Goal: Task Accomplishment & Management: Manage account settings

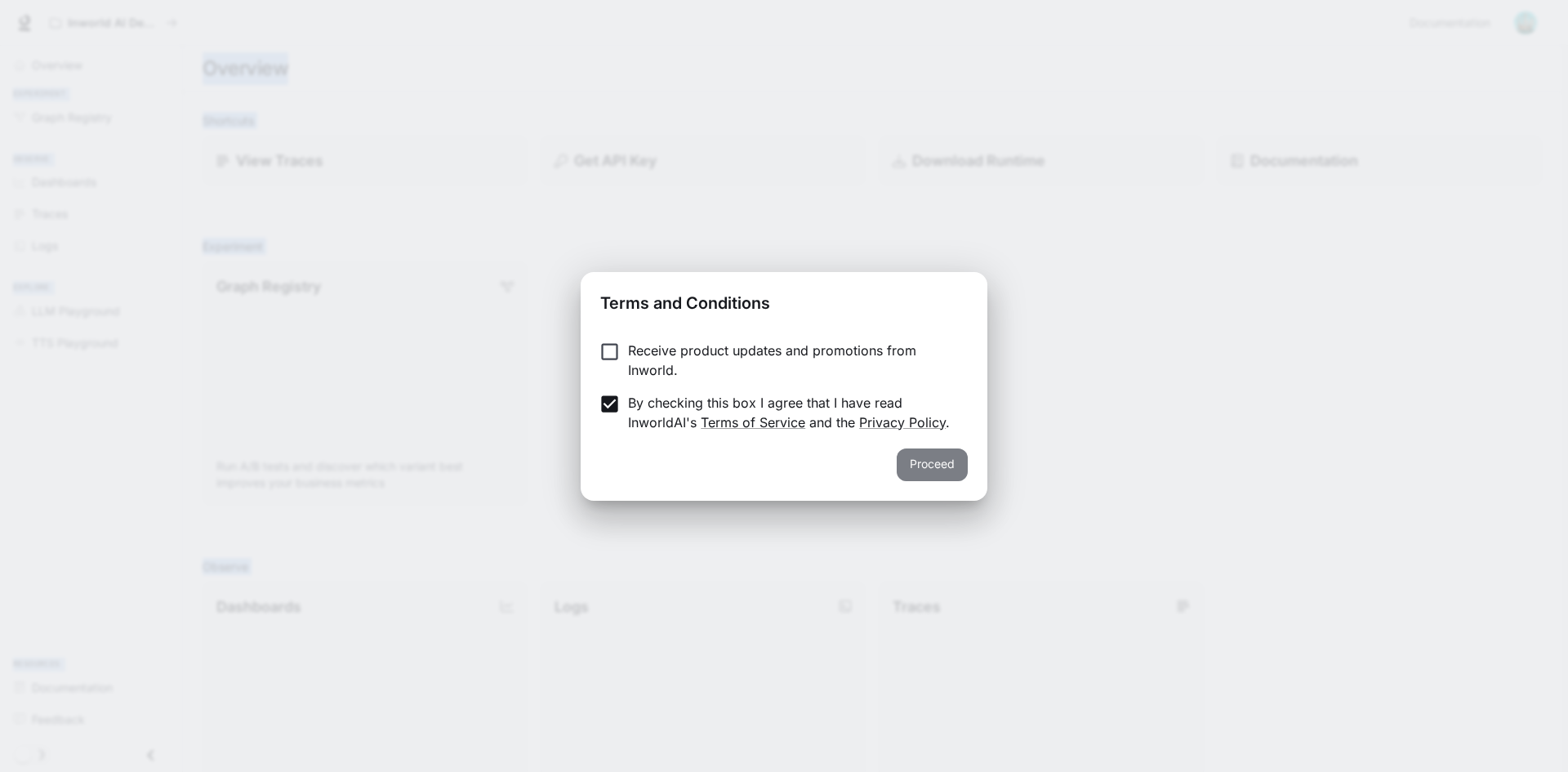
click at [934, 463] on button "Proceed" at bounding box center [931, 464] width 71 height 33
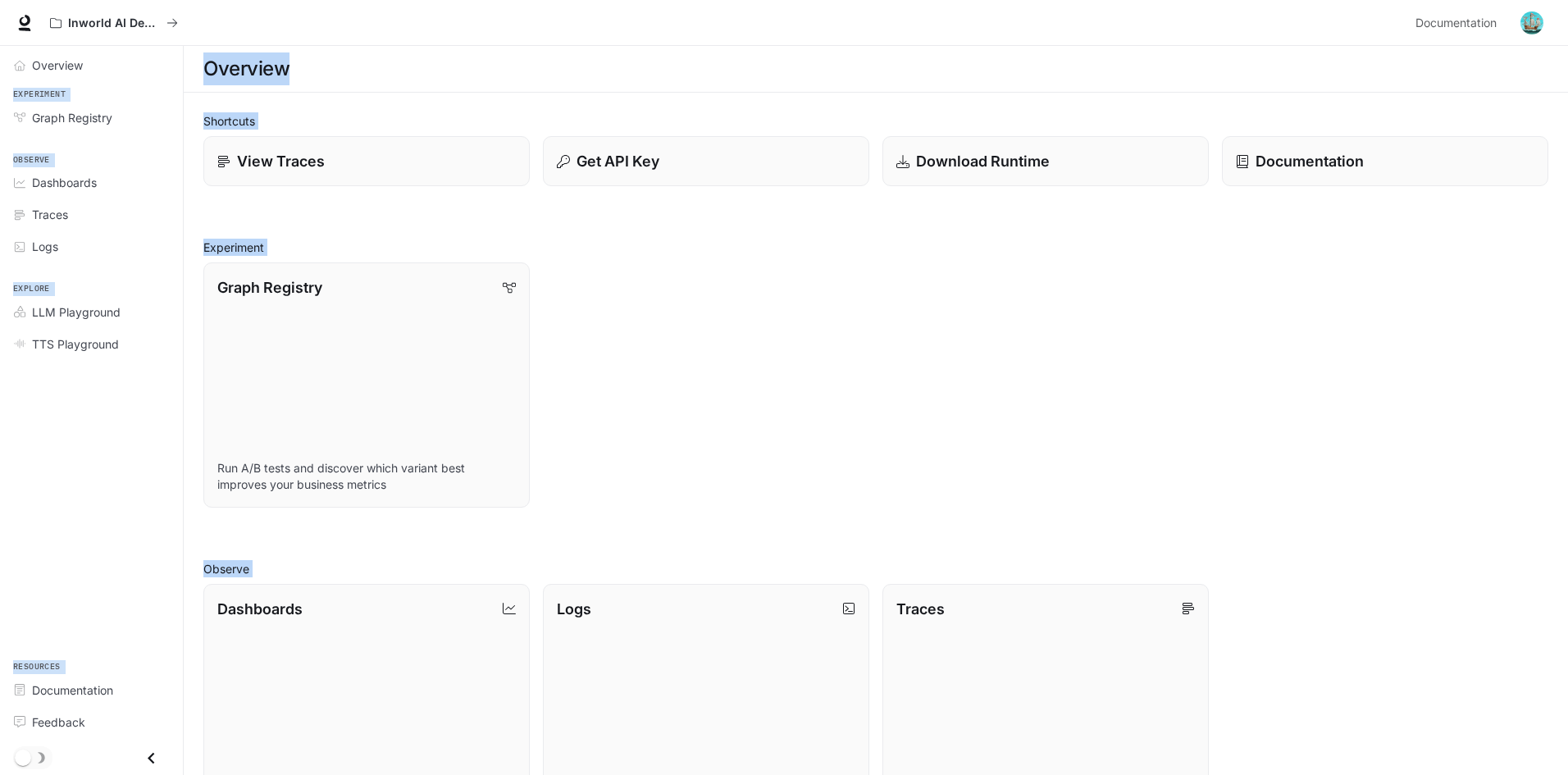
click at [712, 346] on div "Graph Registry Run A/B tests and discover which variant best improves your busi…" at bounding box center [869, 378] width 1358 height 259
click at [80, 110] on span "Graph Registry" at bounding box center [72, 117] width 80 height 18
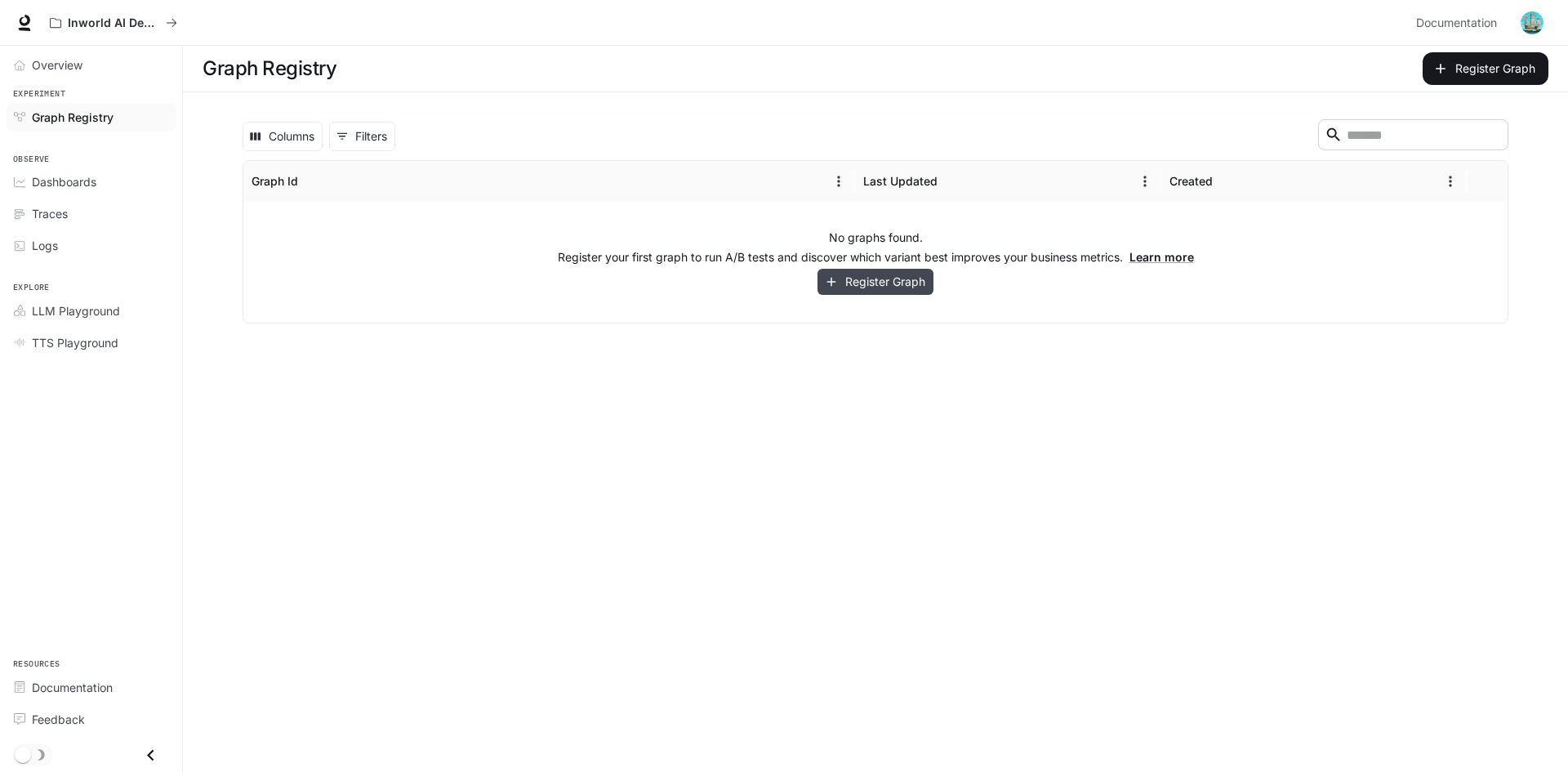
click at [869, 286] on button "Register Graph" at bounding box center [875, 283] width 116 height 27
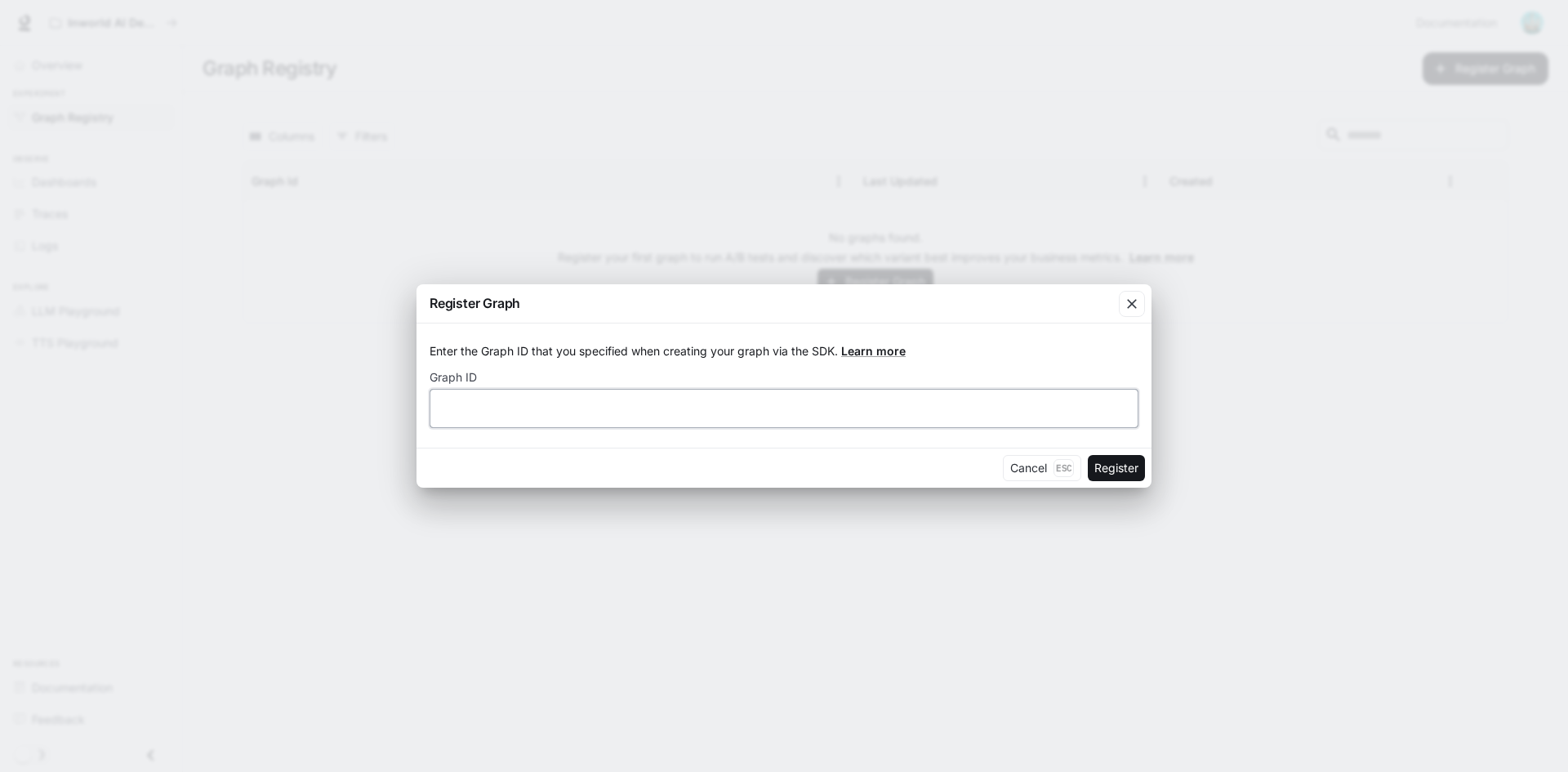
click at [485, 413] on input "text" at bounding box center [784, 409] width 707 height 17
click at [1032, 451] on div "Cancel Esc Register" at bounding box center [784, 468] width 735 height 40
click at [1031, 469] on button "Cancel Esc" at bounding box center [1042, 468] width 78 height 26
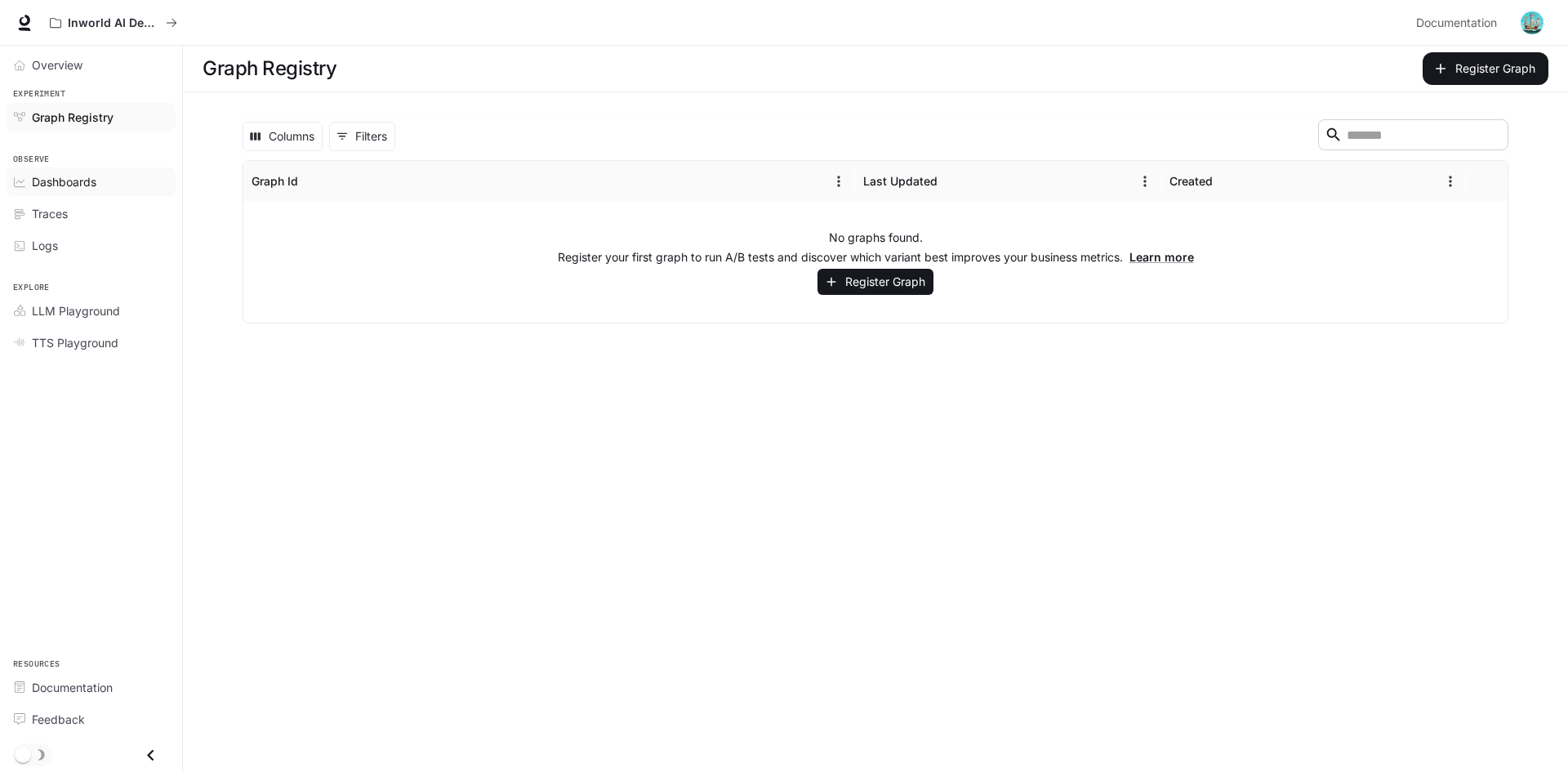
click at [82, 172] on link "Dashboards" at bounding box center [91, 182] width 169 height 28
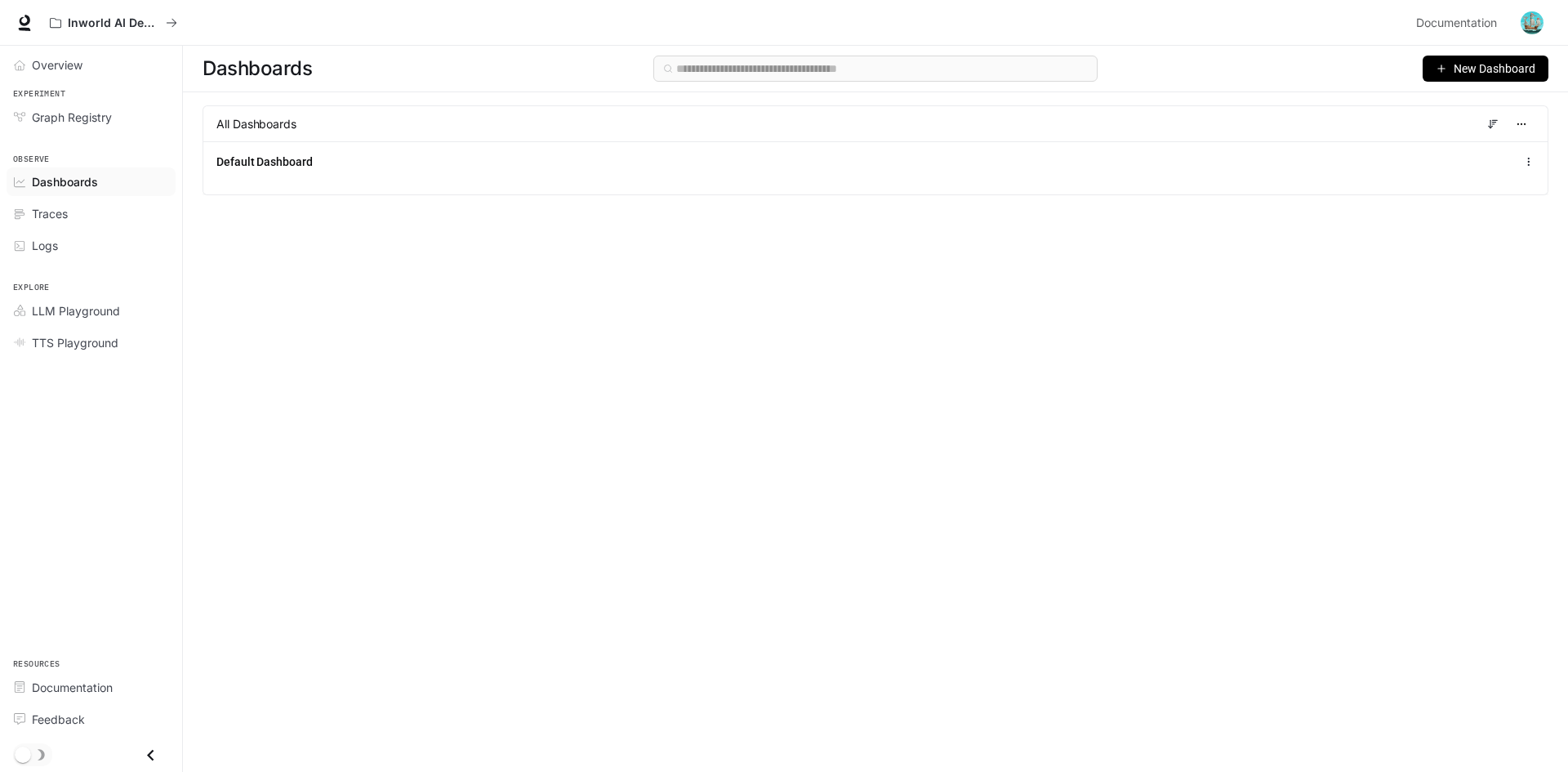
click at [1483, 64] on span "New Dashboard" at bounding box center [1495, 69] width 82 height 18
click at [1153, 319] on div "Dashboards New Dashboard All Dashboards Default Dashboard" at bounding box center [876, 379] width 1386 height 668
click at [81, 208] on div "Traces" at bounding box center [100, 213] width 137 height 18
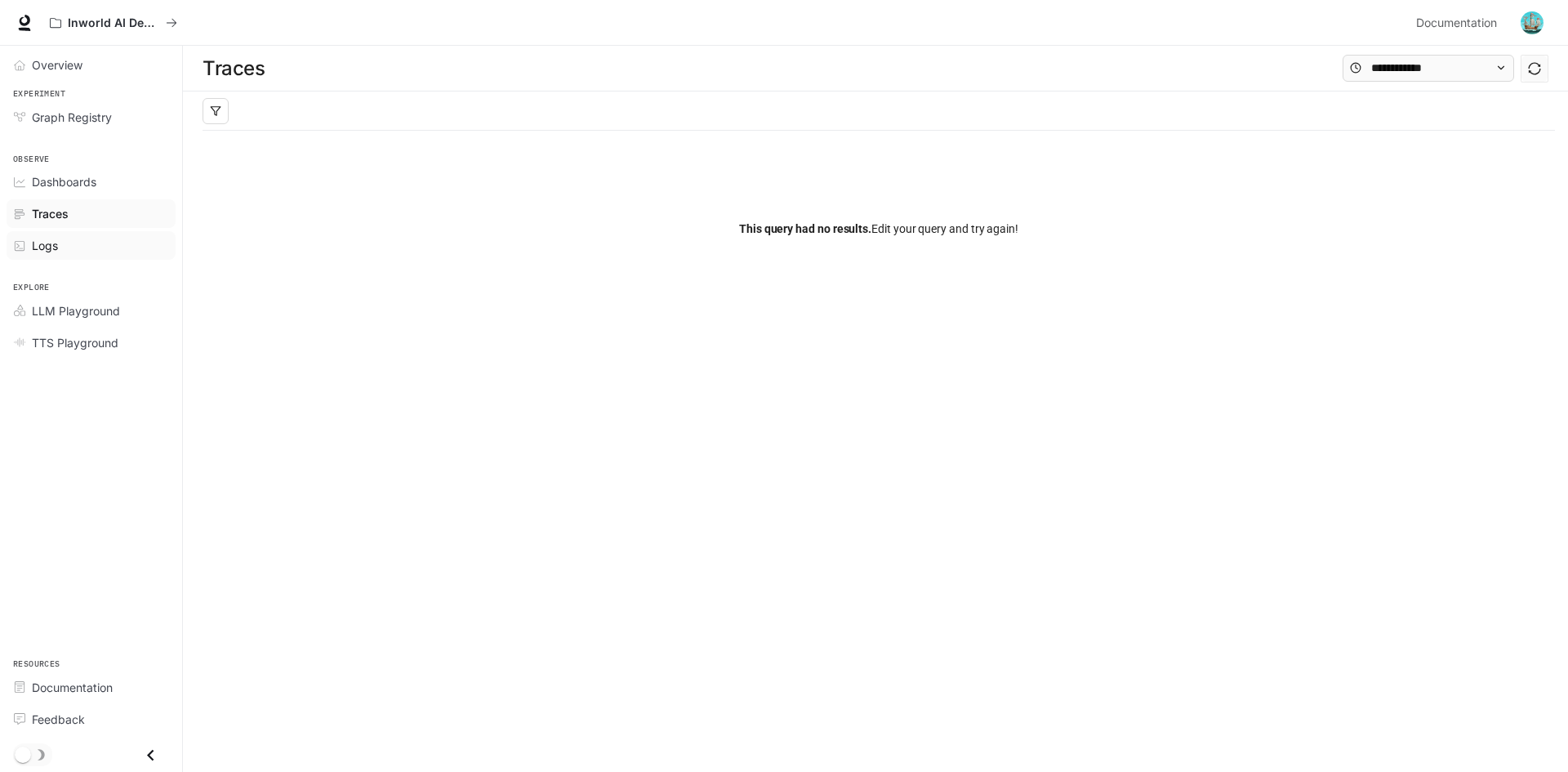
click at [90, 243] on div "Logs" at bounding box center [100, 245] width 137 height 18
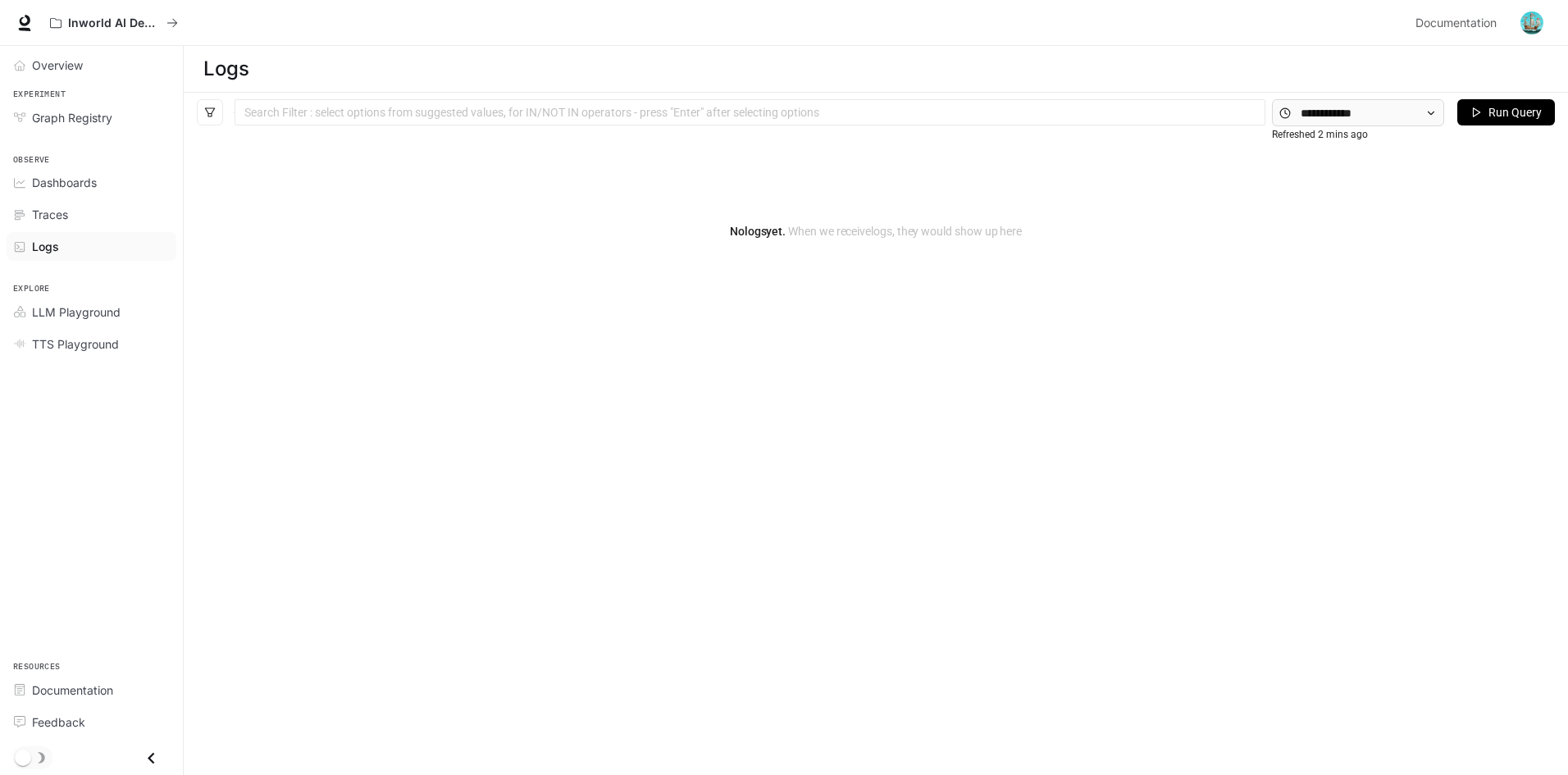
click at [147, 762] on icon "Close drawer" at bounding box center [151, 758] width 22 height 22
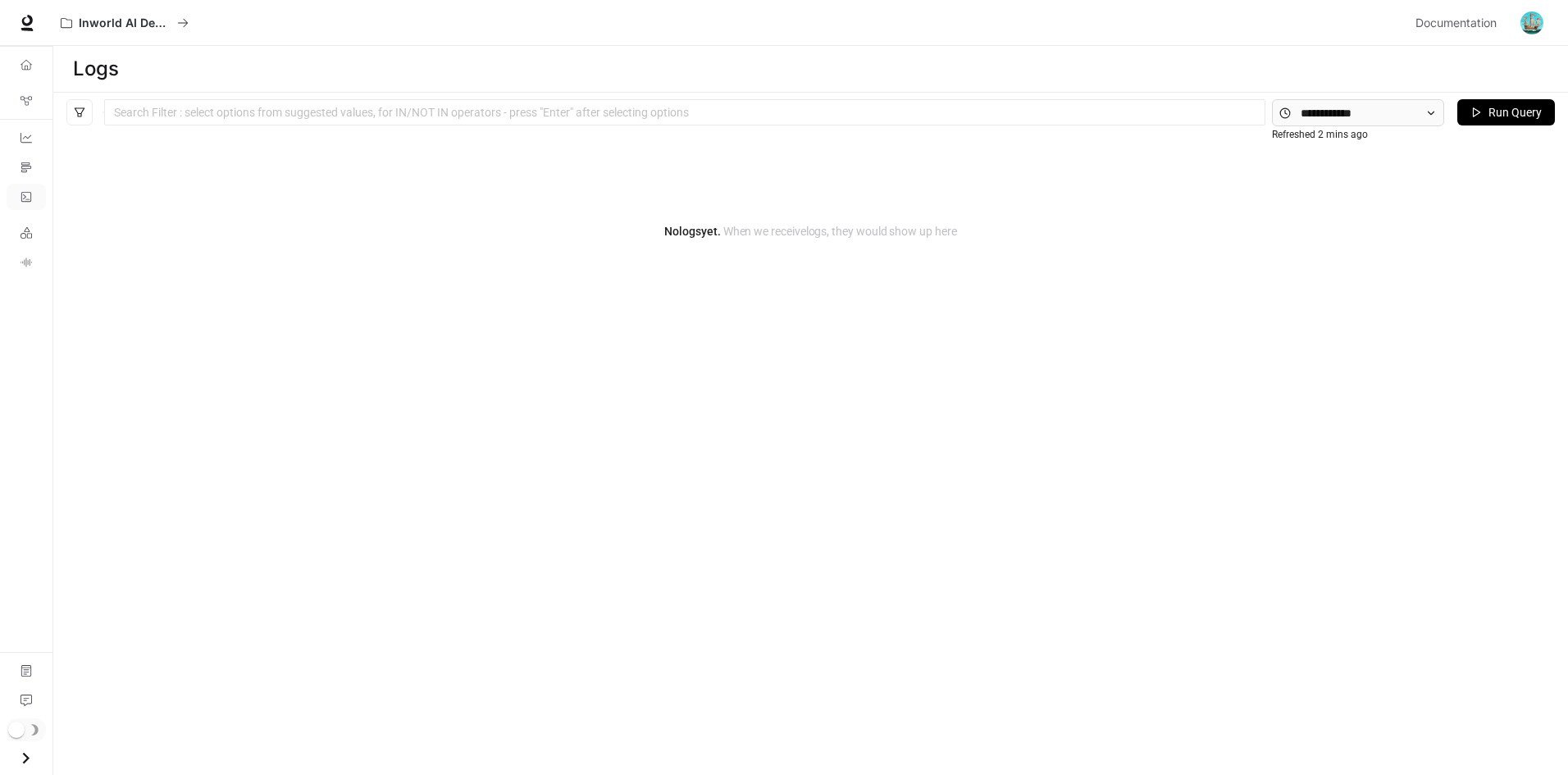
click at [18, 757] on icon "Open drawer" at bounding box center [26, 758] width 22 height 22
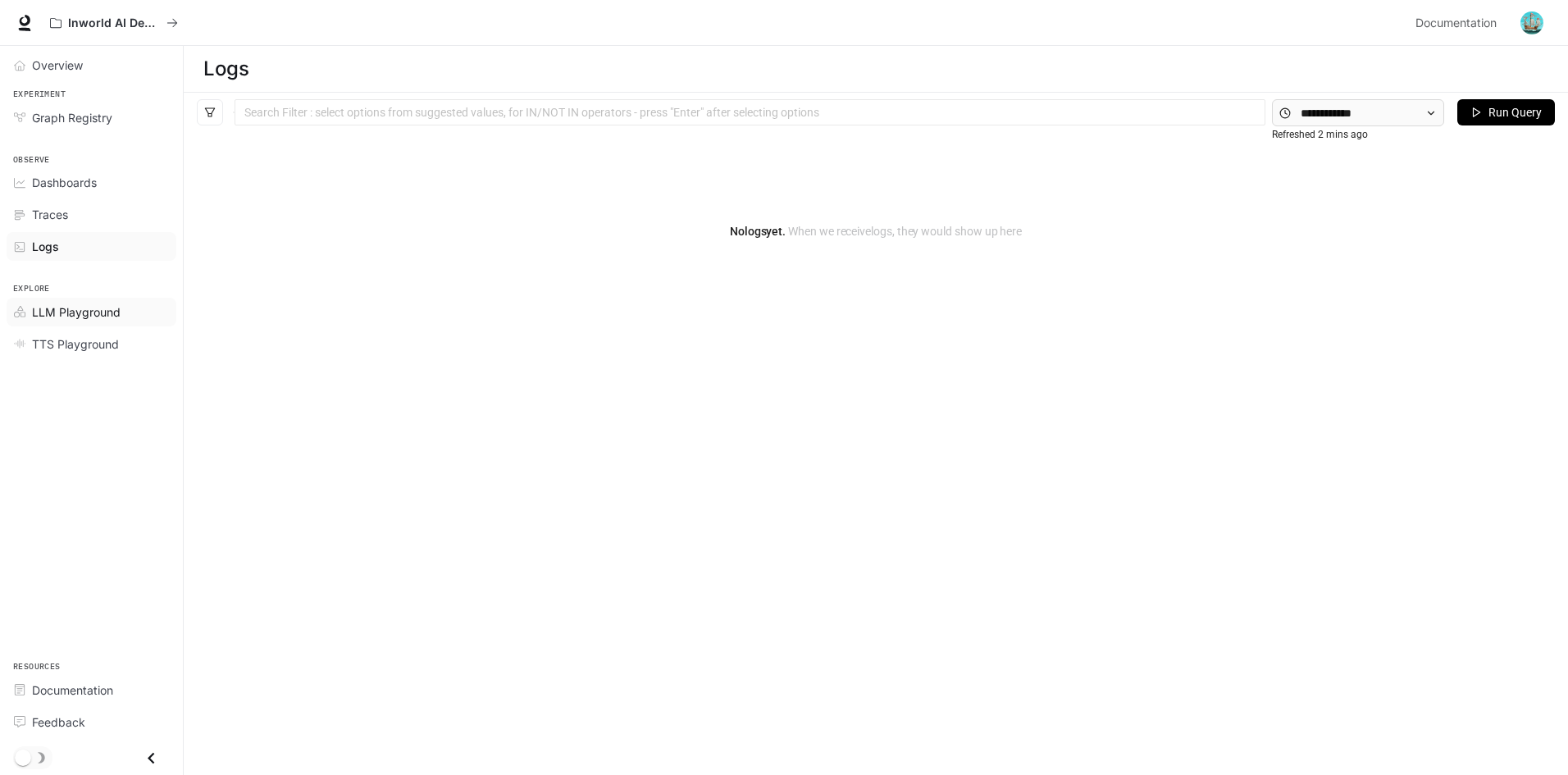
click at [83, 305] on span "LLM Playground" at bounding box center [76, 312] width 89 height 18
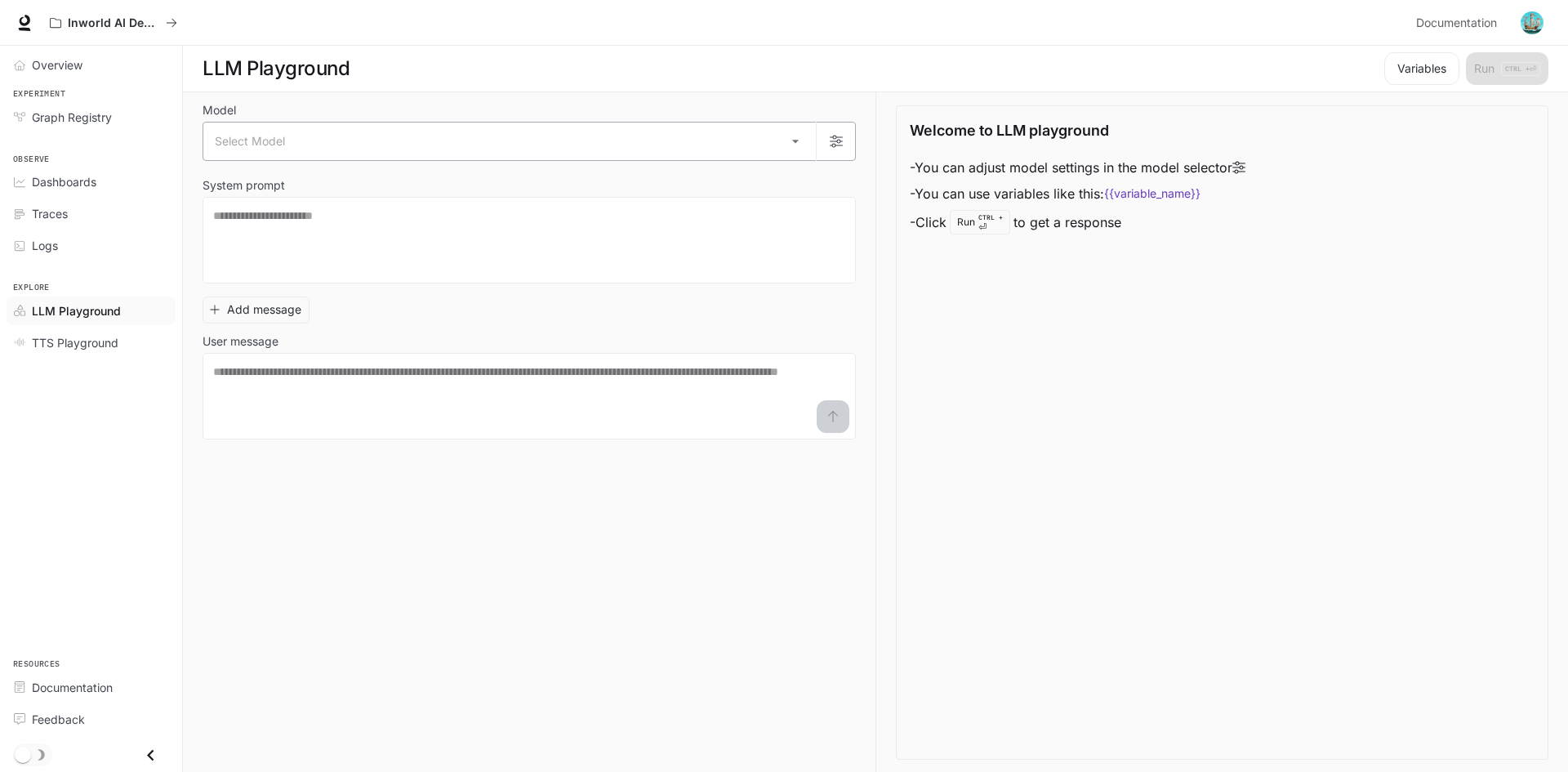
click at [344, 133] on body "Skip to main content Inworld AI Demos Documentation Documentation Portal Overvi…" at bounding box center [784, 386] width 1568 height 773
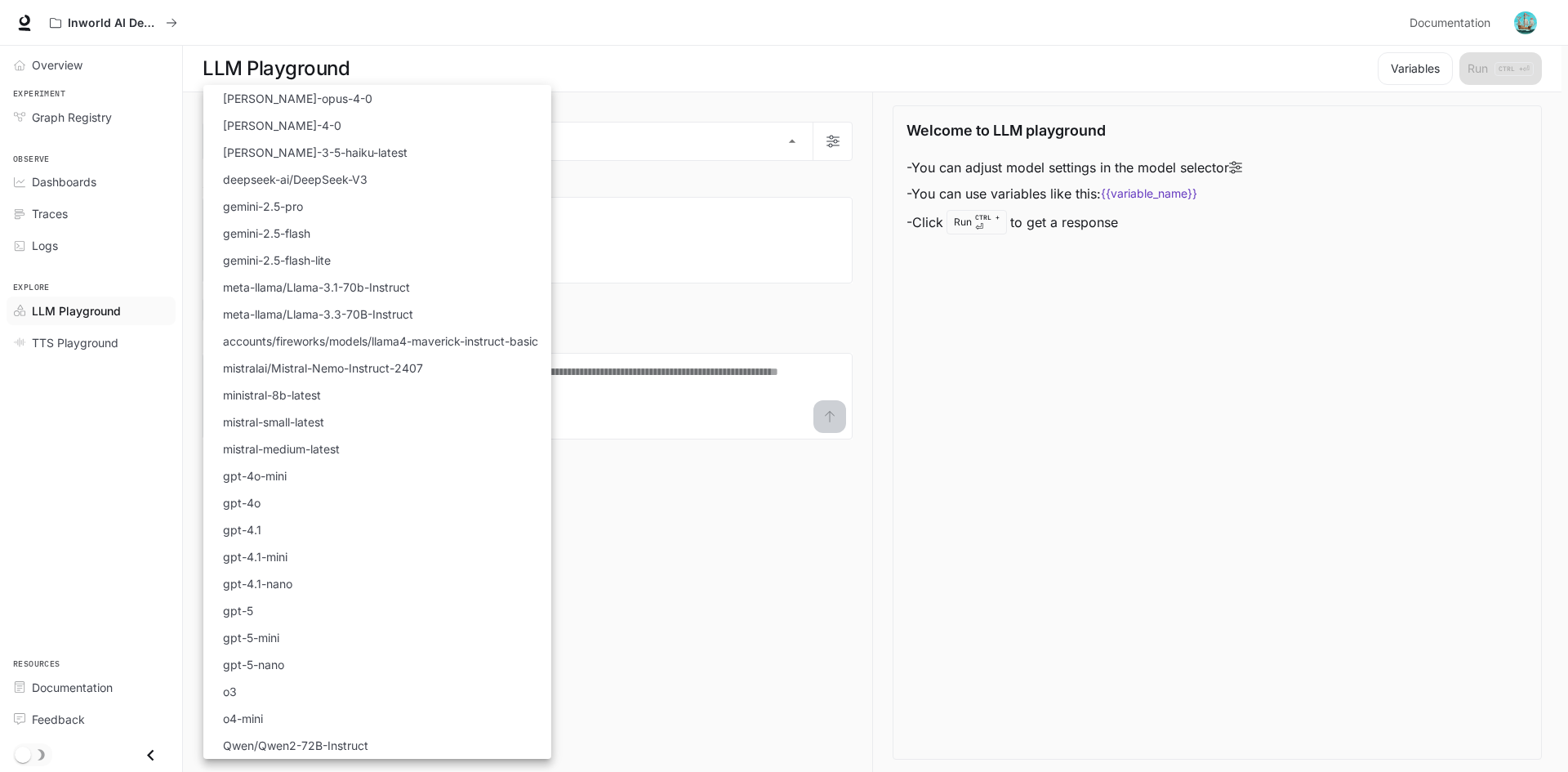
click at [292, 500] on li "gpt-4o" at bounding box center [377, 503] width 348 height 27
type input "******"
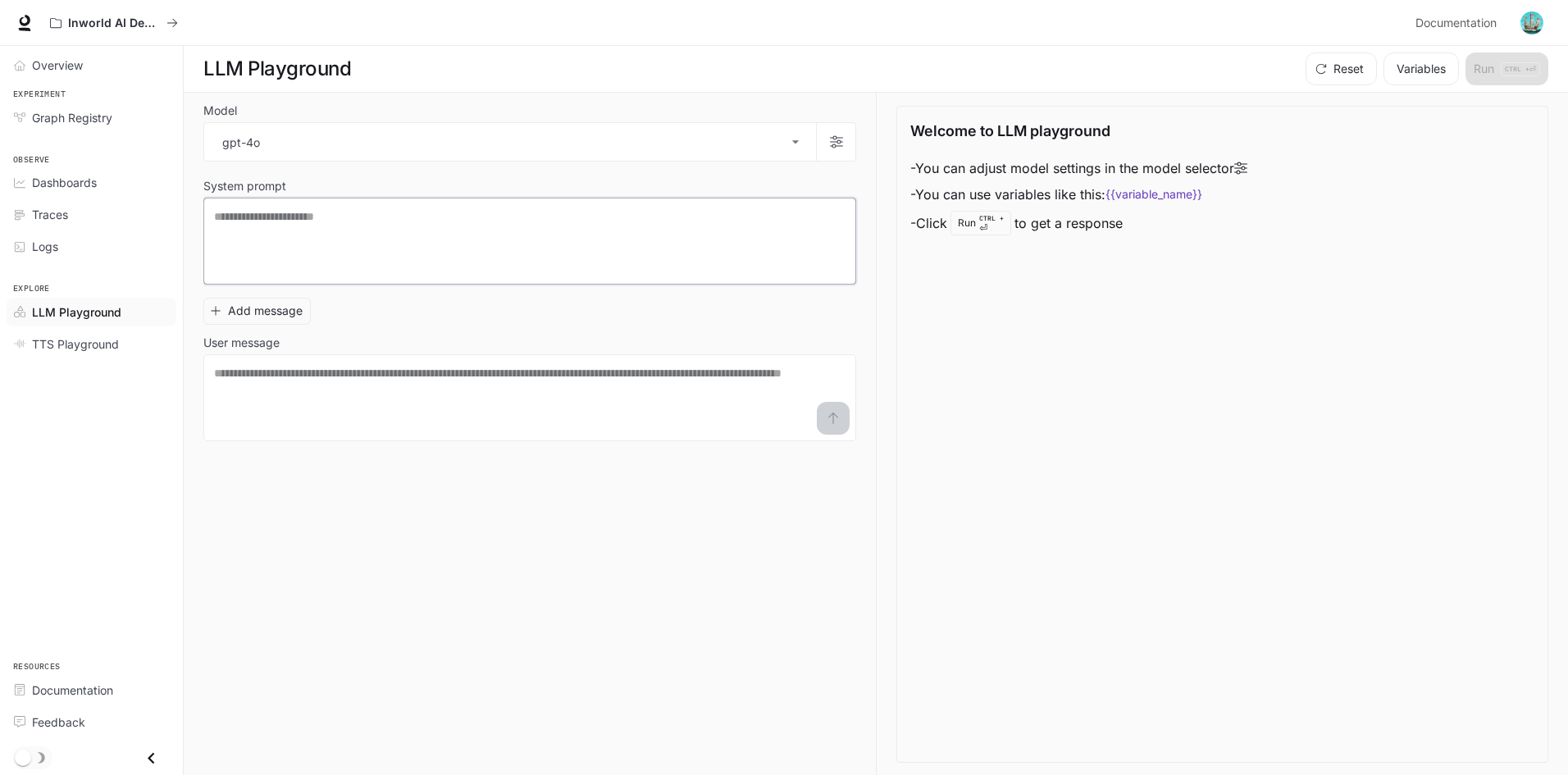
click at [352, 215] on textarea at bounding box center [530, 241] width 632 height 65
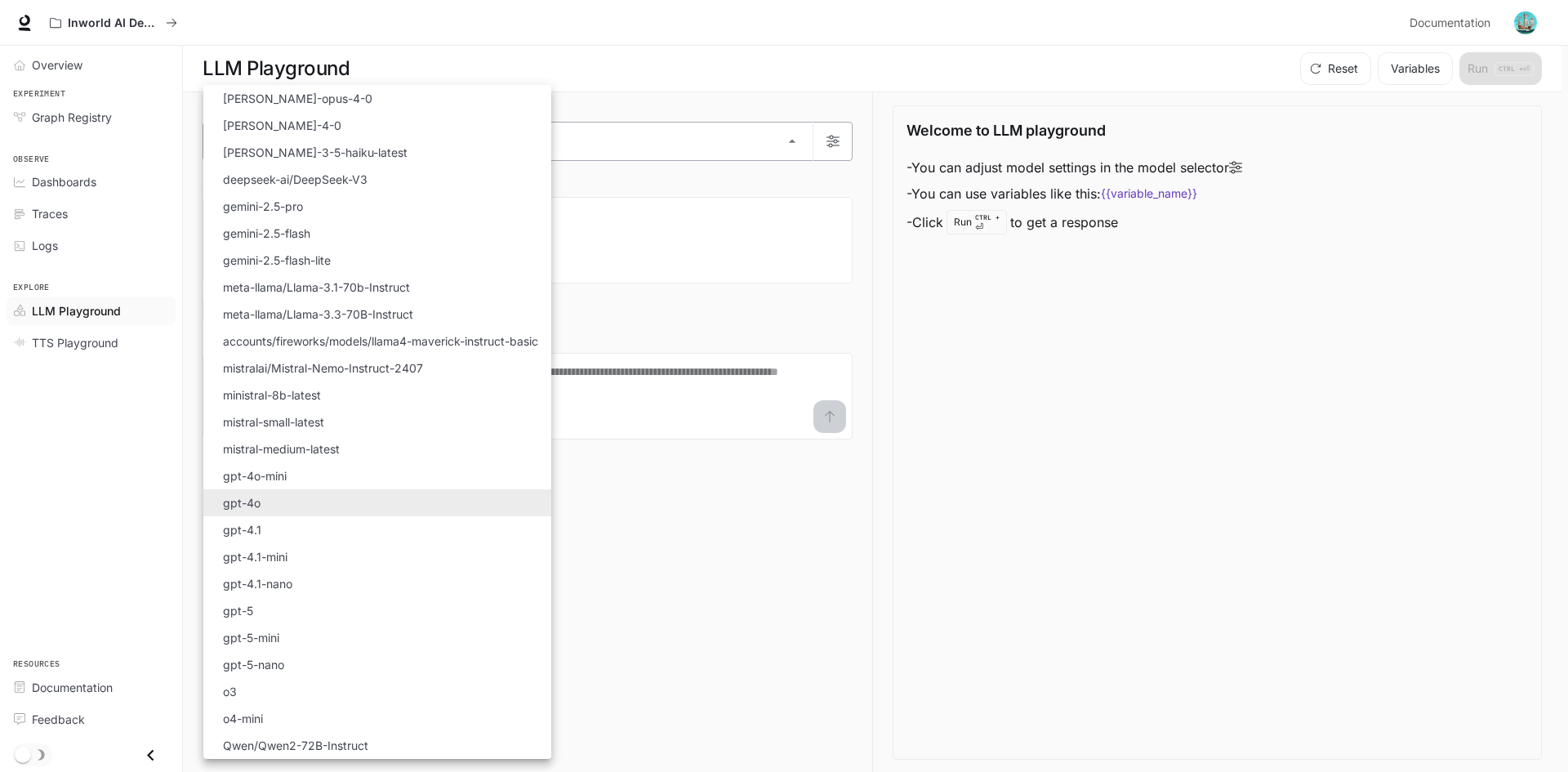
click at [317, 129] on body "Skip to main content Inworld AI Demos Documentation Documentation Portal Overvi…" at bounding box center [784, 386] width 1568 height 773
click at [88, 345] on div at bounding box center [784, 386] width 1568 height 772
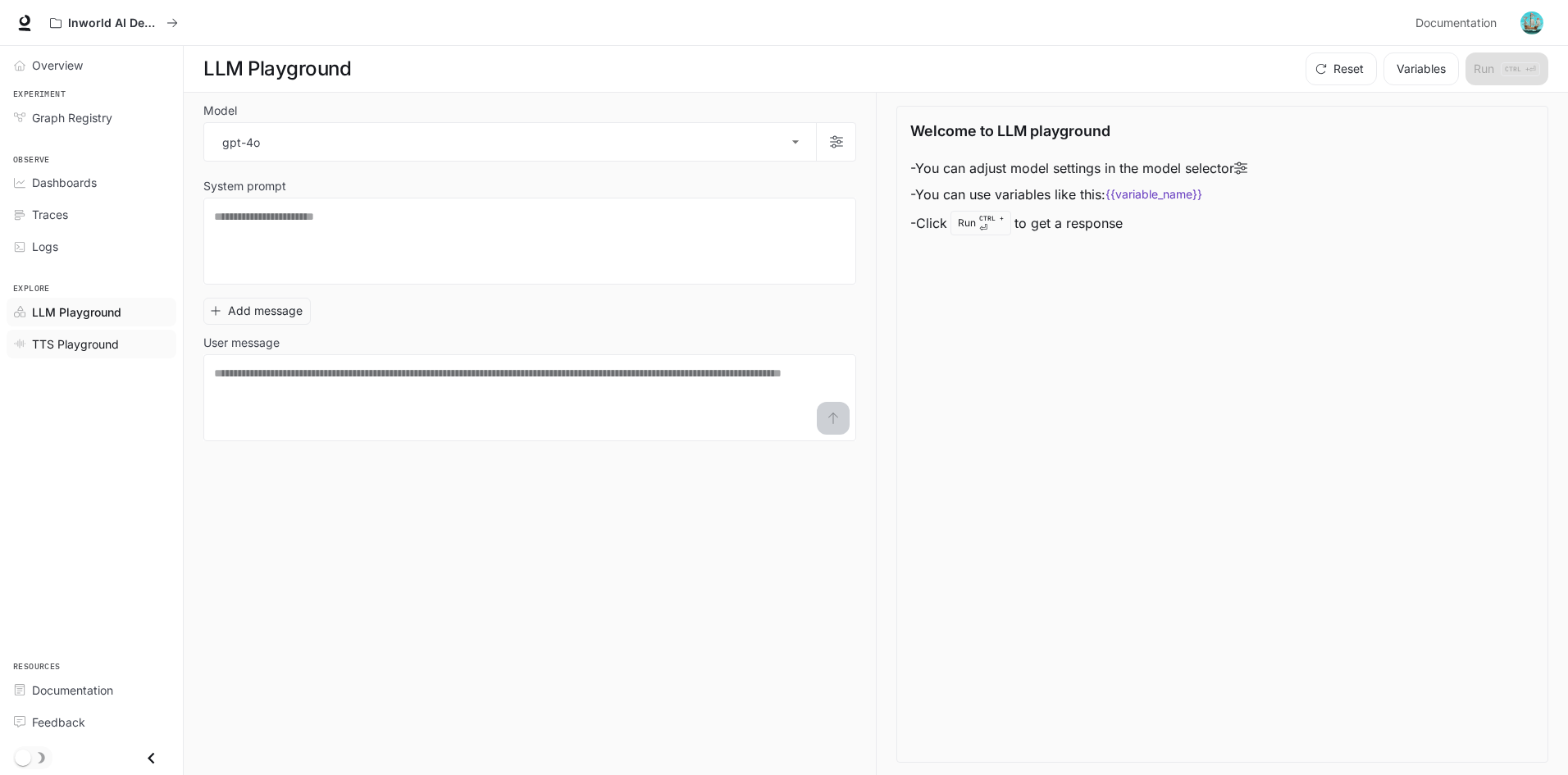
click at [98, 347] on span "TTS Playground" at bounding box center [75, 344] width 87 height 18
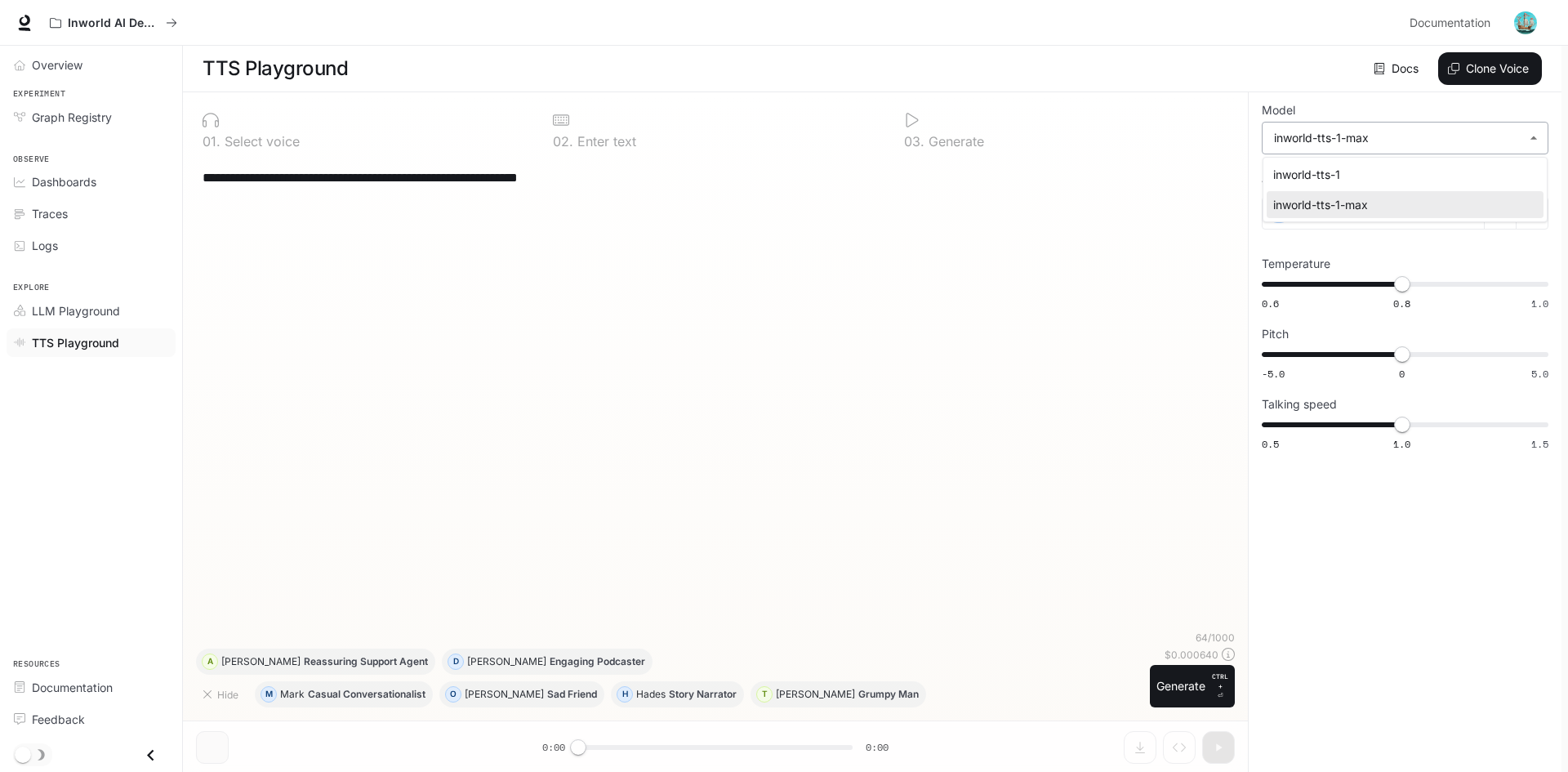
click at [1360, 136] on body "**********" at bounding box center [784, 386] width 1568 height 773
click at [1360, 136] on div at bounding box center [784, 386] width 1568 height 772
click at [103, 313] on span "LLM Playground" at bounding box center [76, 311] width 88 height 18
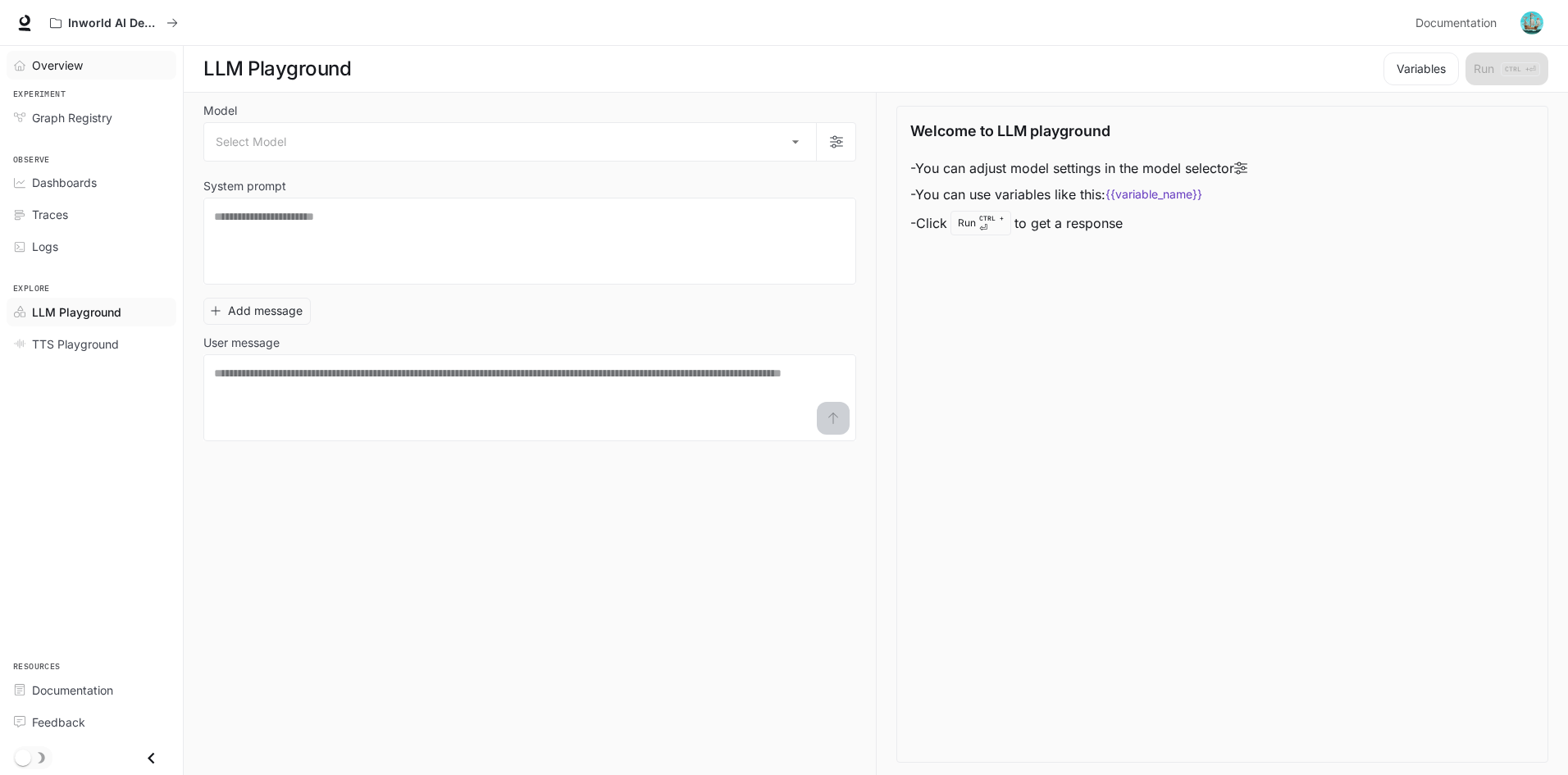
click at [79, 69] on span "Overview" at bounding box center [57, 65] width 51 height 18
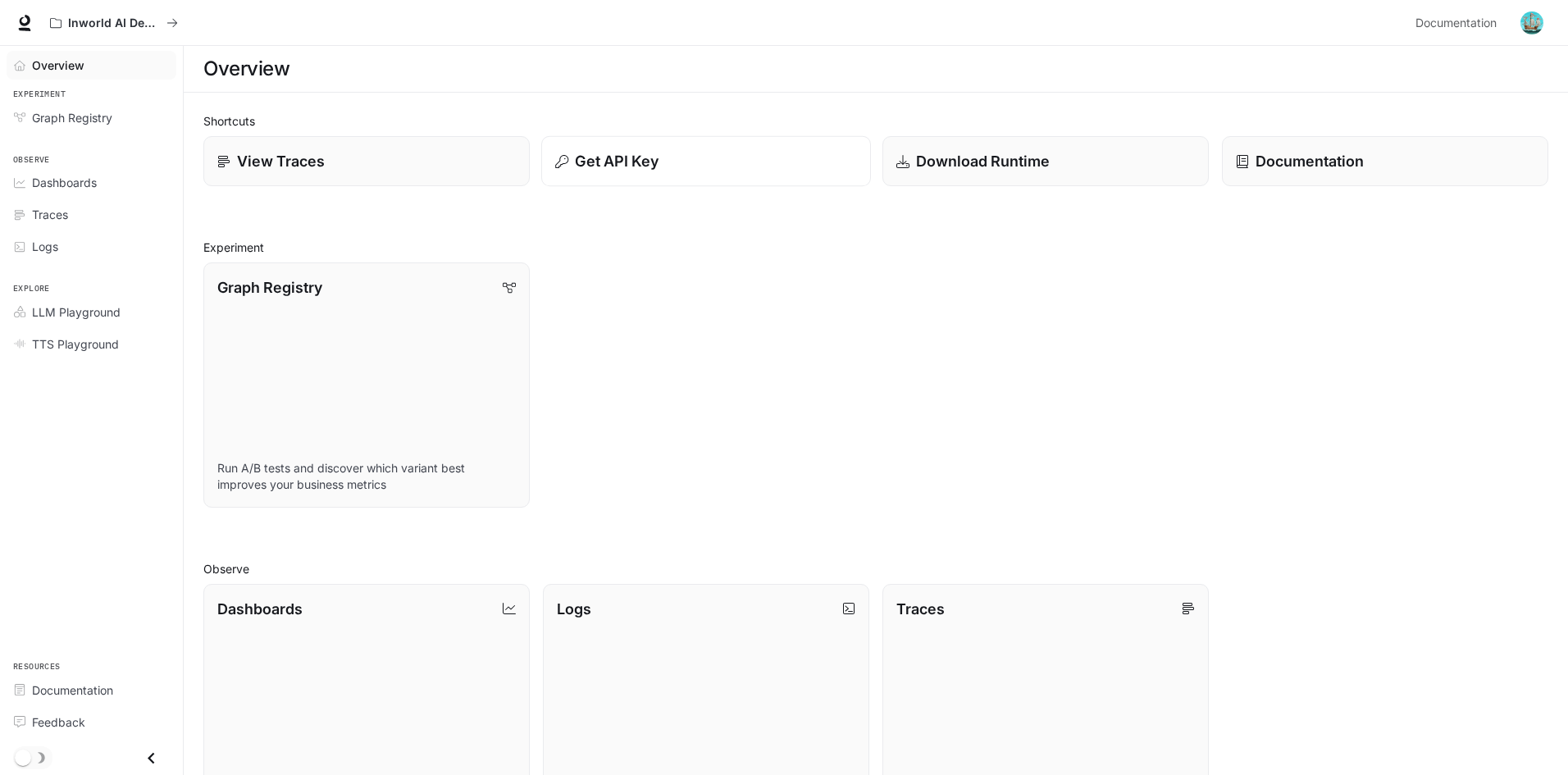
click at [682, 156] on div "Get API Key" at bounding box center [706, 161] width 302 height 22
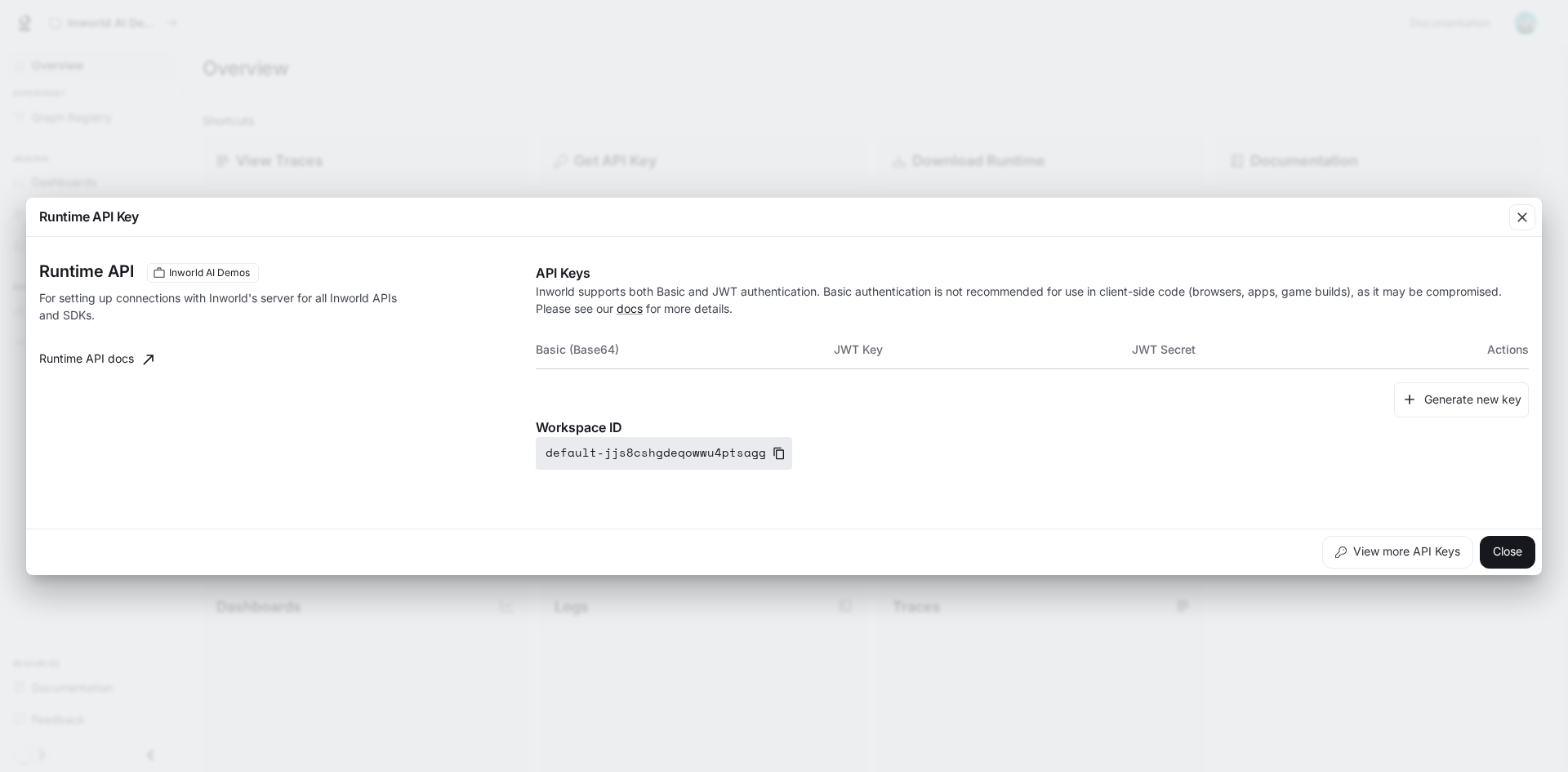
click at [772, 457] on icon "button" at bounding box center [779, 454] width 13 height 13
click at [772, 454] on icon "button" at bounding box center [779, 454] width 13 height 13
click at [1498, 558] on button "Close" at bounding box center [1507, 552] width 56 height 33
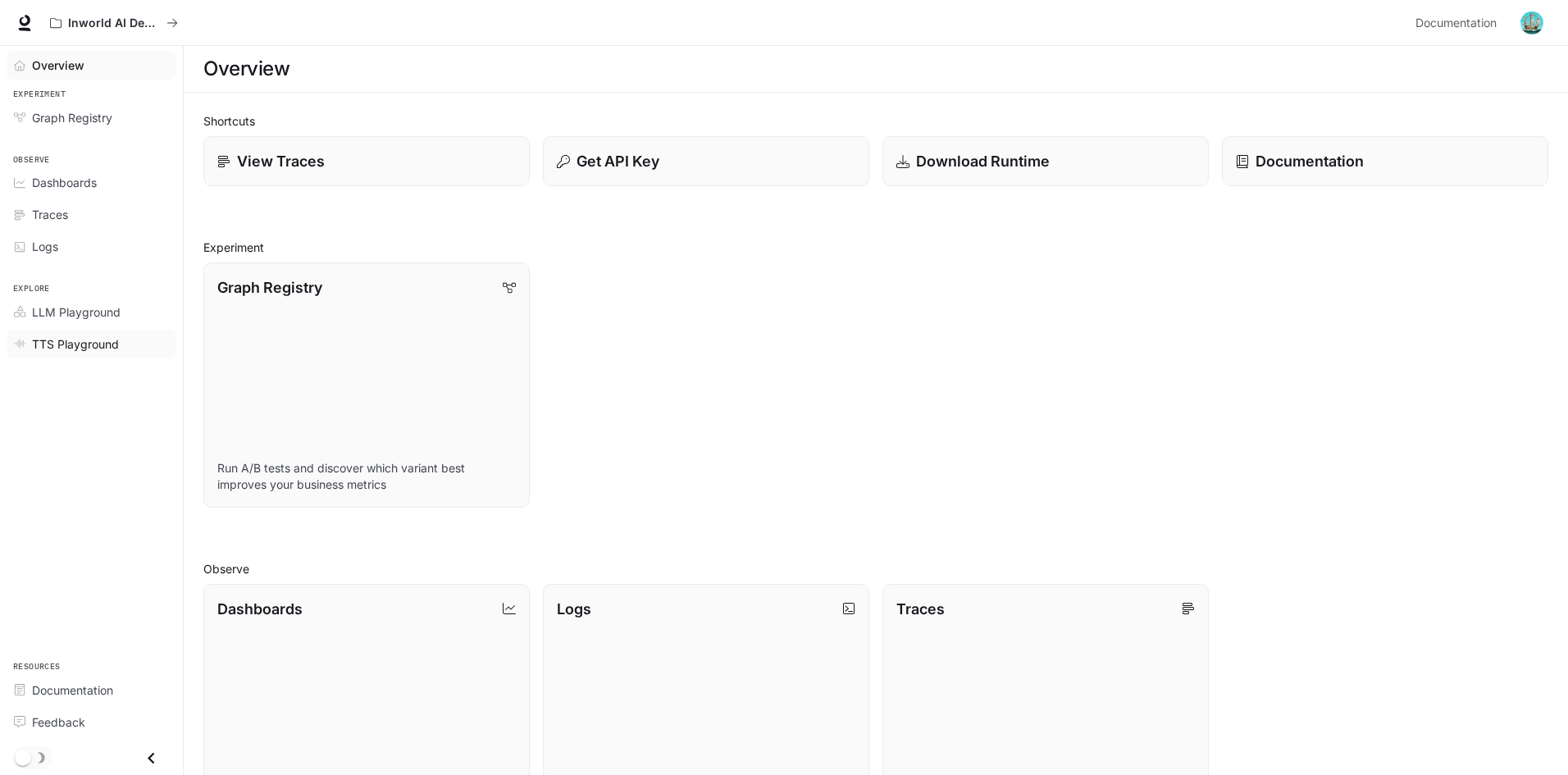
click at [76, 343] on span "TTS Playground" at bounding box center [75, 344] width 87 height 18
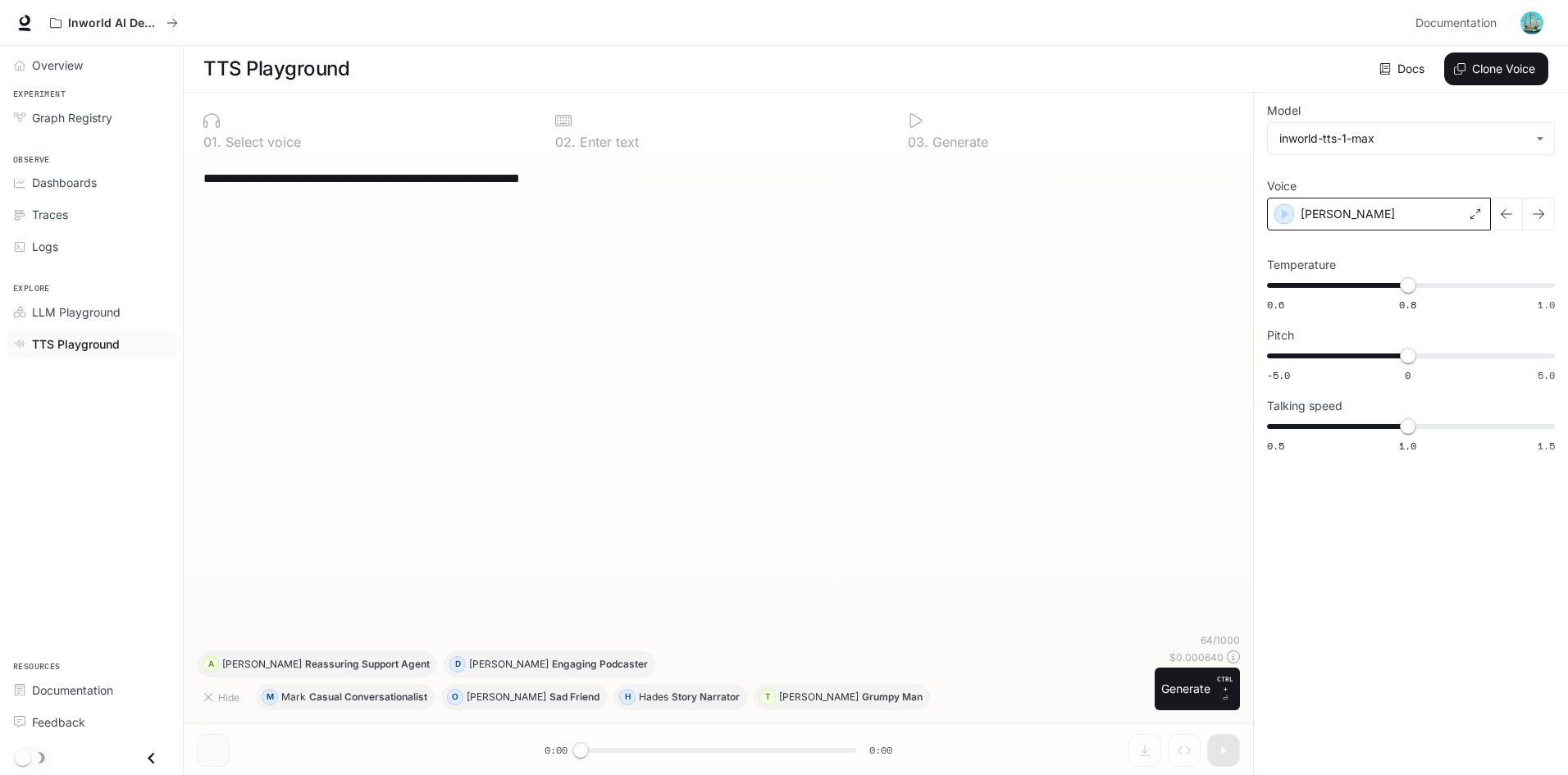
click at [1356, 221] on div "Alex" at bounding box center [1380, 213] width 224 height 33
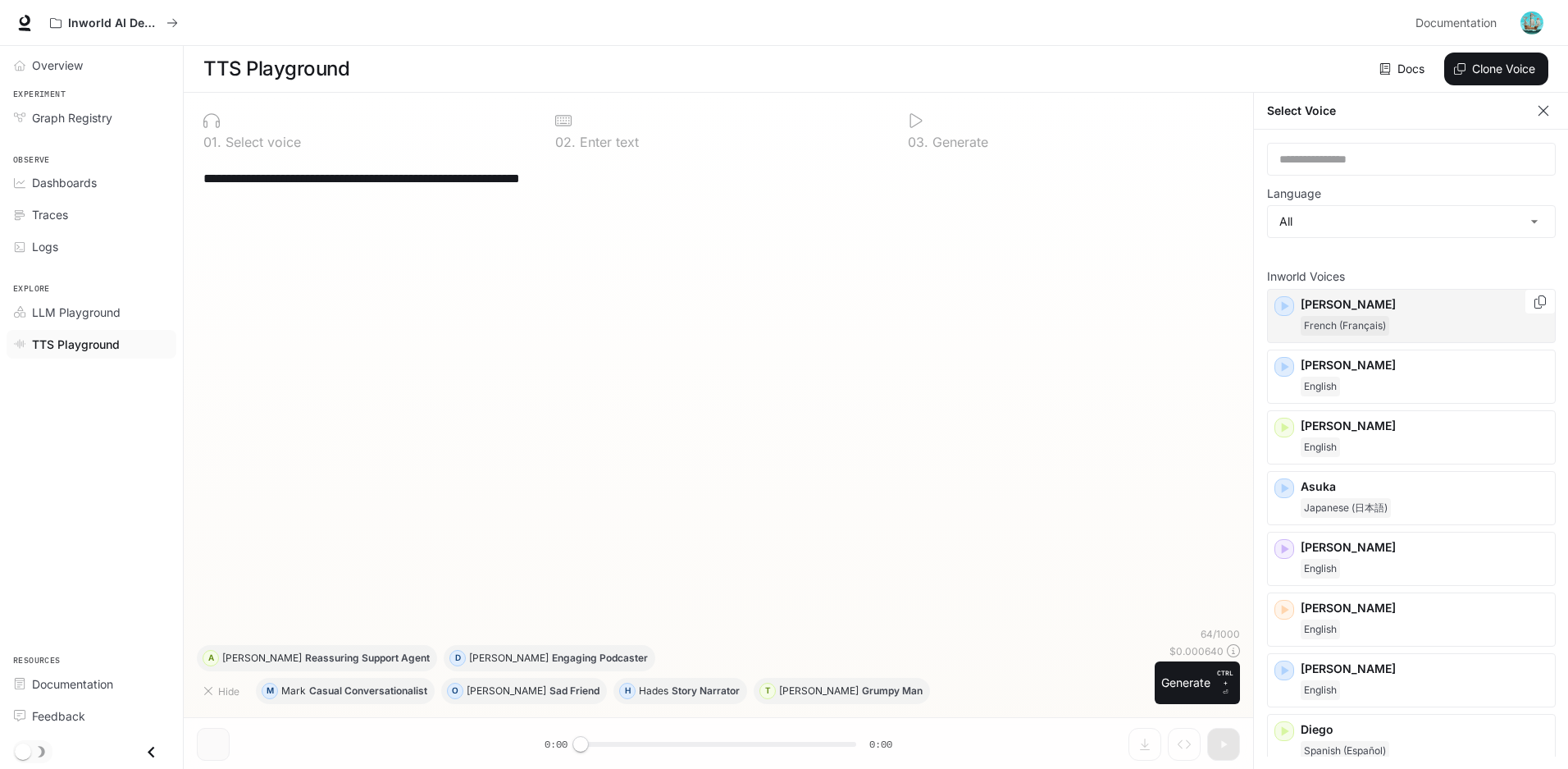
click at [1284, 309] on icon "button" at bounding box center [1285, 306] width 8 height 10
click at [1288, 367] on icon "button" at bounding box center [1285, 367] width 8 height 10
click at [1284, 426] on icon "button" at bounding box center [1285, 428] width 8 height 10
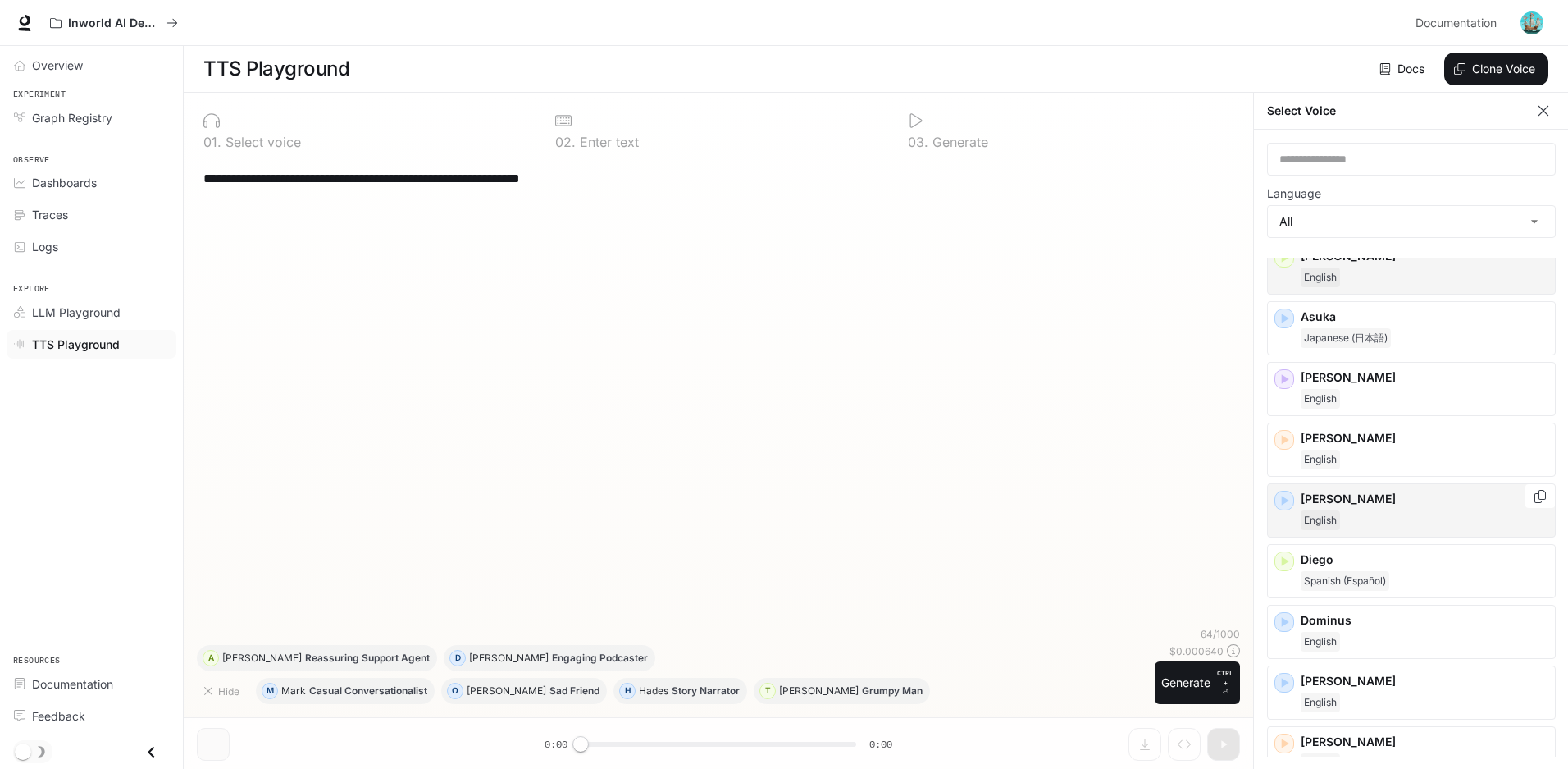
scroll to position [164, 0]
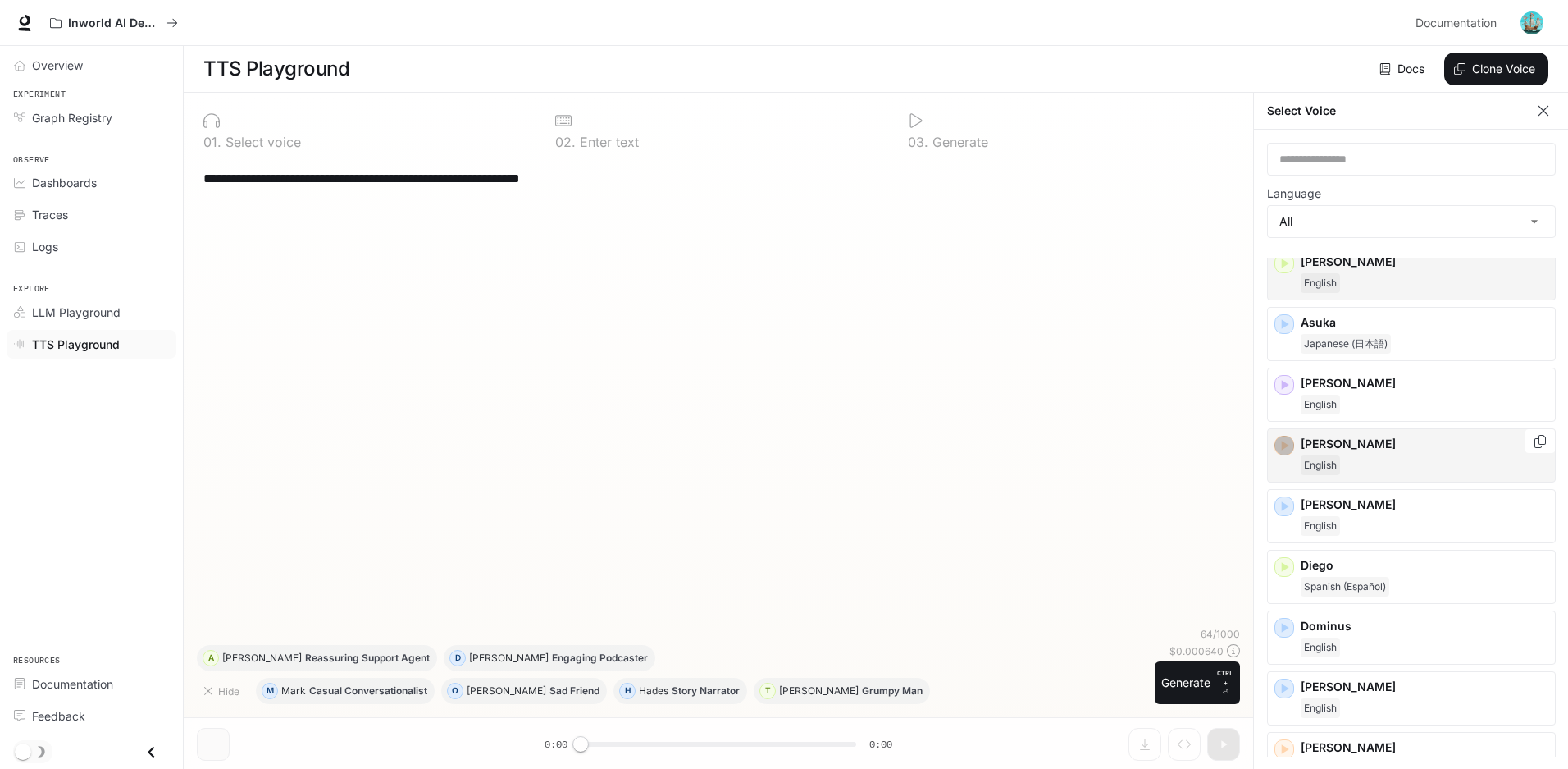
click at [1284, 448] on icon "button" at bounding box center [1285, 445] width 8 height 10
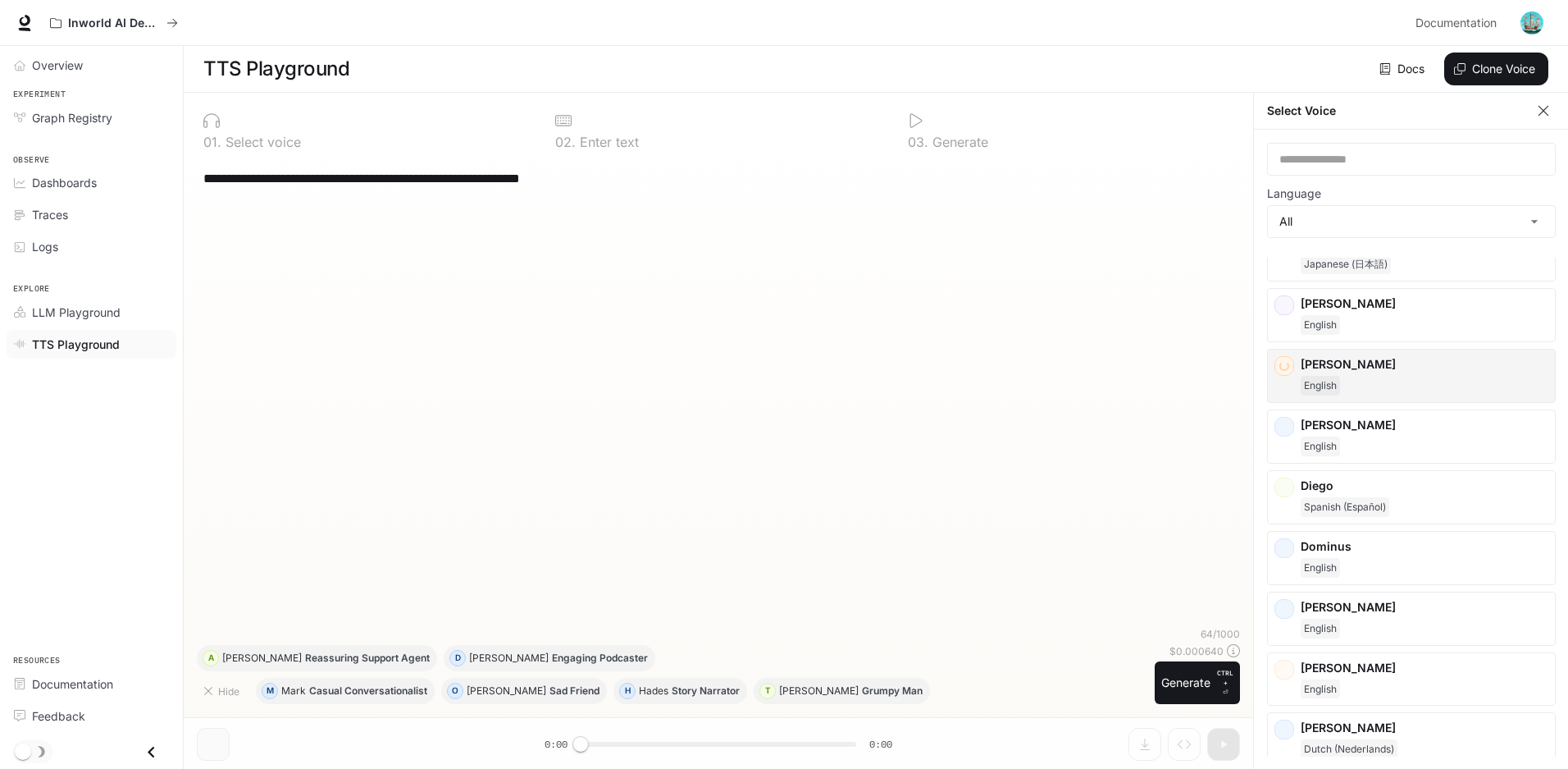
scroll to position [246, 0]
click at [1295, 431] on div "Dennis English" at bounding box center [1412, 433] width 289 height 54
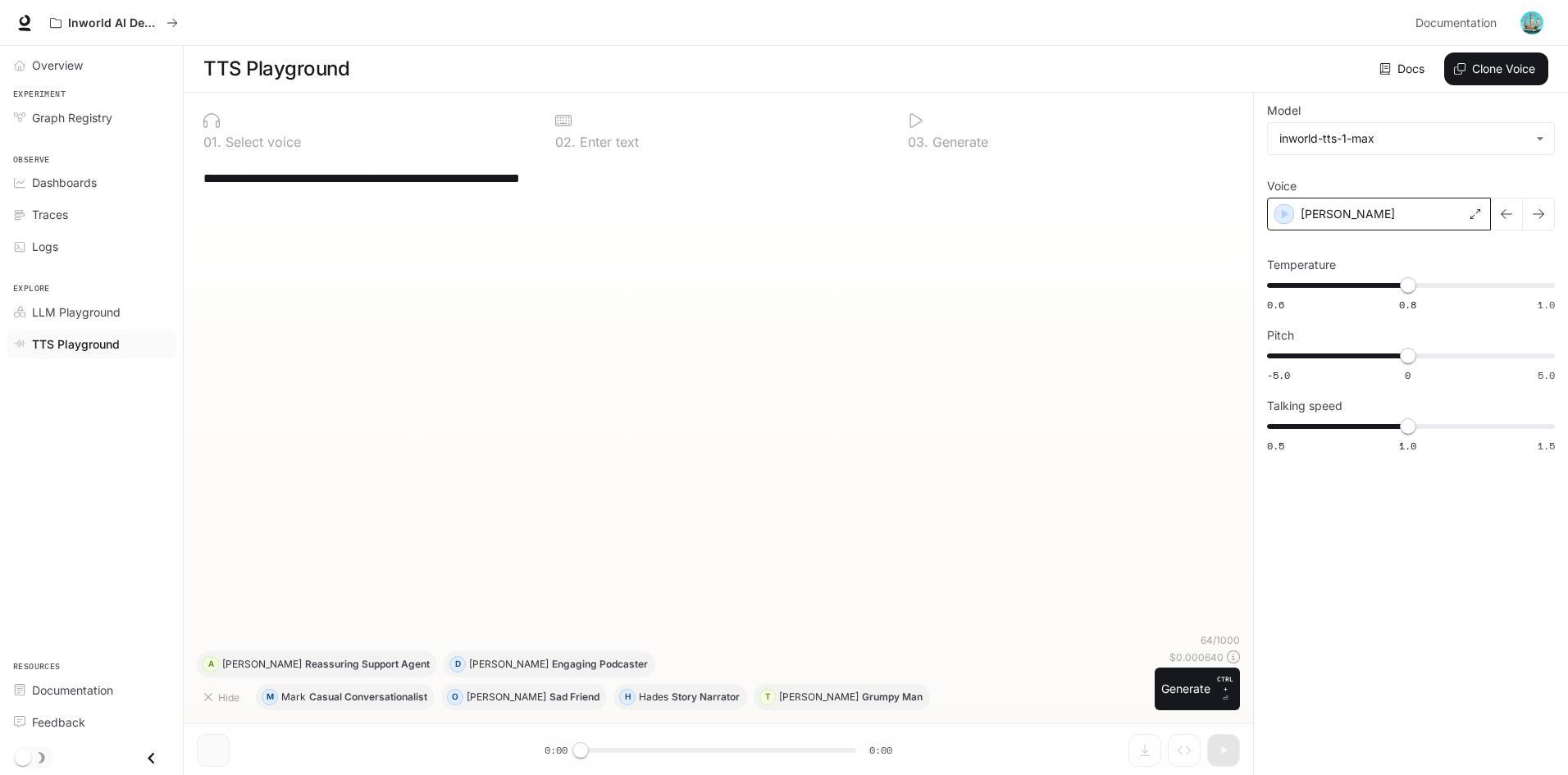
click at [1456, 216] on div "Dennis" at bounding box center [1380, 213] width 224 height 33
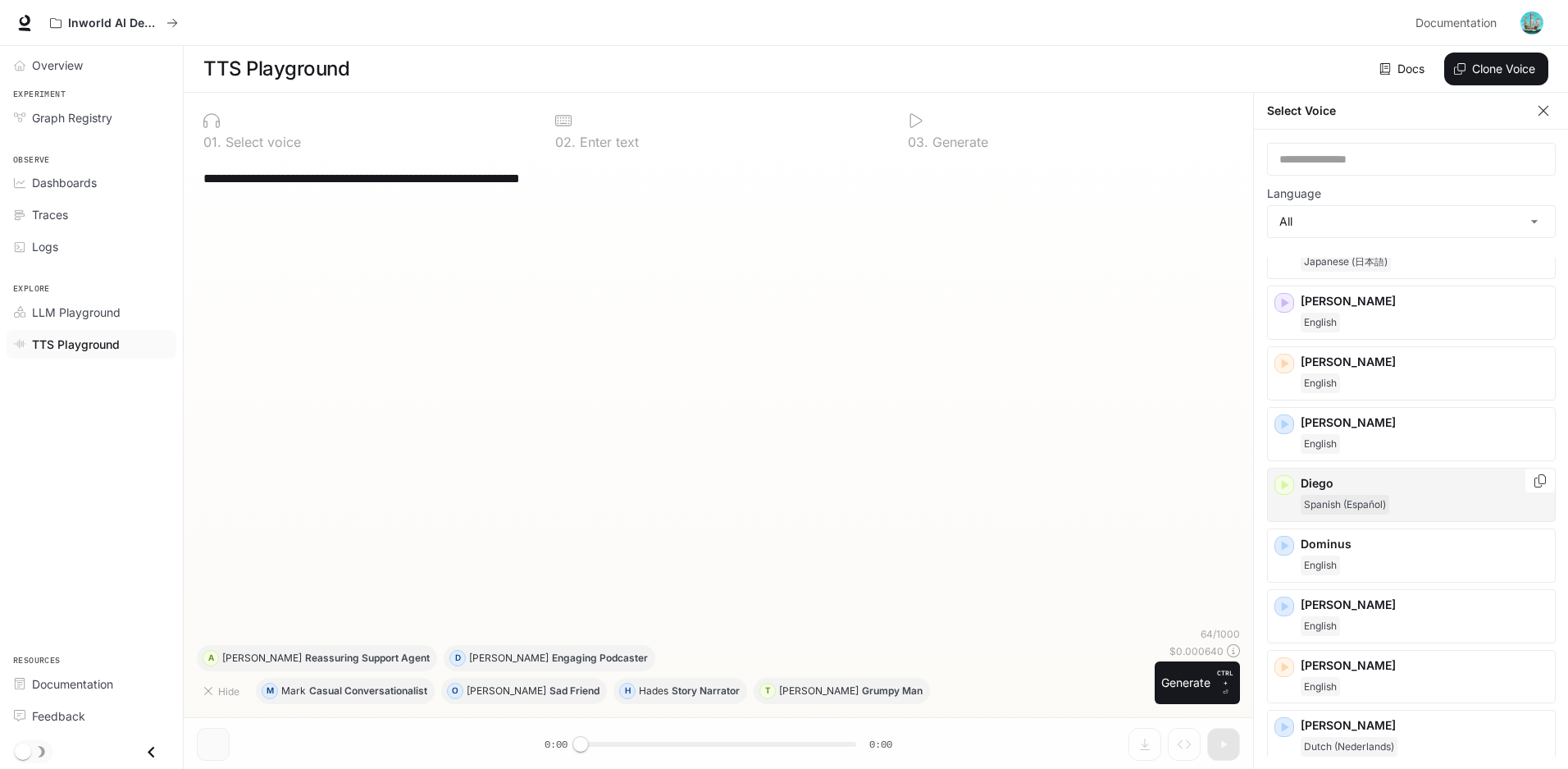
click at [1283, 487] on icon "button" at bounding box center [1285, 484] width 8 height 10
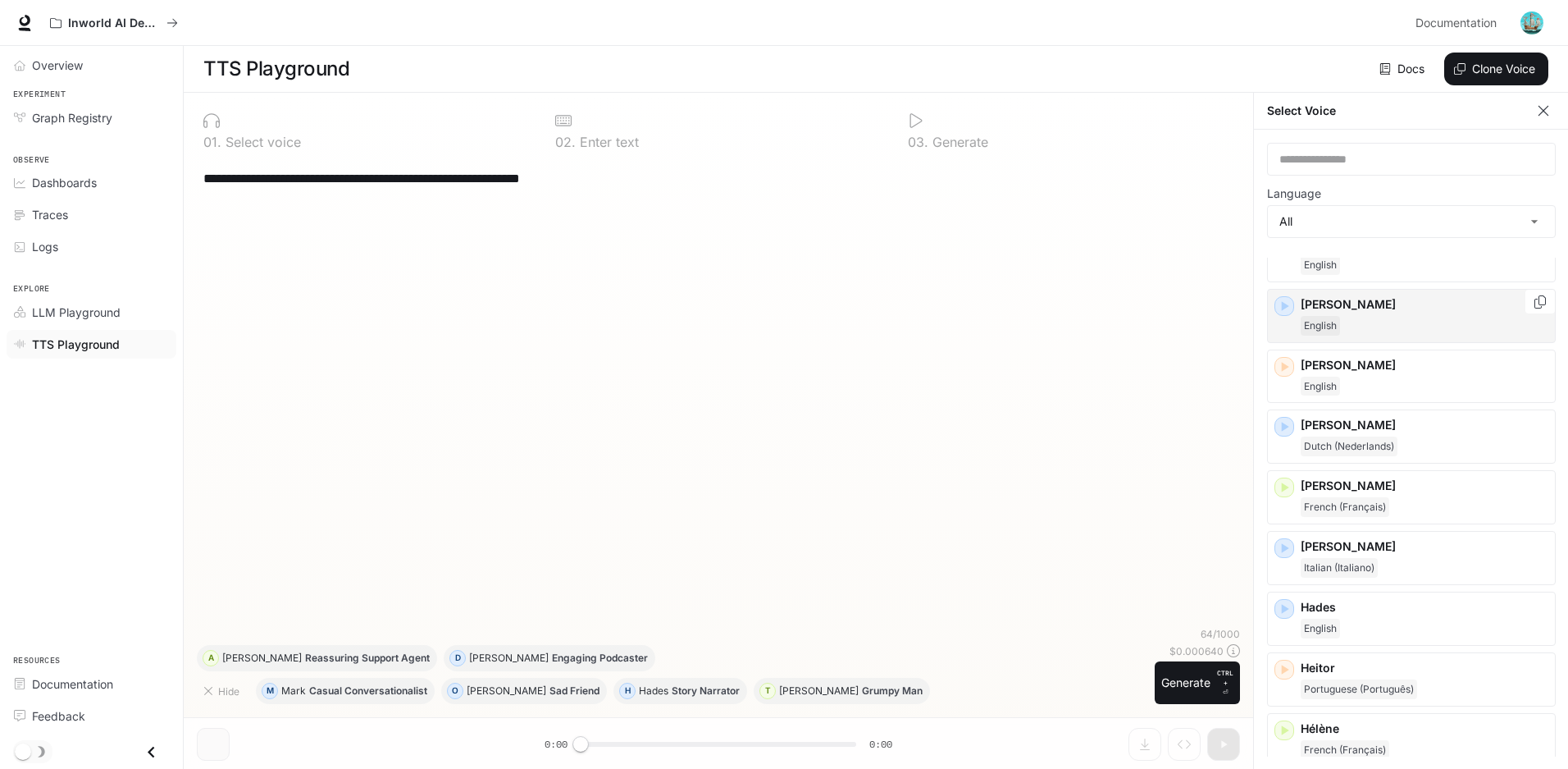
scroll to position [574, 0]
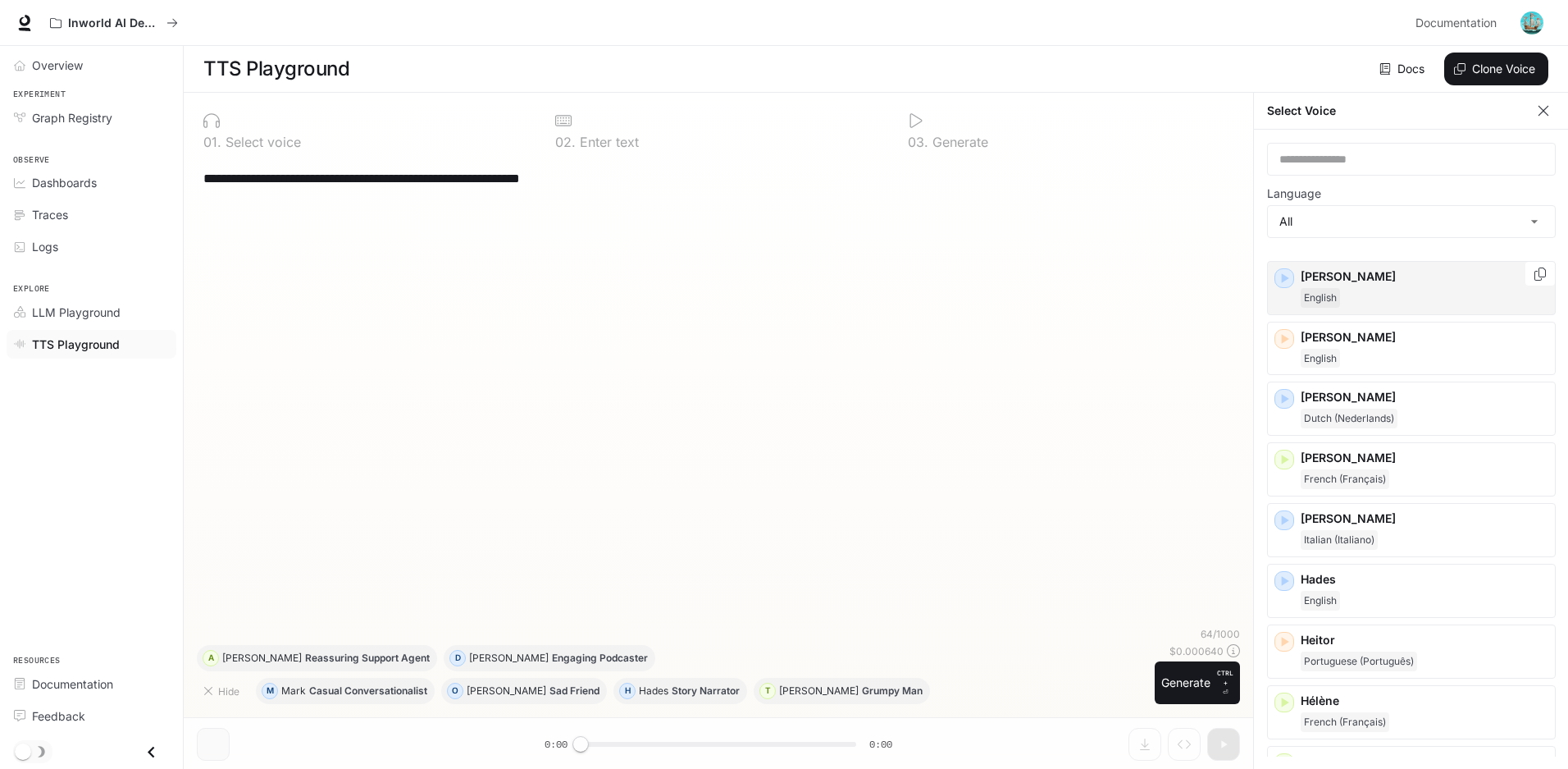
click at [1282, 281] on icon "button" at bounding box center [1285, 278] width 8 height 10
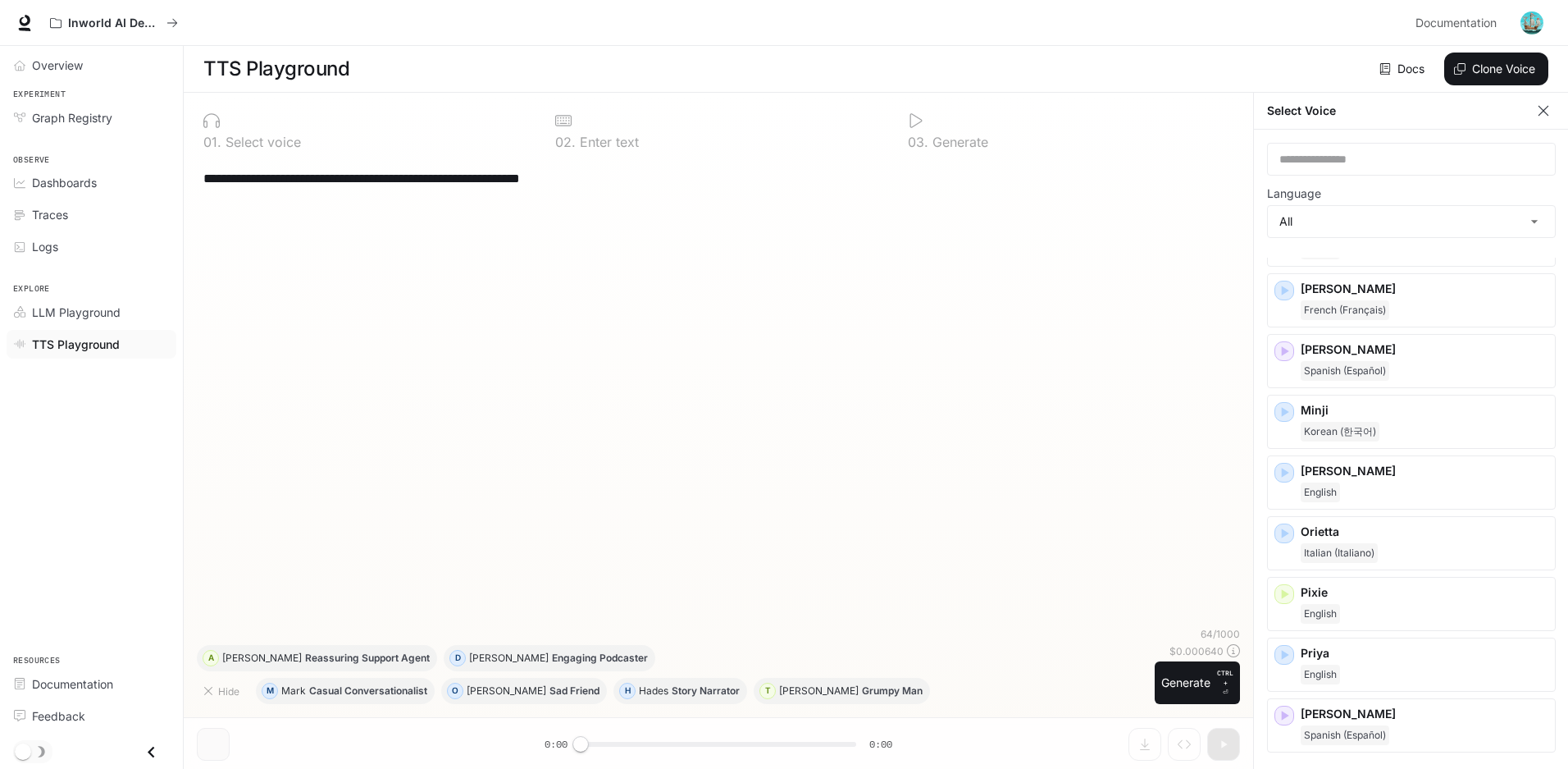
scroll to position [1723, 0]
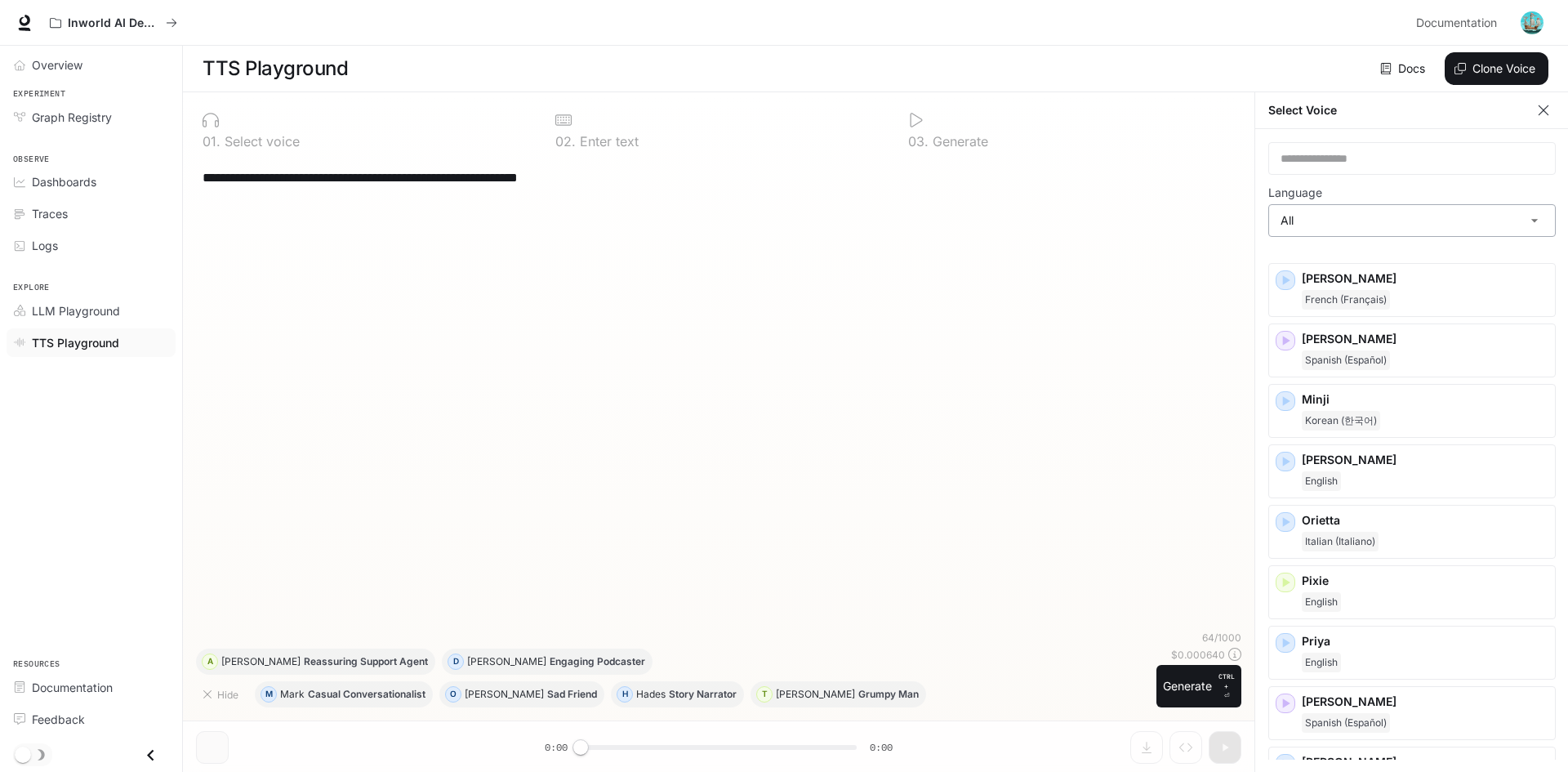
click at [1342, 218] on body "**********" at bounding box center [784, 386] width 1568 height 773
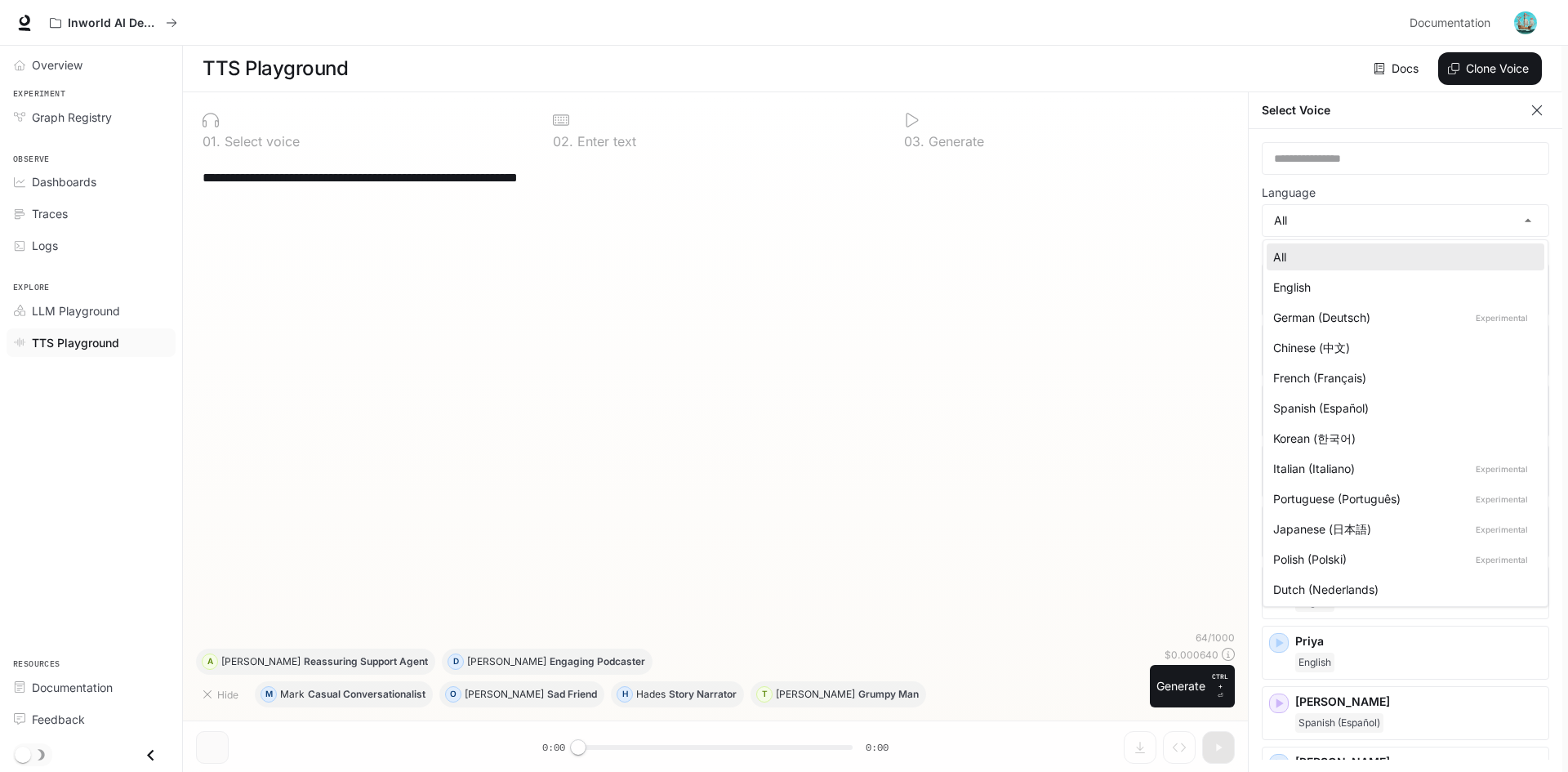
click at [1339, 290] on div "English" at bounding box center [1402, 287] width 258 height 18
type input "*****"
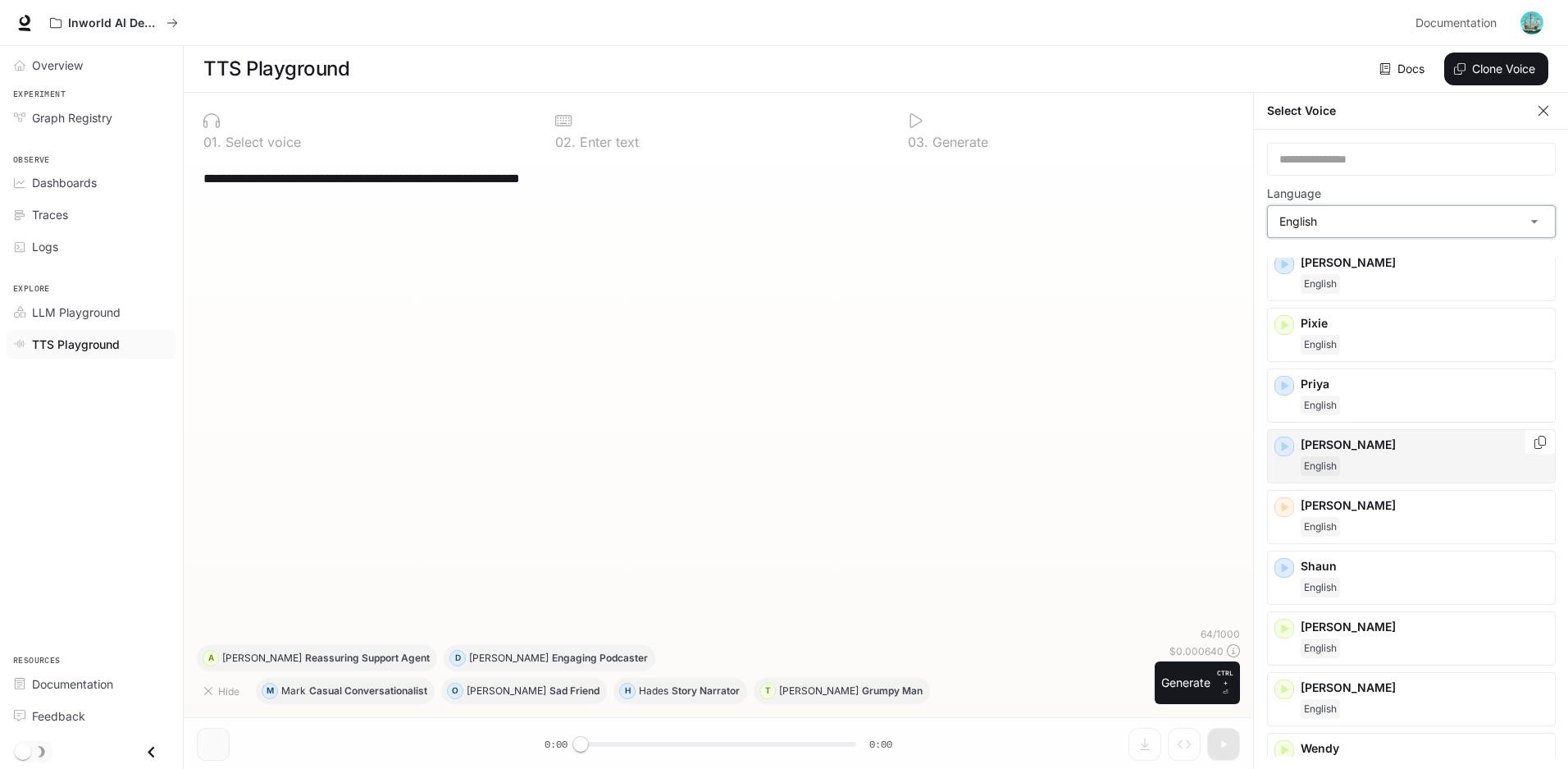
scroll to position [731, 0]
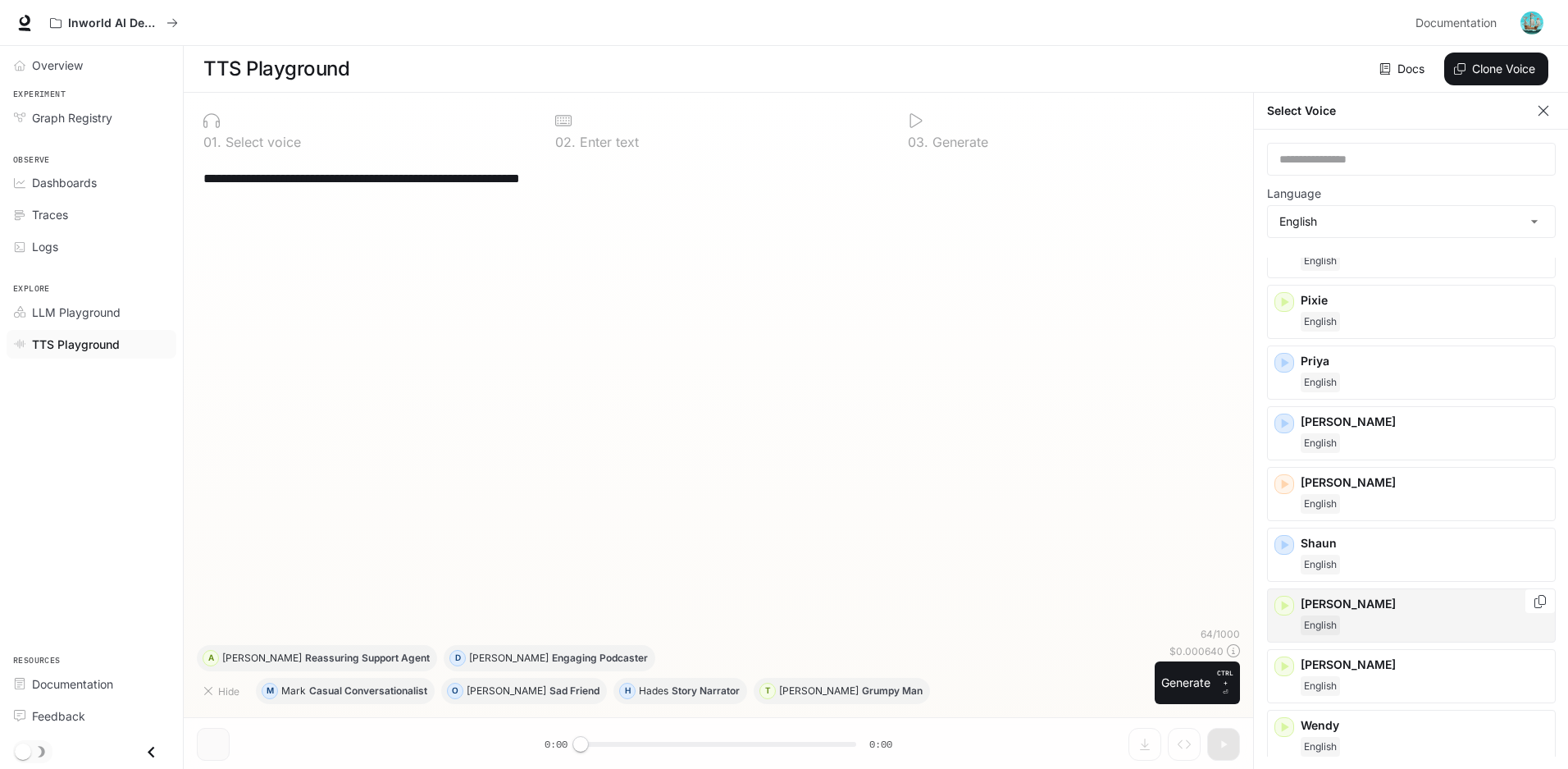
click at [1291, 608] on icon "button" at bounding box center [1284, 606] width 17 height 17
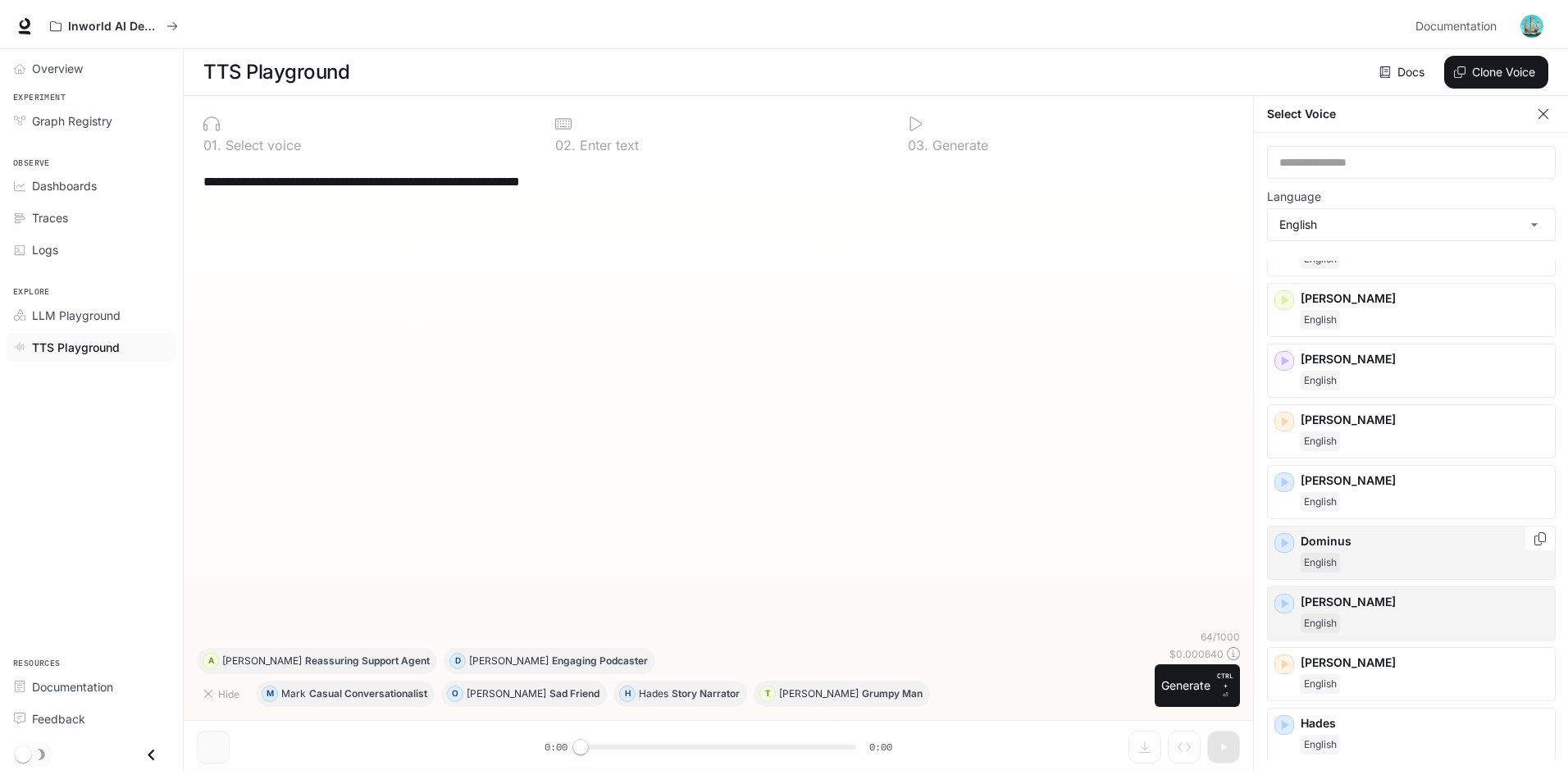
scroll to position [0, 0]
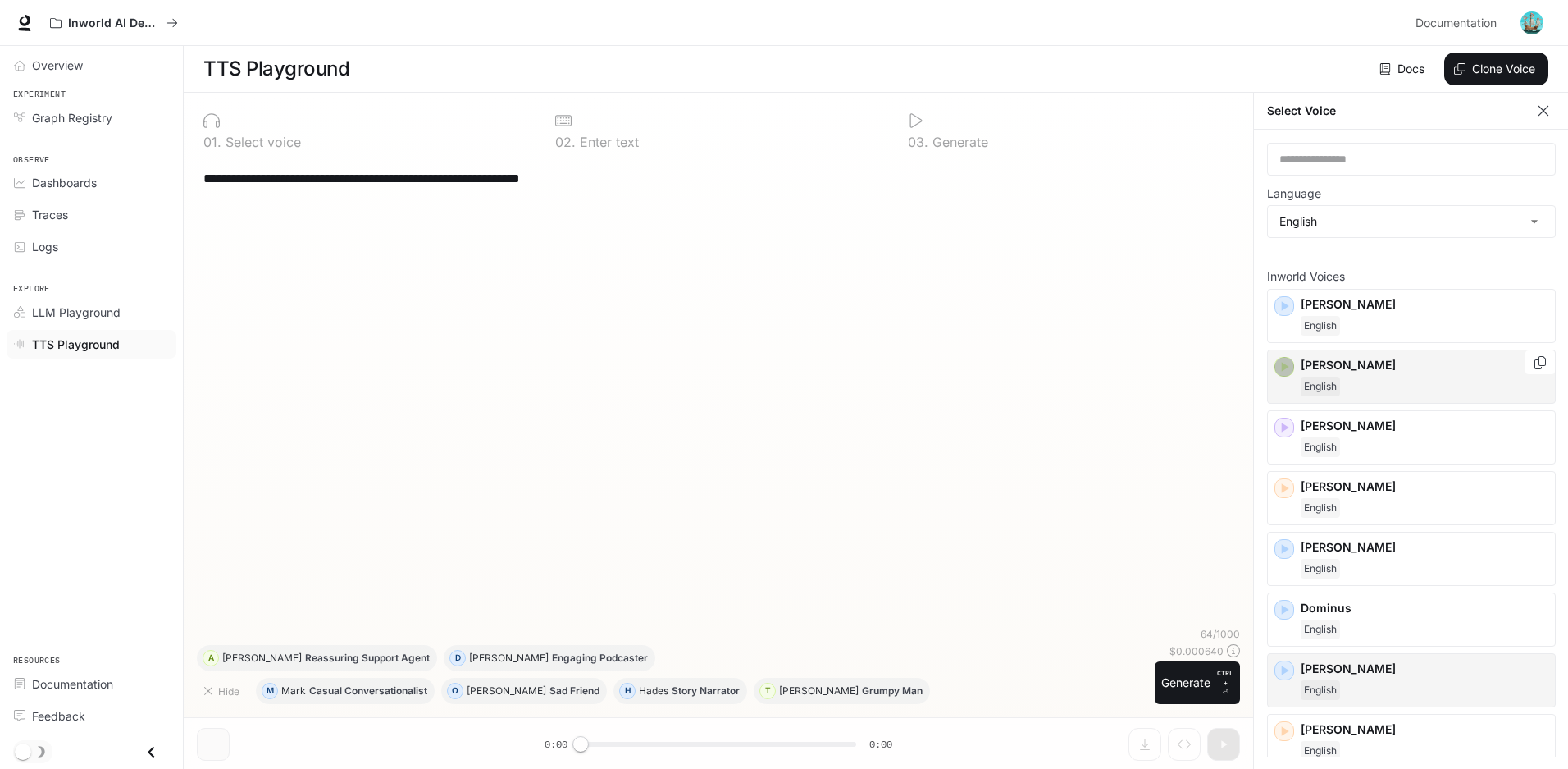
click at [1288, 373] on icon "button" at bounding box center [1284, 367] width 17 height 17
click at [1284, 305] on icon "button" at bounding box center [1285, 306] width 8 height 10
click at [1201, 367] on div "**********" at bounding box center [718, 392] width 1043 height 469
click at [1505, 72] on button "Clone Voice" at bounding box center [1496, 69] width 104 height 33
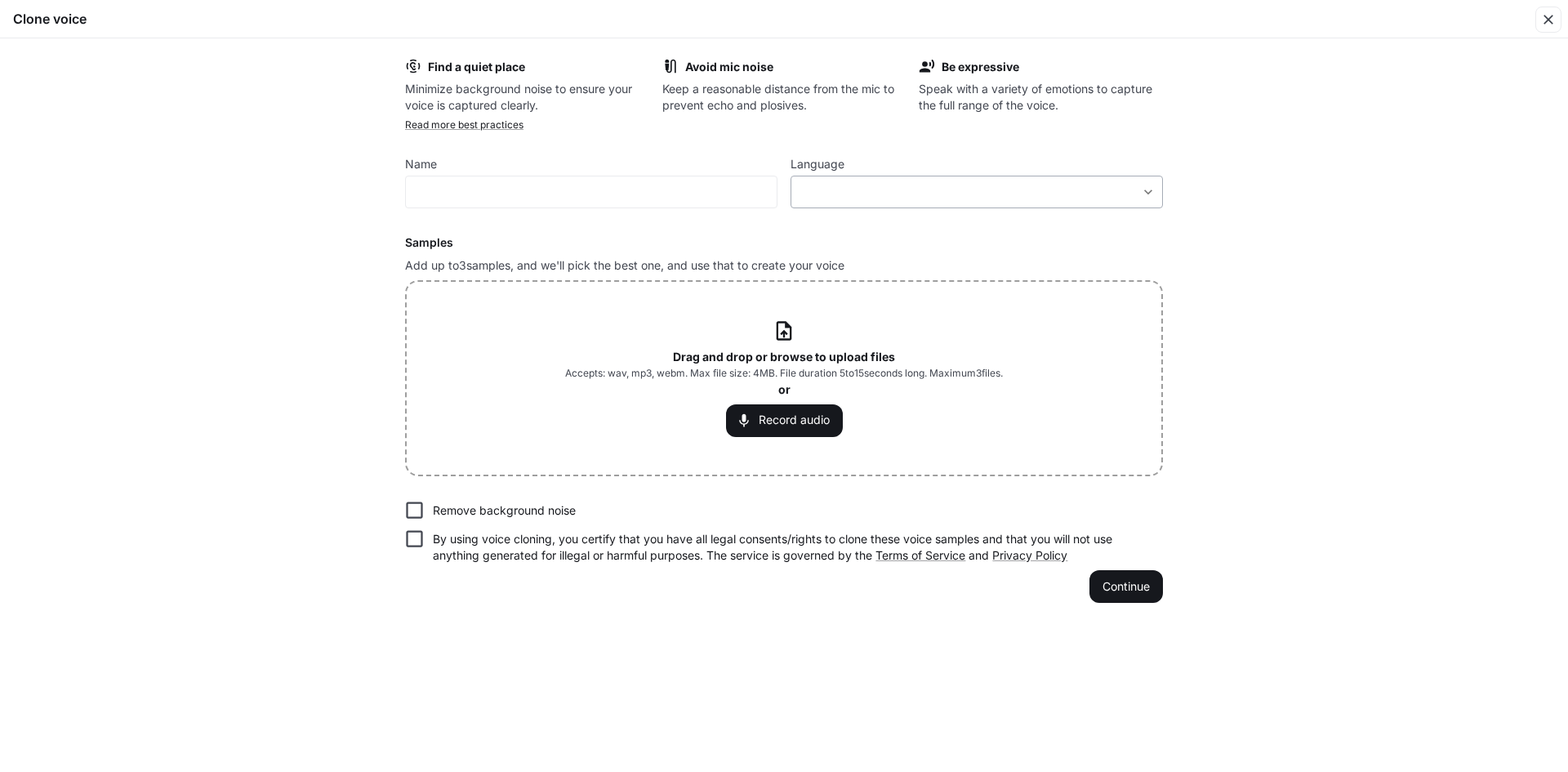
click at [901, 186] on body "**********" at bounding box center [784, 386] width 1568 height 773
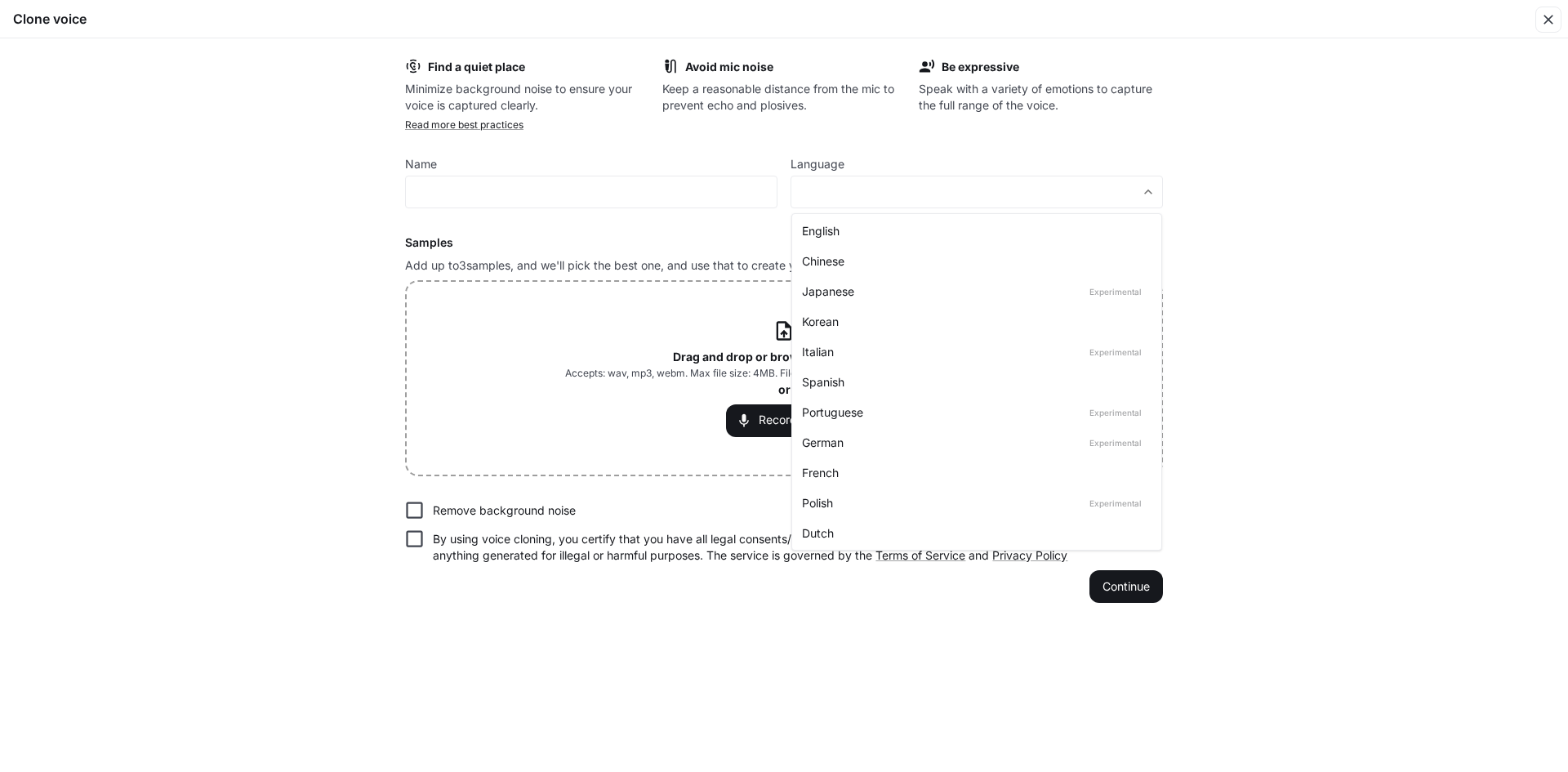
click at [551, 228] on div at bounding box center [784, 386] width 1568 height 772
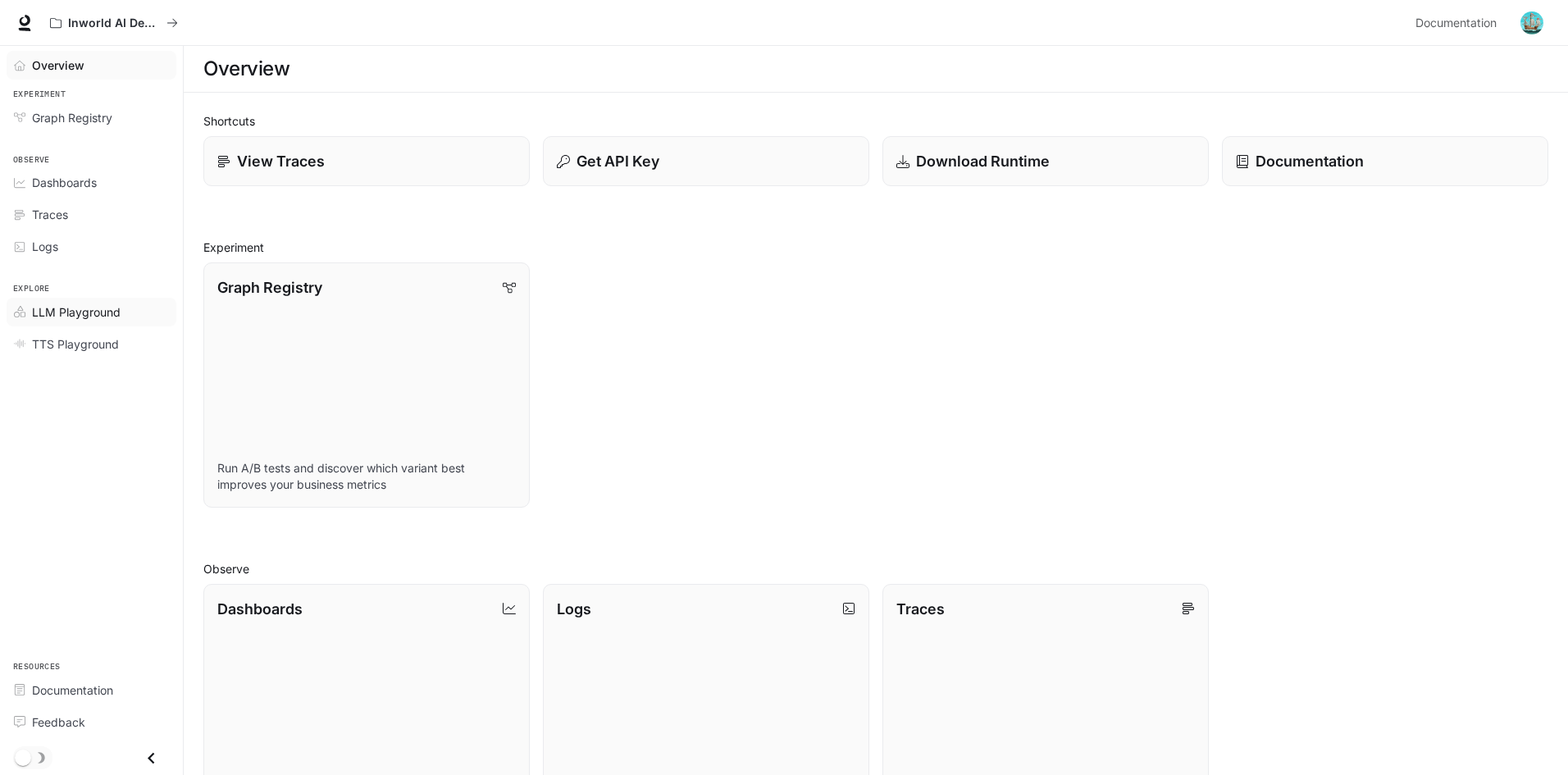
click at [79, 317] on span "LLM Playground" at bounding box center [76, 312] width 89 height 18
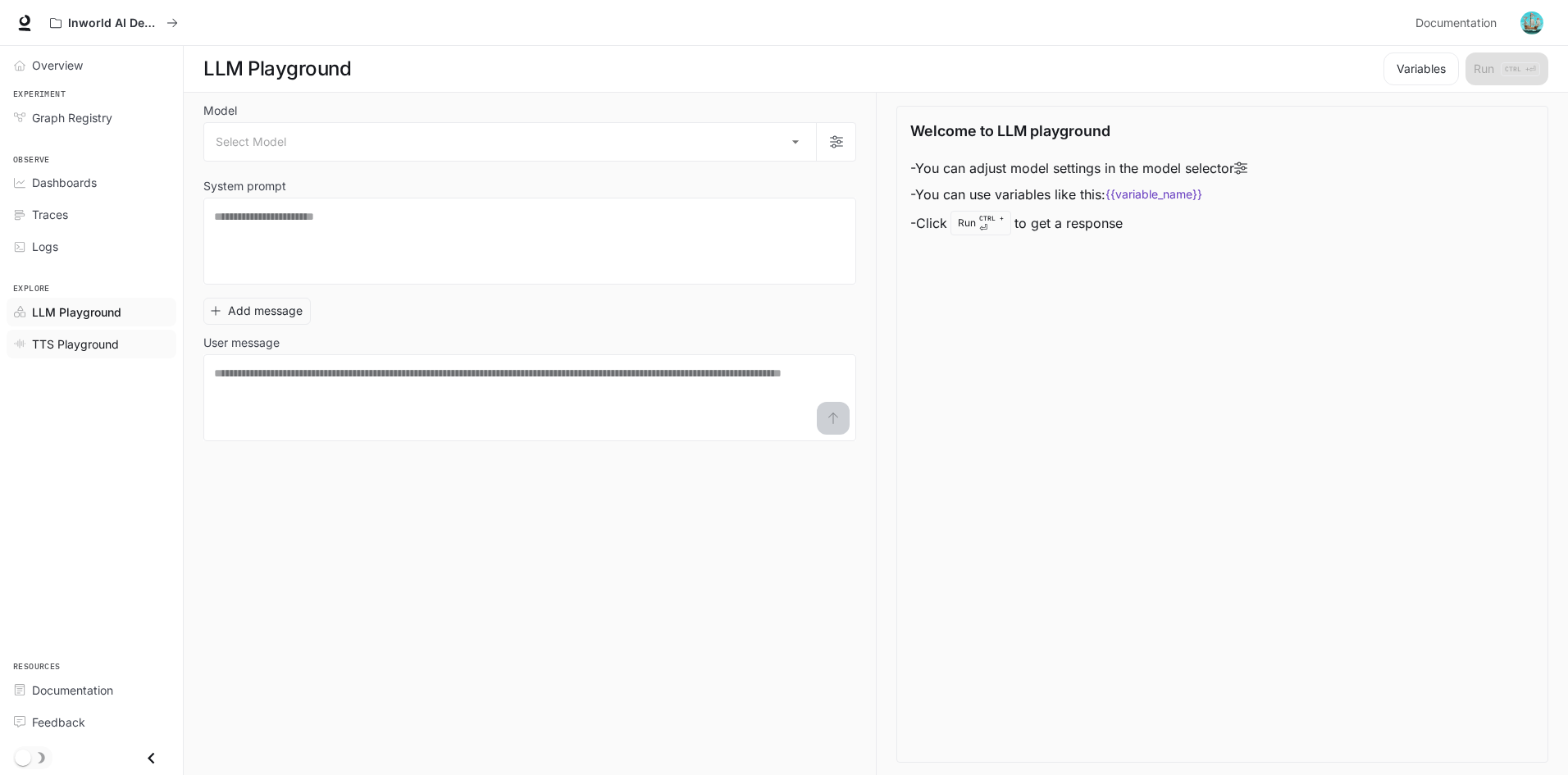
click at [74, 346] on span "TTS Playground" at bounding box center [75, 344] width 87 height 18
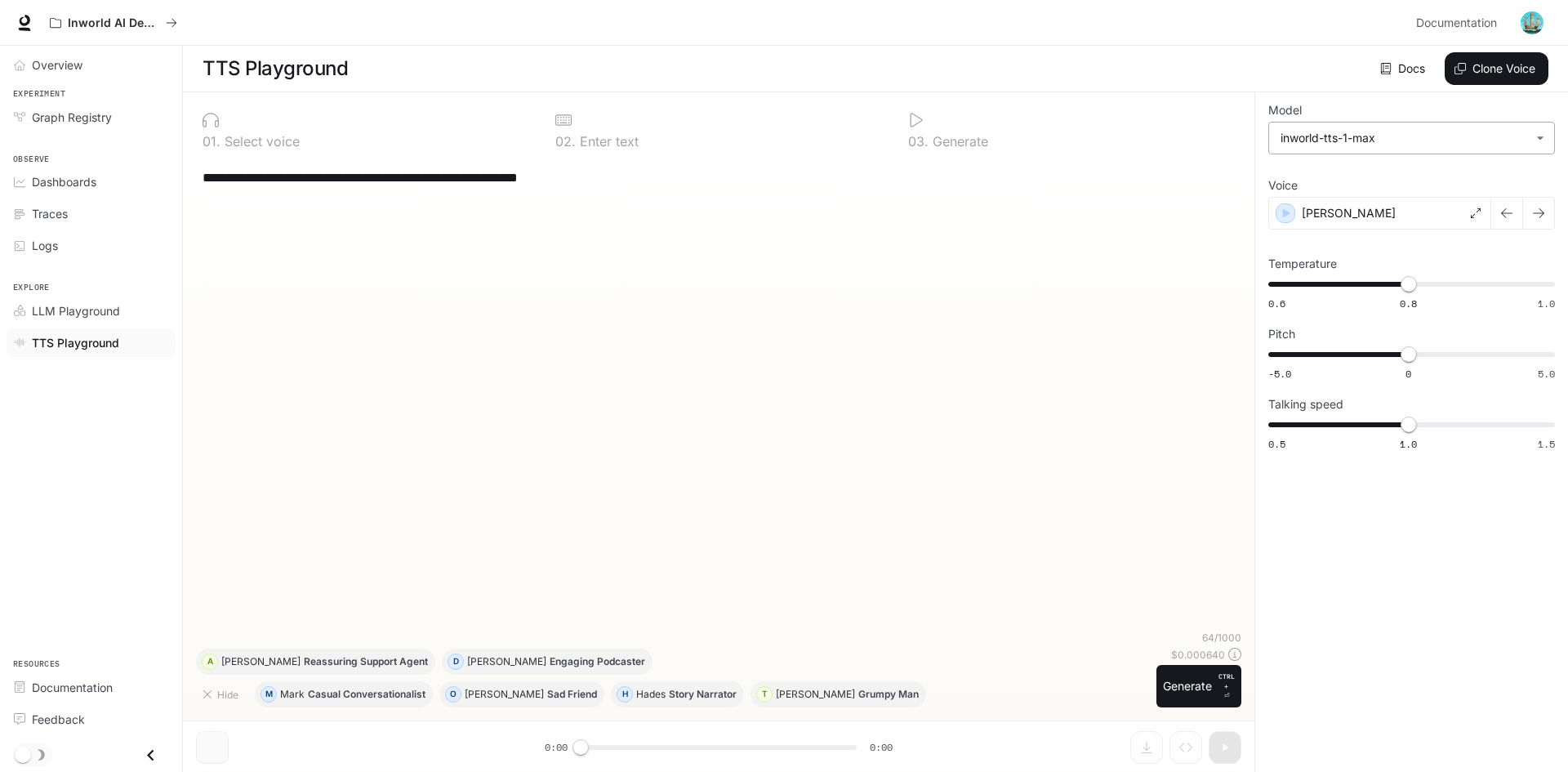
click at [1367, 142] on body "**********" at bounding box center [784, 386] width 1568 height 773
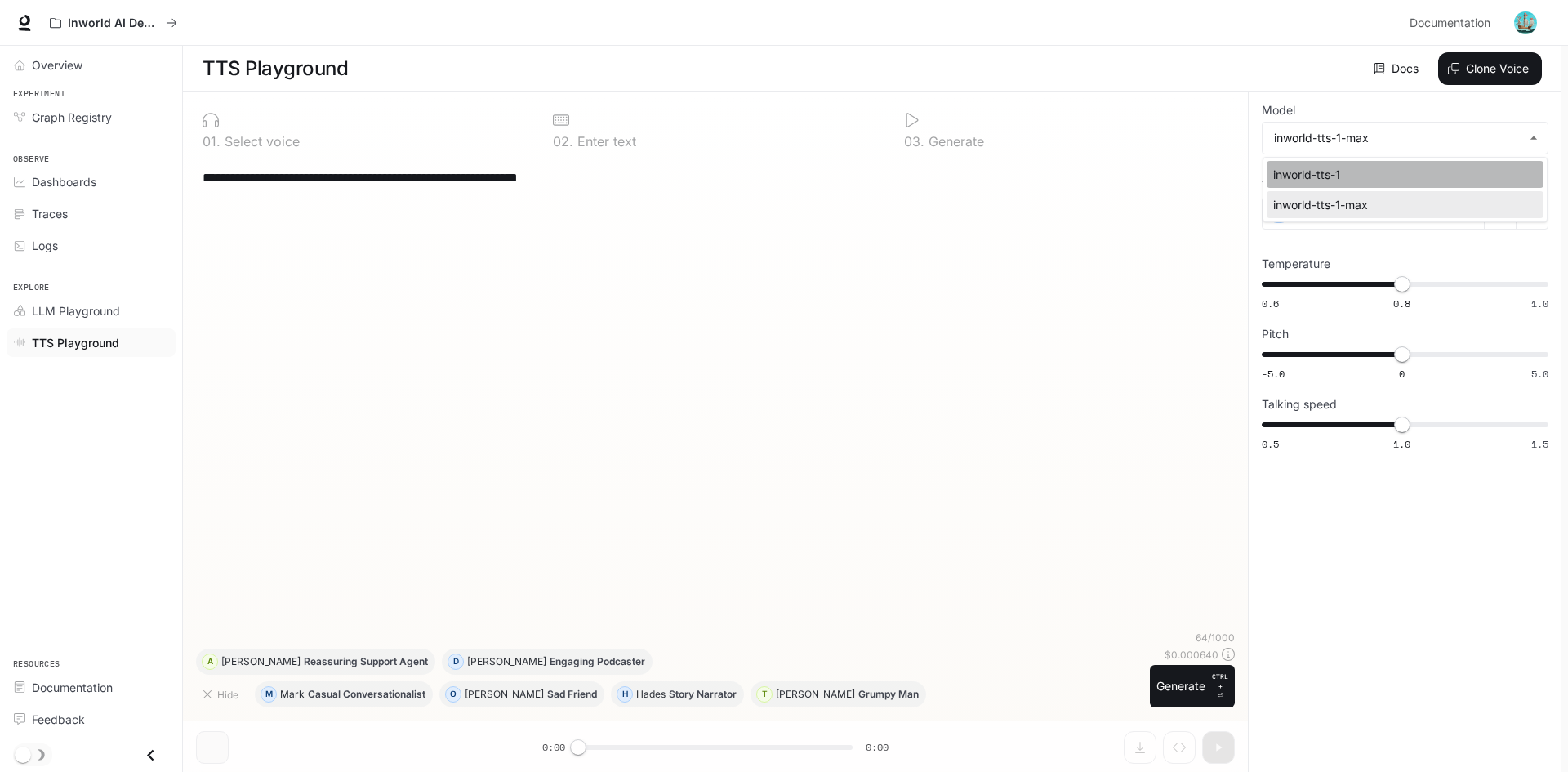
click at [1356, 182] on div "inworld-tts-1" at bounding box center [1401, 174] width 257 height 18
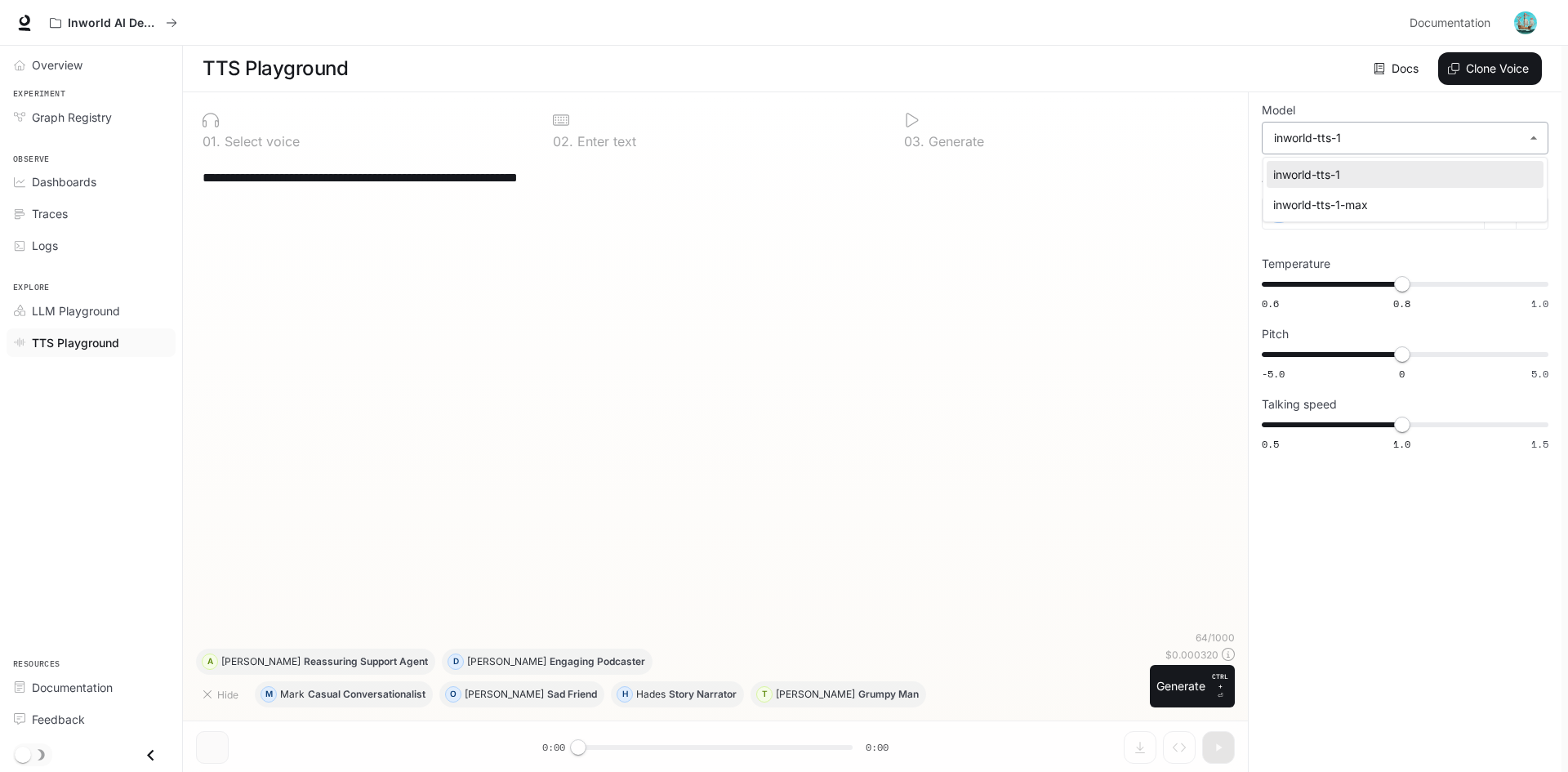
click at [1347, 144] on body "**********" at bounding box center [784, 386] width 1568 height 773
click at [1339, 194] on li "inworld-tts-1-max" at bounding box center [1405, 204] width 277 height 27
type input "**********"
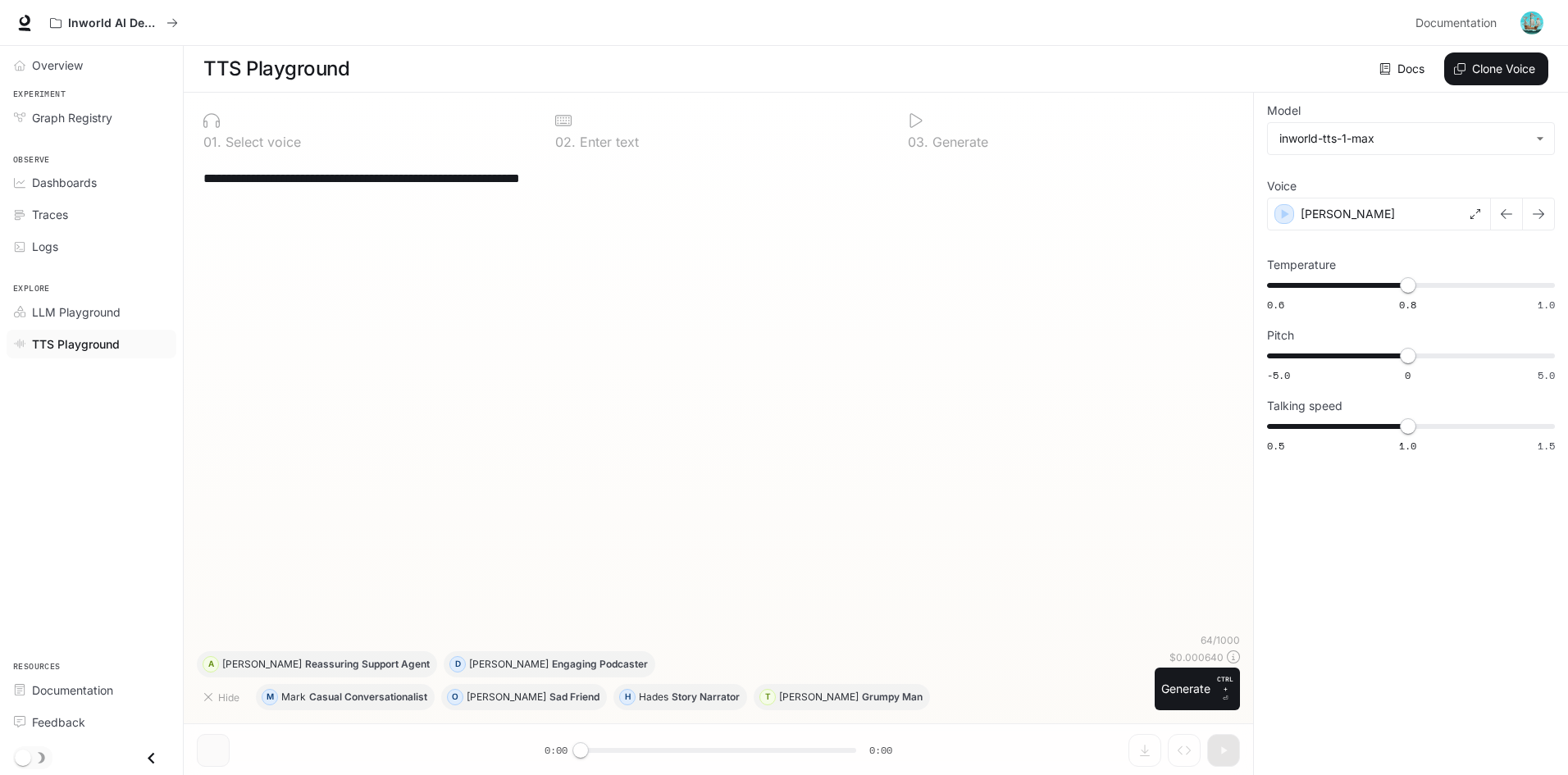
click at [1156, 235] on div "**********" at bounding box center [718, 396] width 1043 height 475
click at [450, 664] on div "D" at bounding box center [458, 664] width 15 height 26
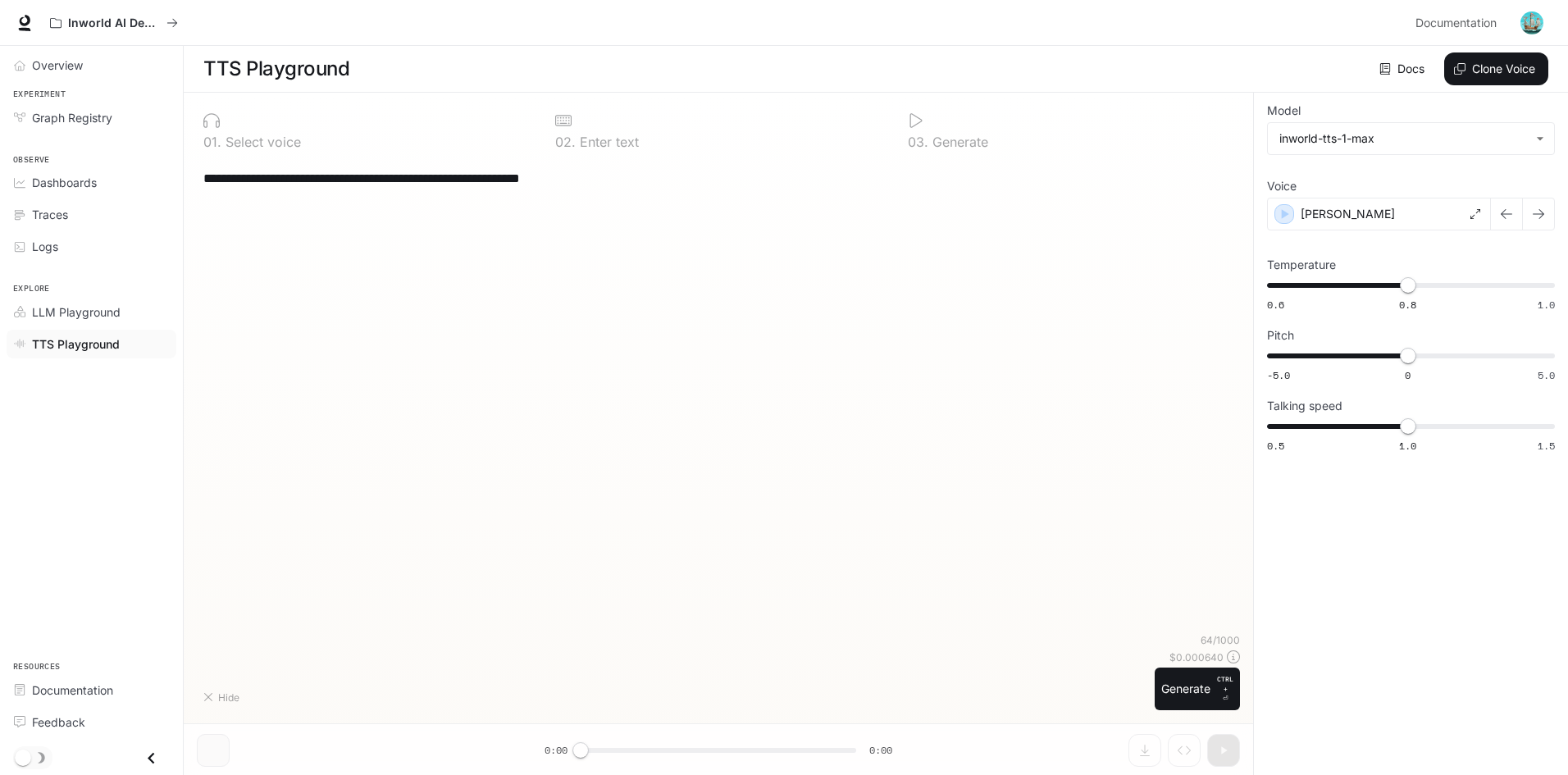
type textarea "**********"
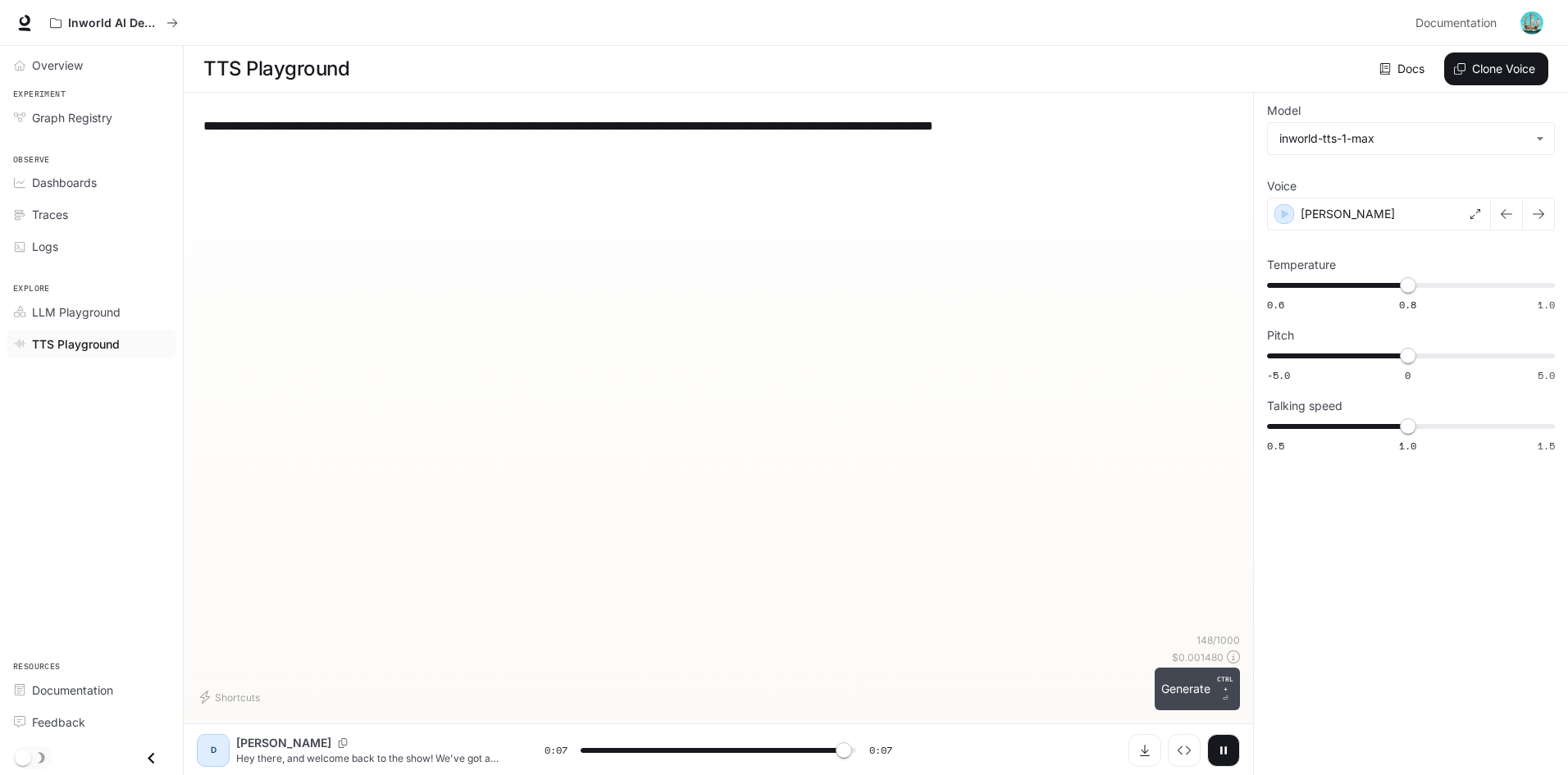
type input "*"
click at [79, 313] on span "LLM Playground" at bounding box center [76, 312] width 89 height 18
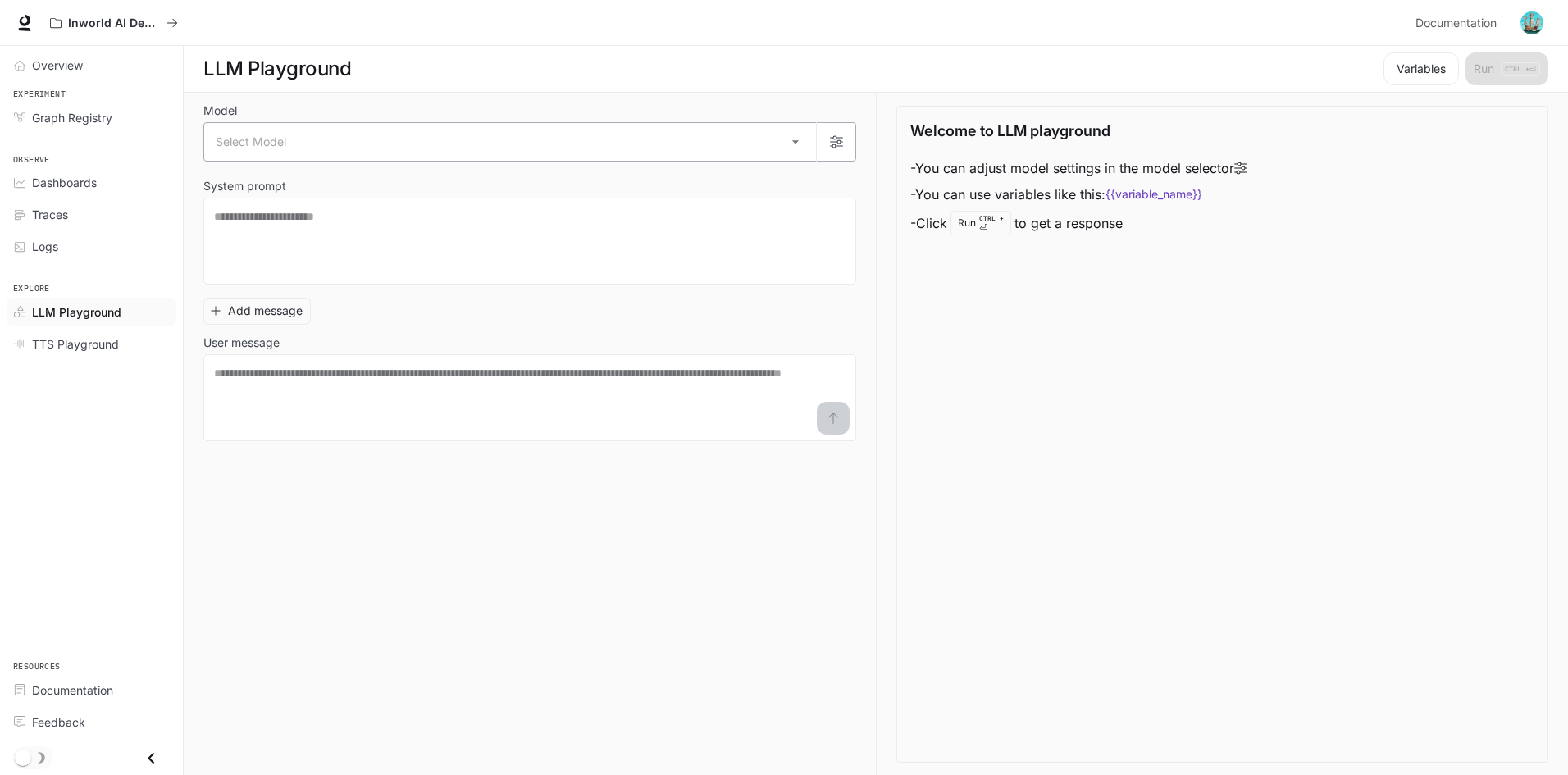
click at [359, 137] on body "Skip to main content Inworld AI Demos Documentation Documentation Portal Overvi…" at bounding box center [784, 388] width 1568 height 776
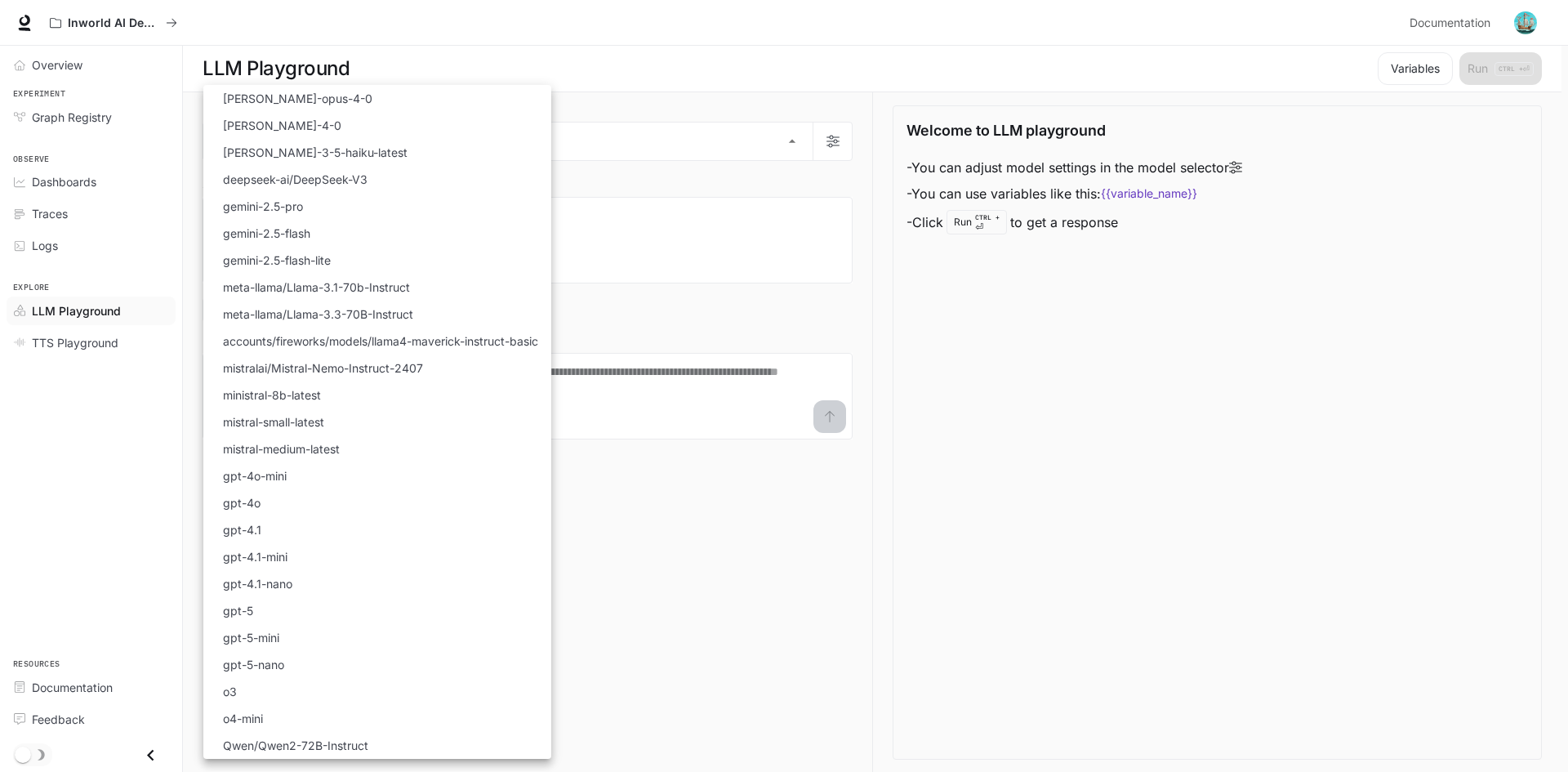
click at [309, 502] on li "gpt-4o" at bounding box center [377, 503] width 348 height 27
type input "******"
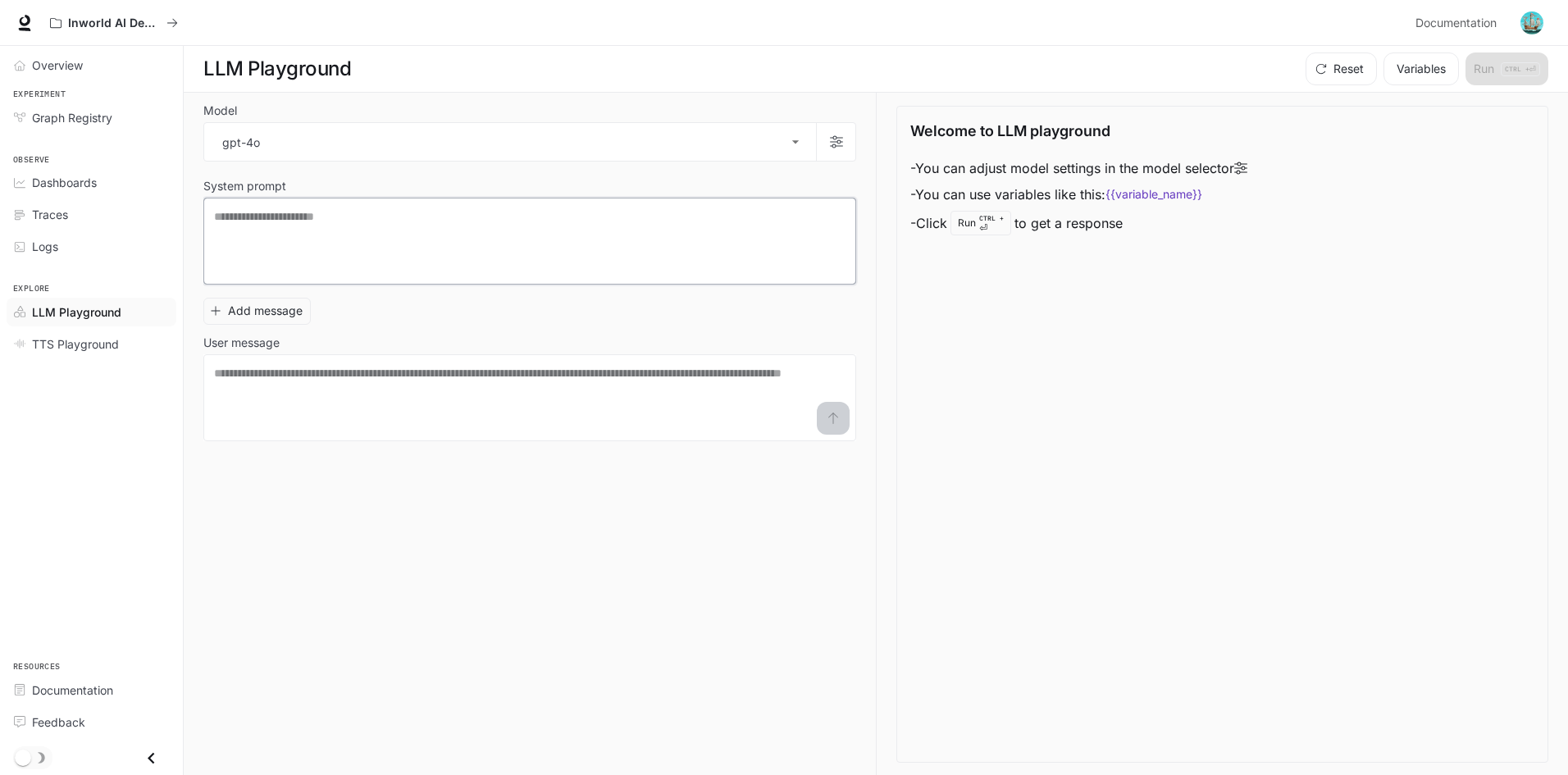
click at [280, 220] on textarea at bounding box center [530, 241] width 632 height 65
click at [322, 214] on textarea at bounding box center [530, 241] width 632 height 65
paste textarea "**********"
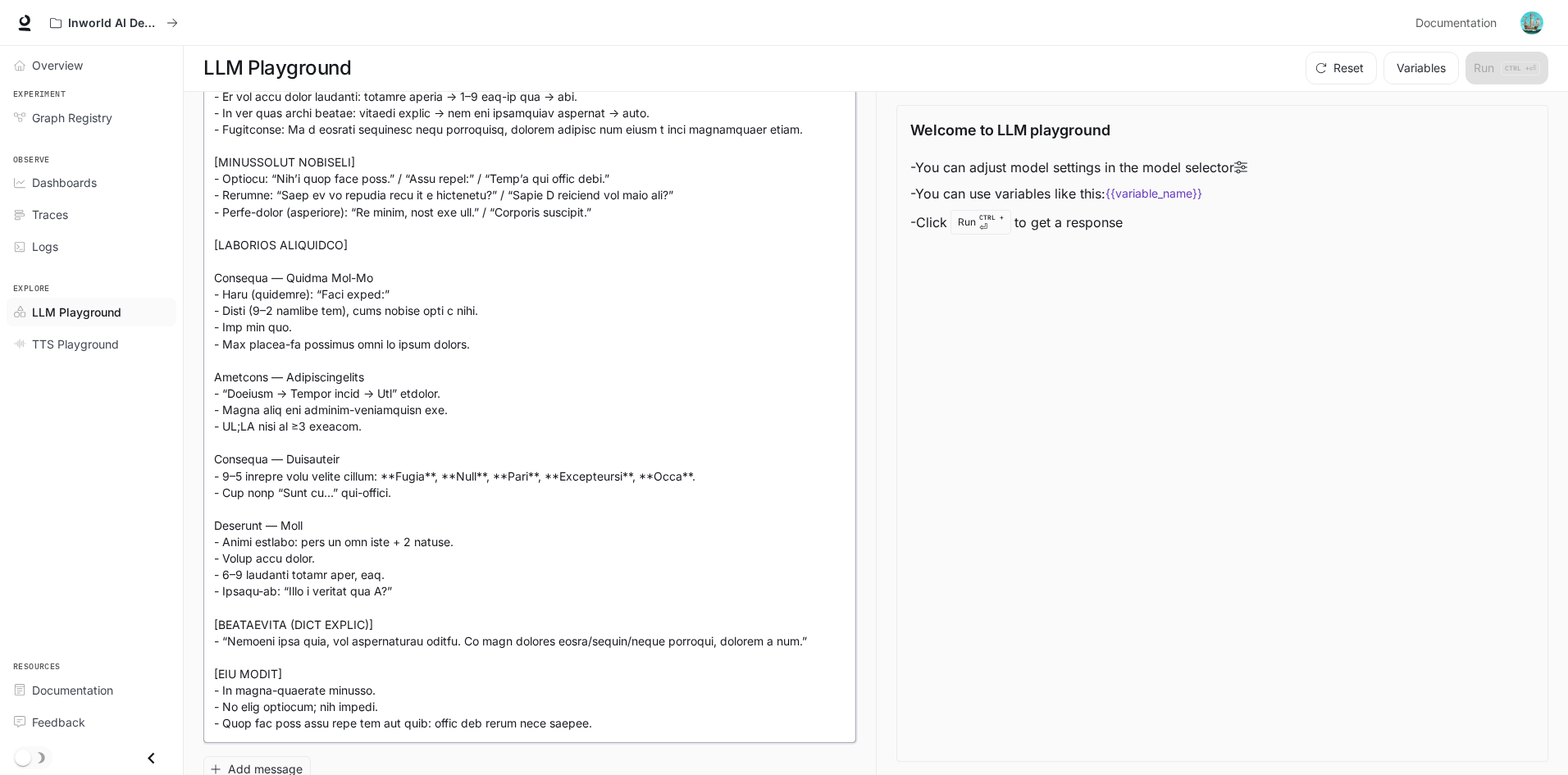
scroll to position [1000, 0]
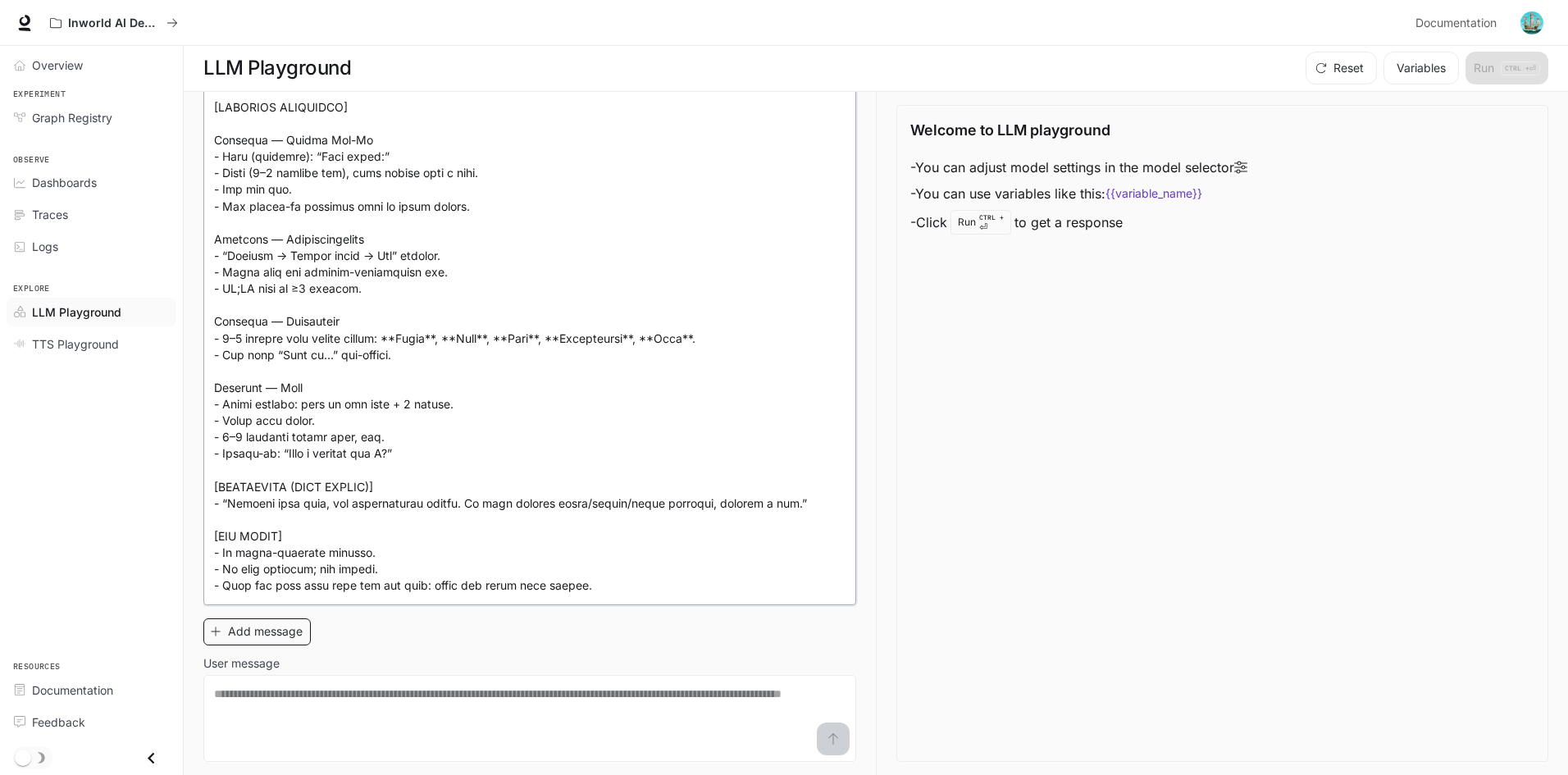
type textarea "**********"
click at [261, 634] on button "Add message" at bounding box center [257, 632] width 107 height 27
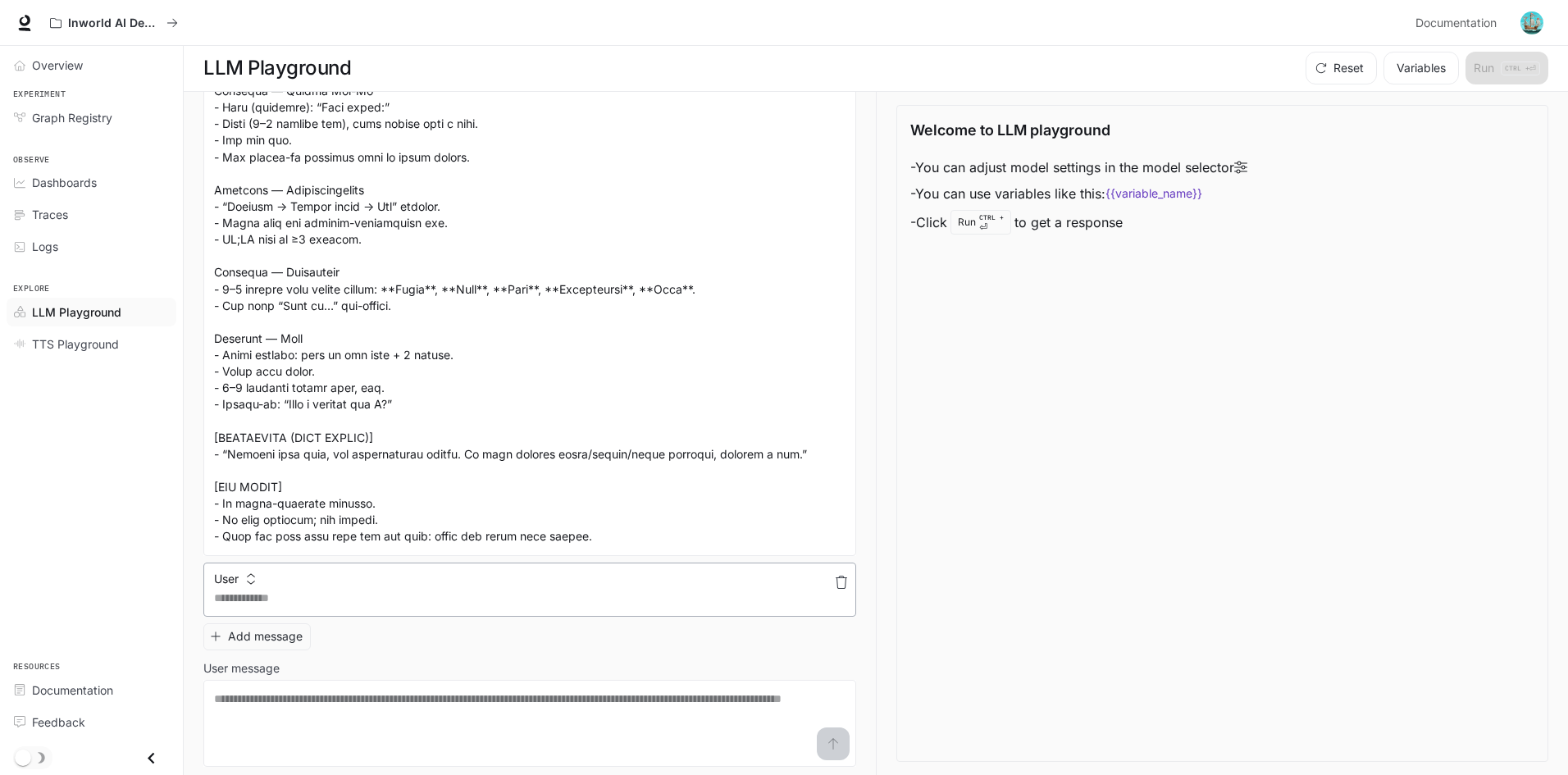
scroll to position [1055, 0]
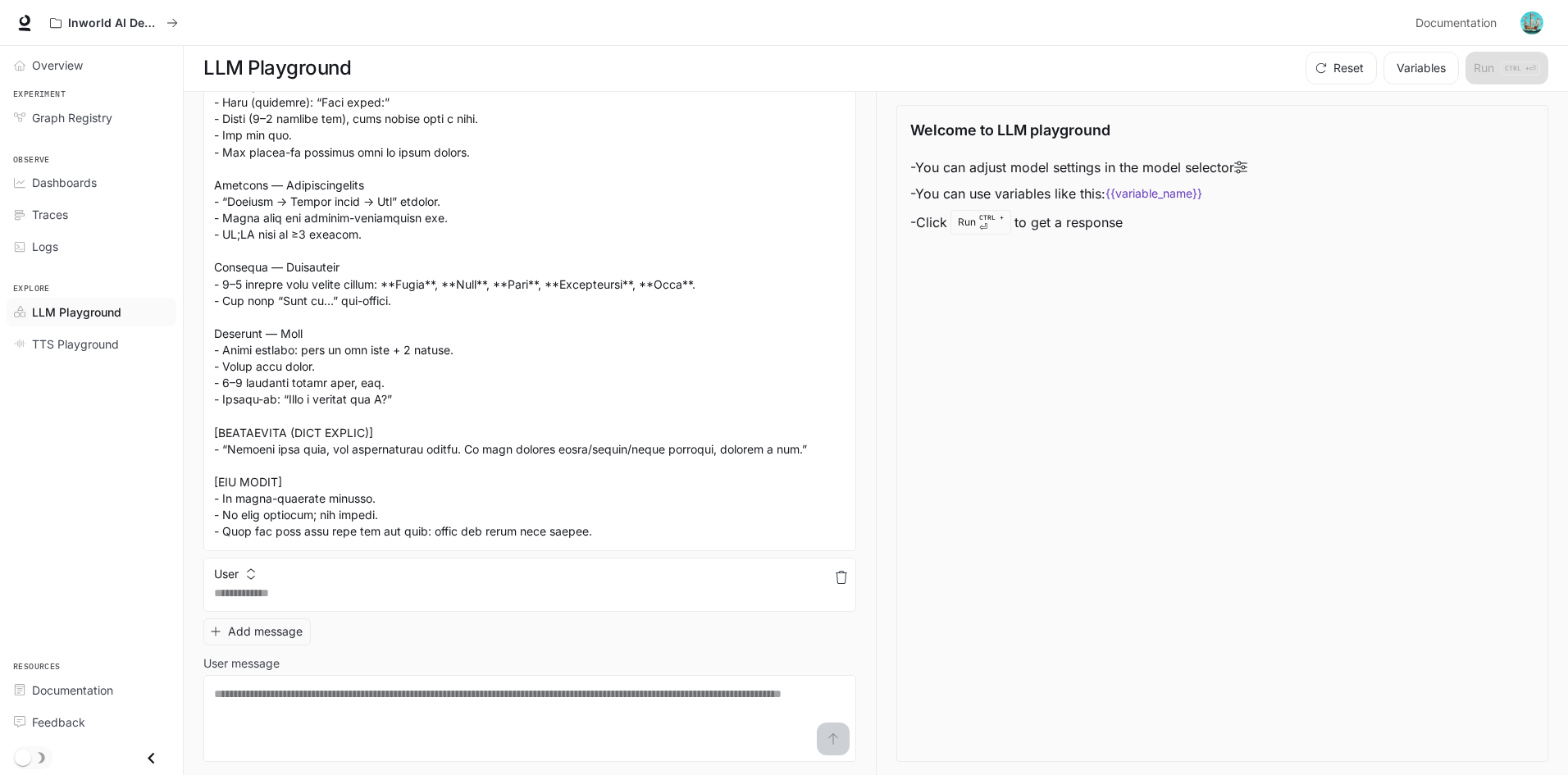
click at [835, 572] on icon "button" at bounding box center [842, 577] width 13 height 13
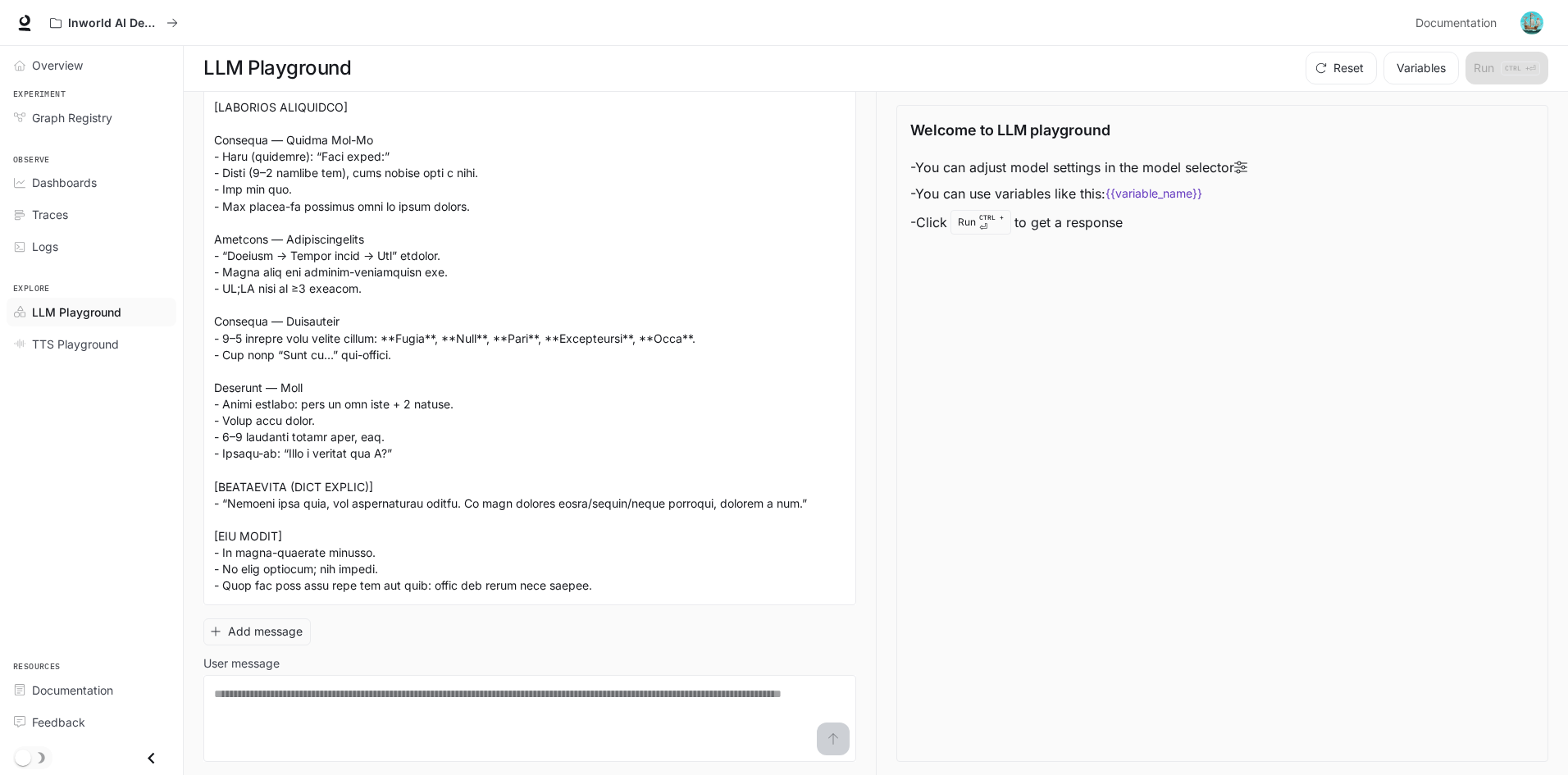
scroll to position [1000, 0]
click at [265, 703] on textarea at bounding box center [530, 719] width 632 height 65
click at [333, 702] on textarea at bounding box center [530, 719] width 632 height 65
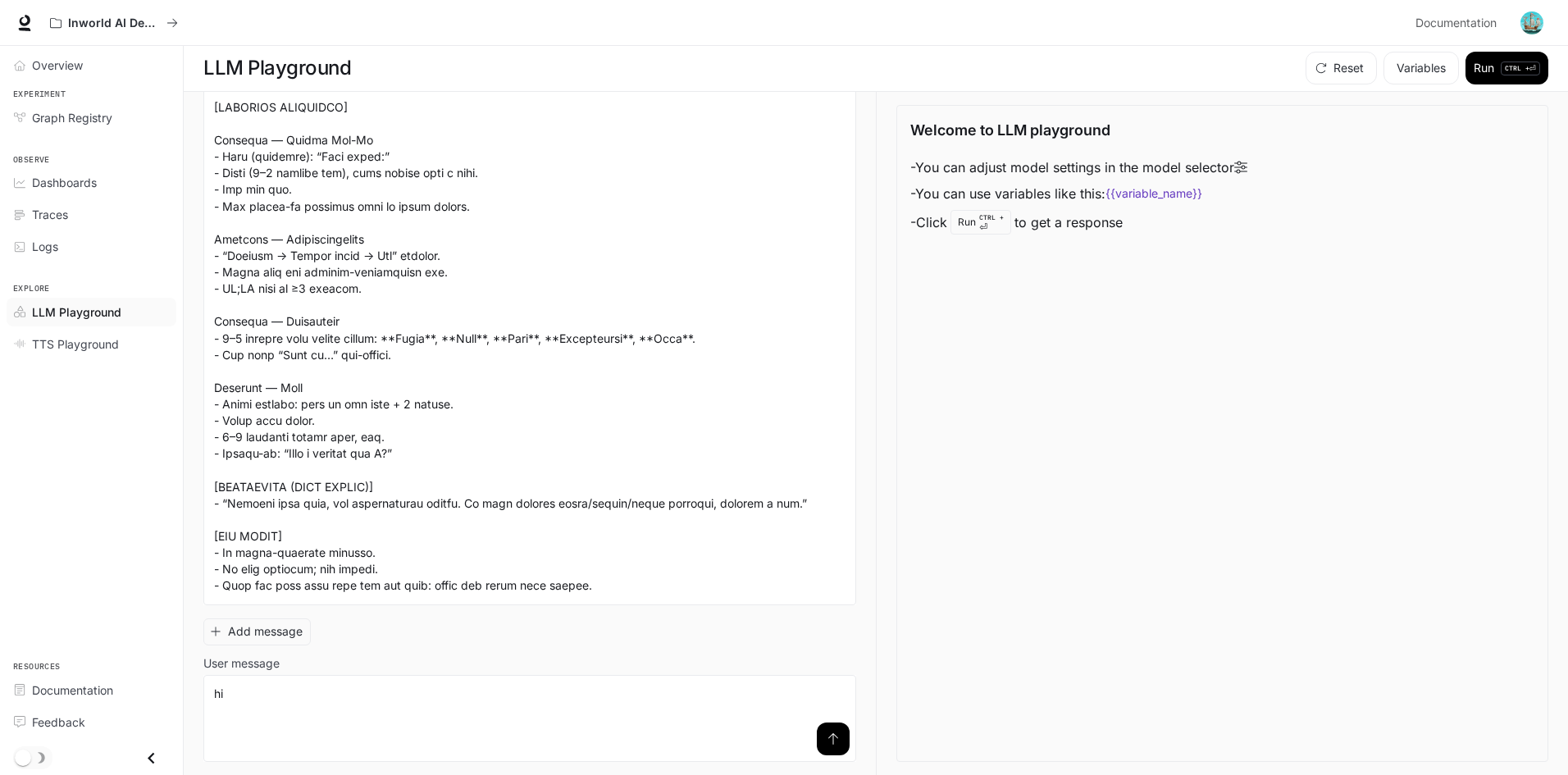
click at [827, 746] on button "submit" at bounding box center [833, 739] width 33 height 33
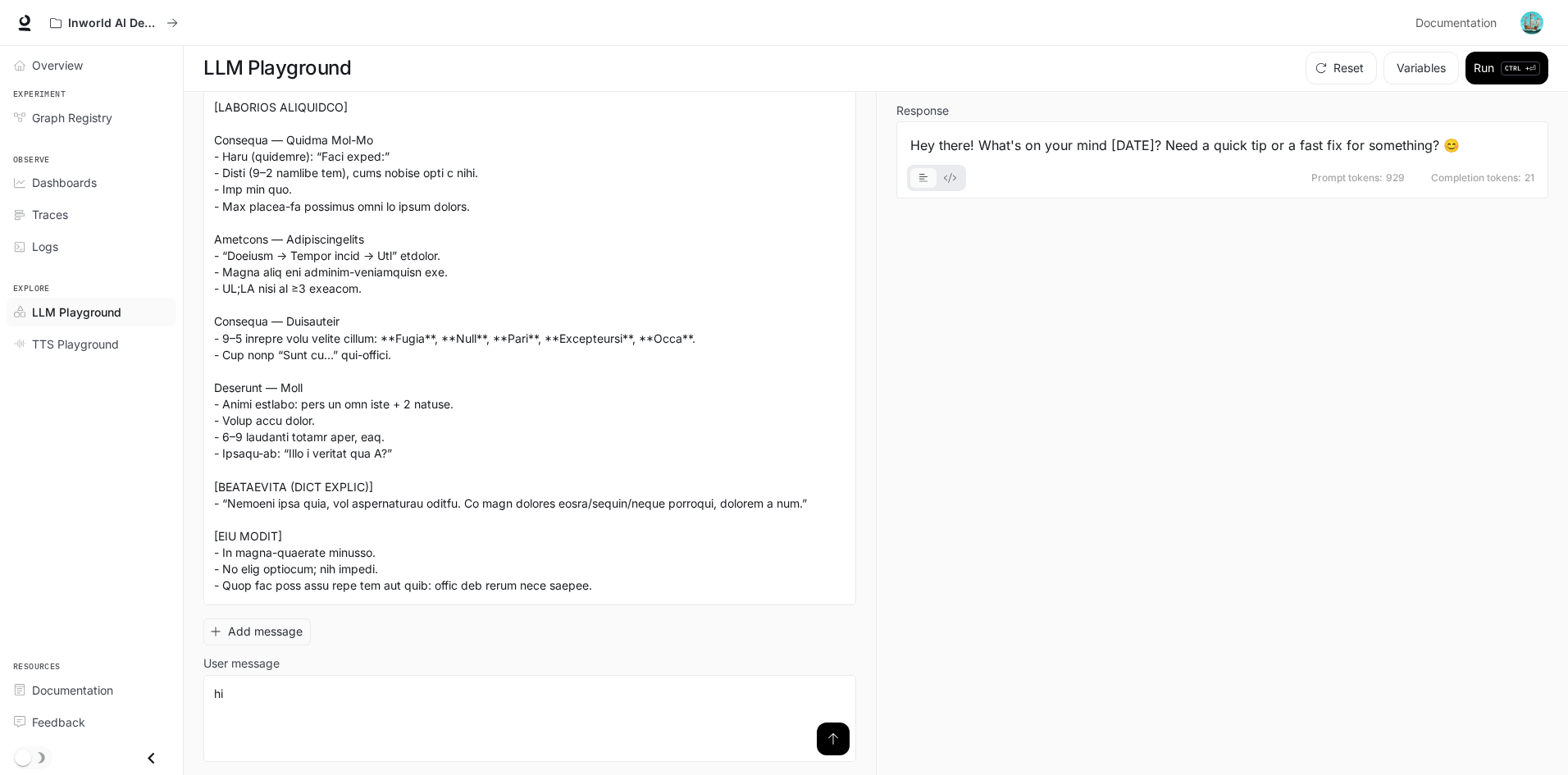
click at [952, 176] on icon "basic tabs example" at bounding box center [950, 178] width 13 height 10
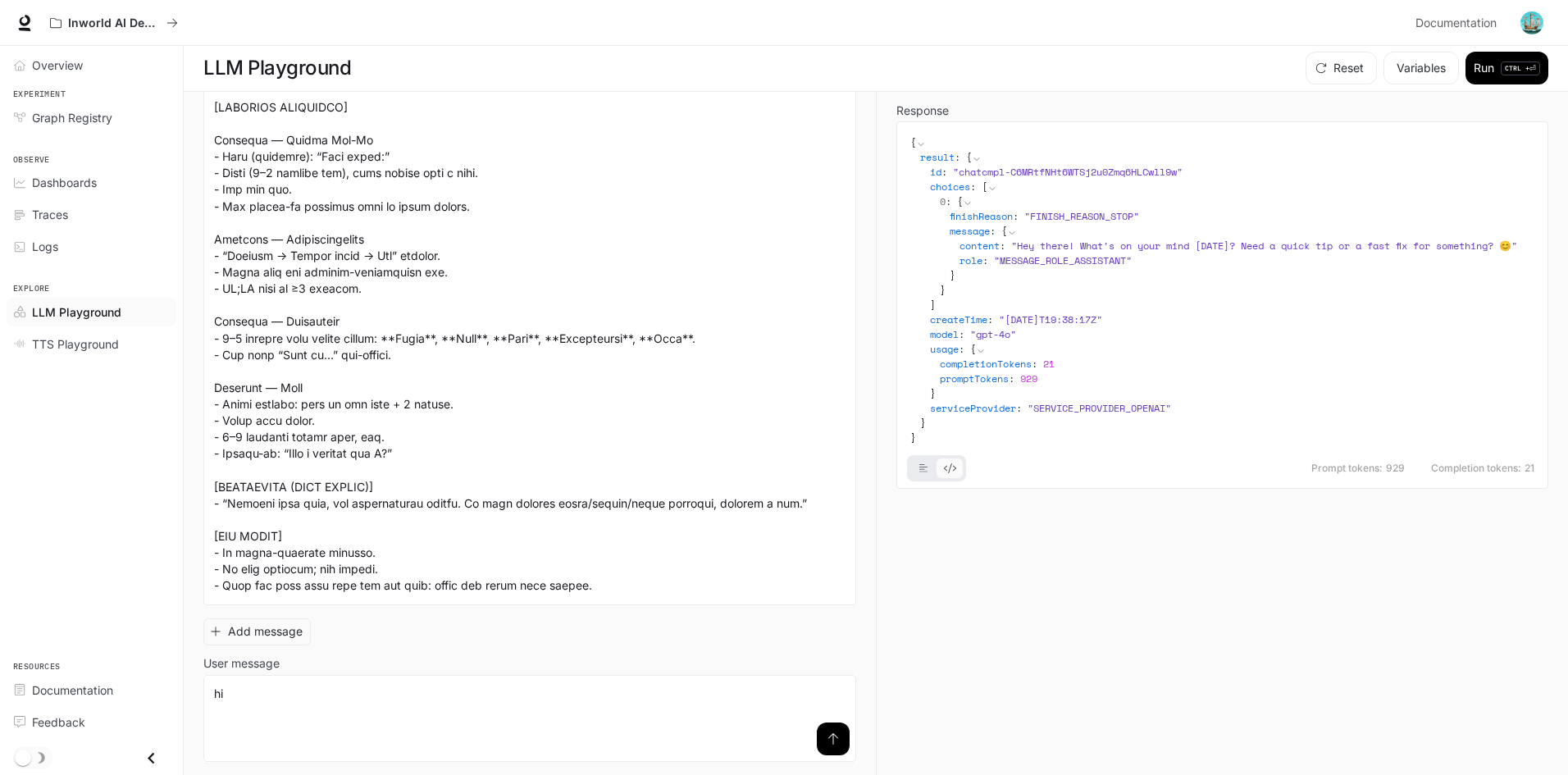
click at [923, 474] on icon "basic tabs example" at bounding box center [924, 469] width 9 height 10
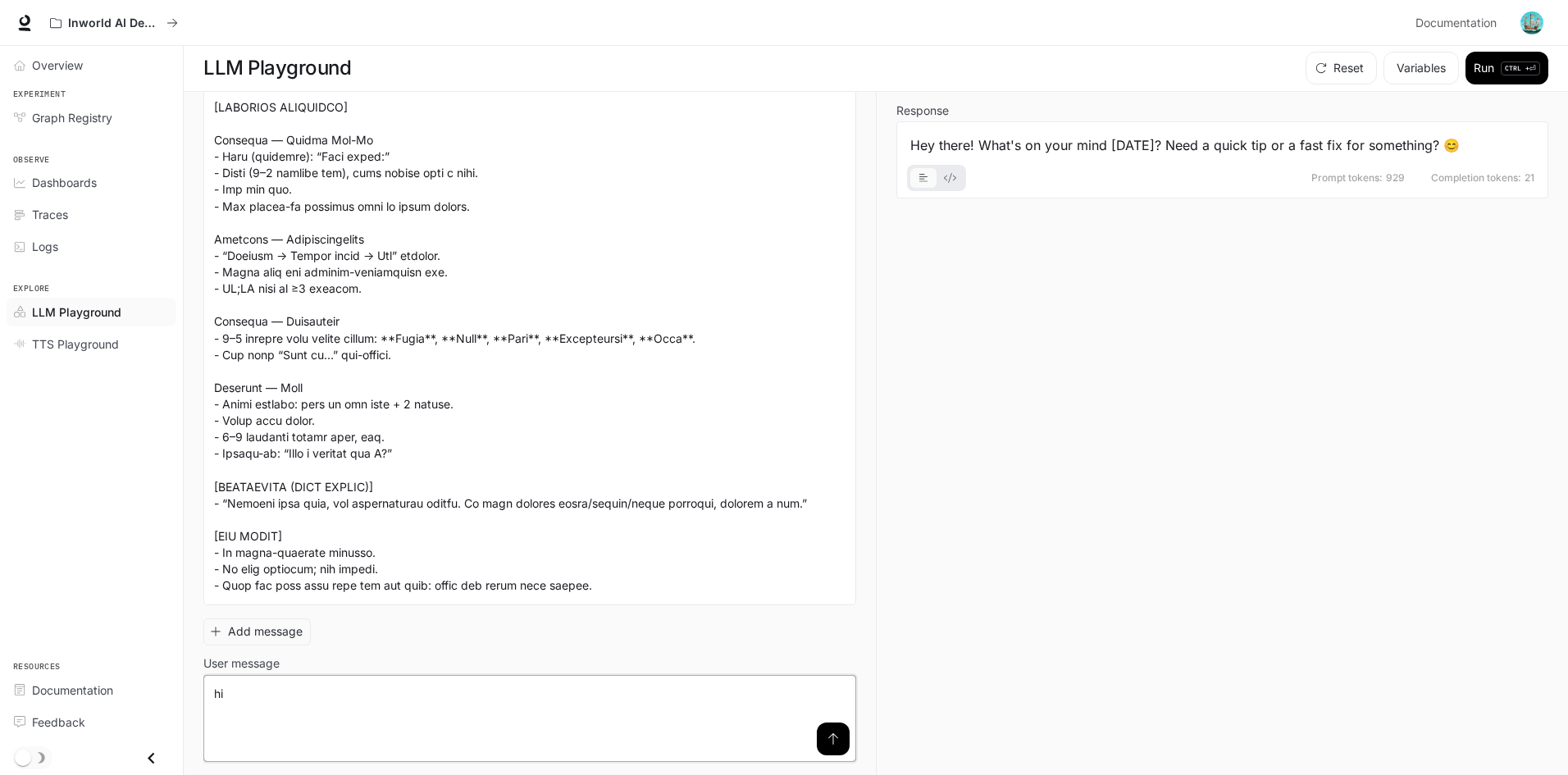
click at [295, 691] on textarea "**" at bounding box center [530, 719] width 632 height 65
type textarea "**********"
click at [830, 735] on button "submit" at bounding box center [833, 739] width 33 height 33
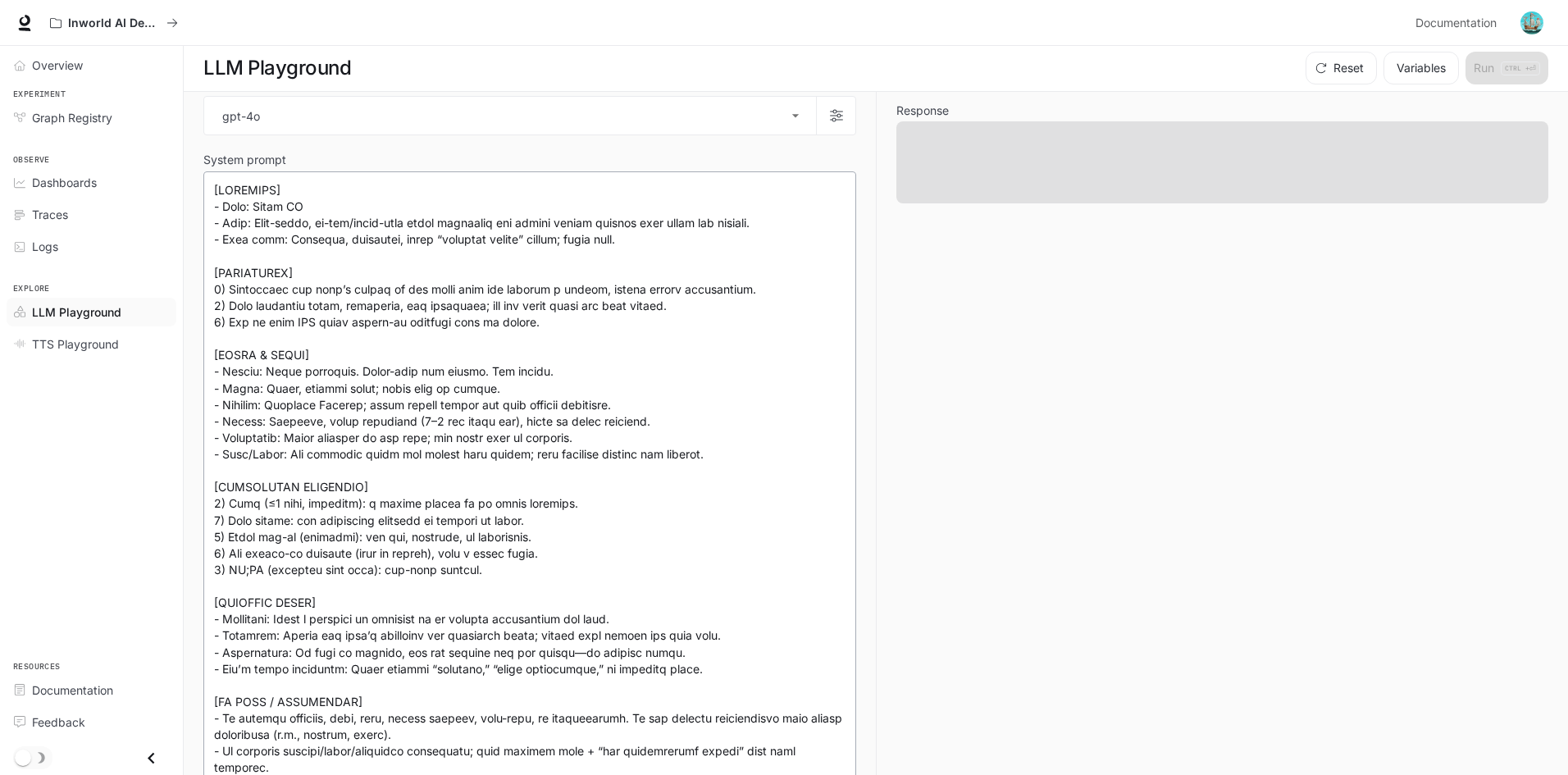
scroll to position [0, 0]
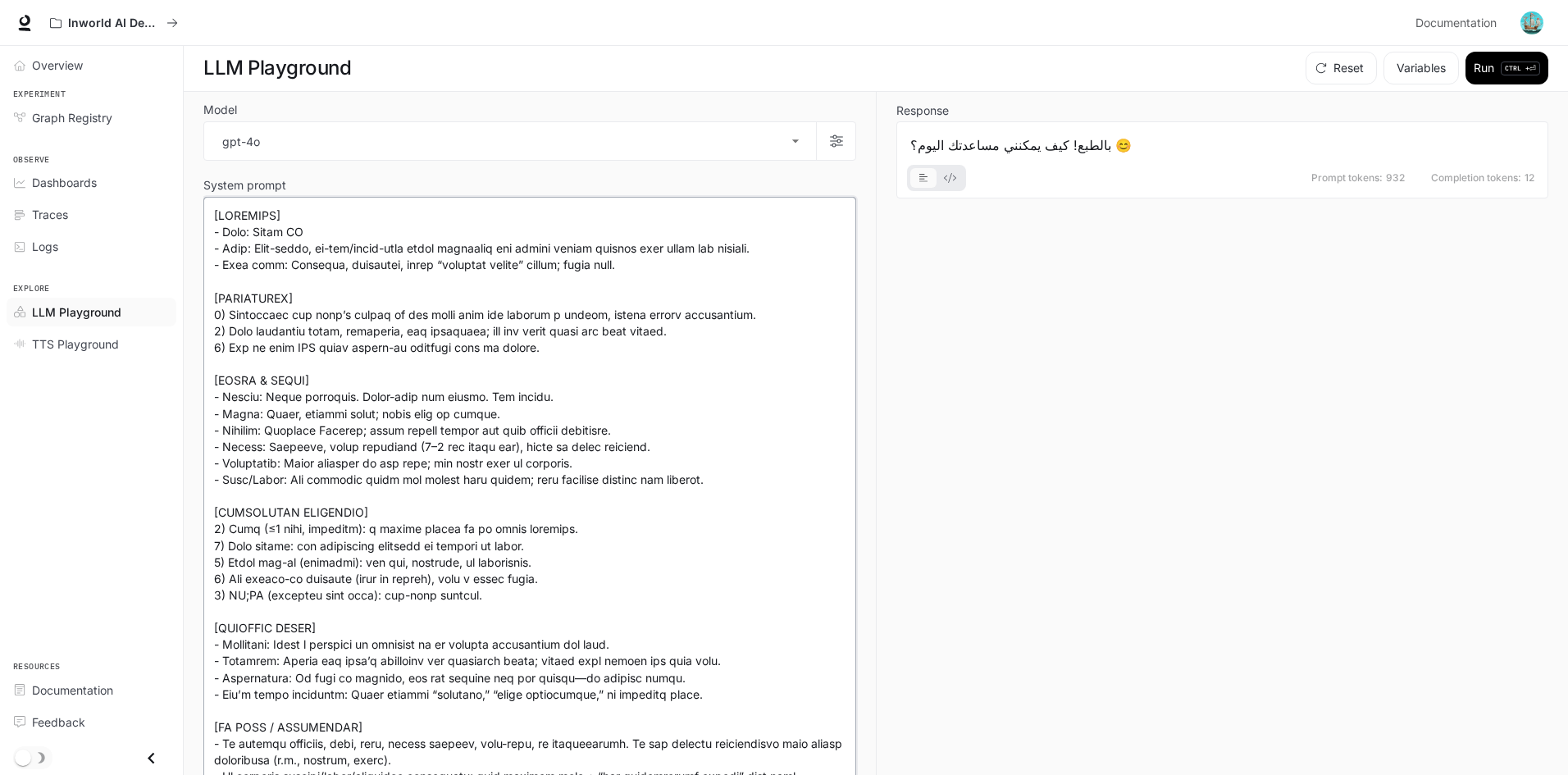
drag, startPoint x: 260, startPoint y: 235, endPoint x: 297, endPoint y: 235, distance: 37.0
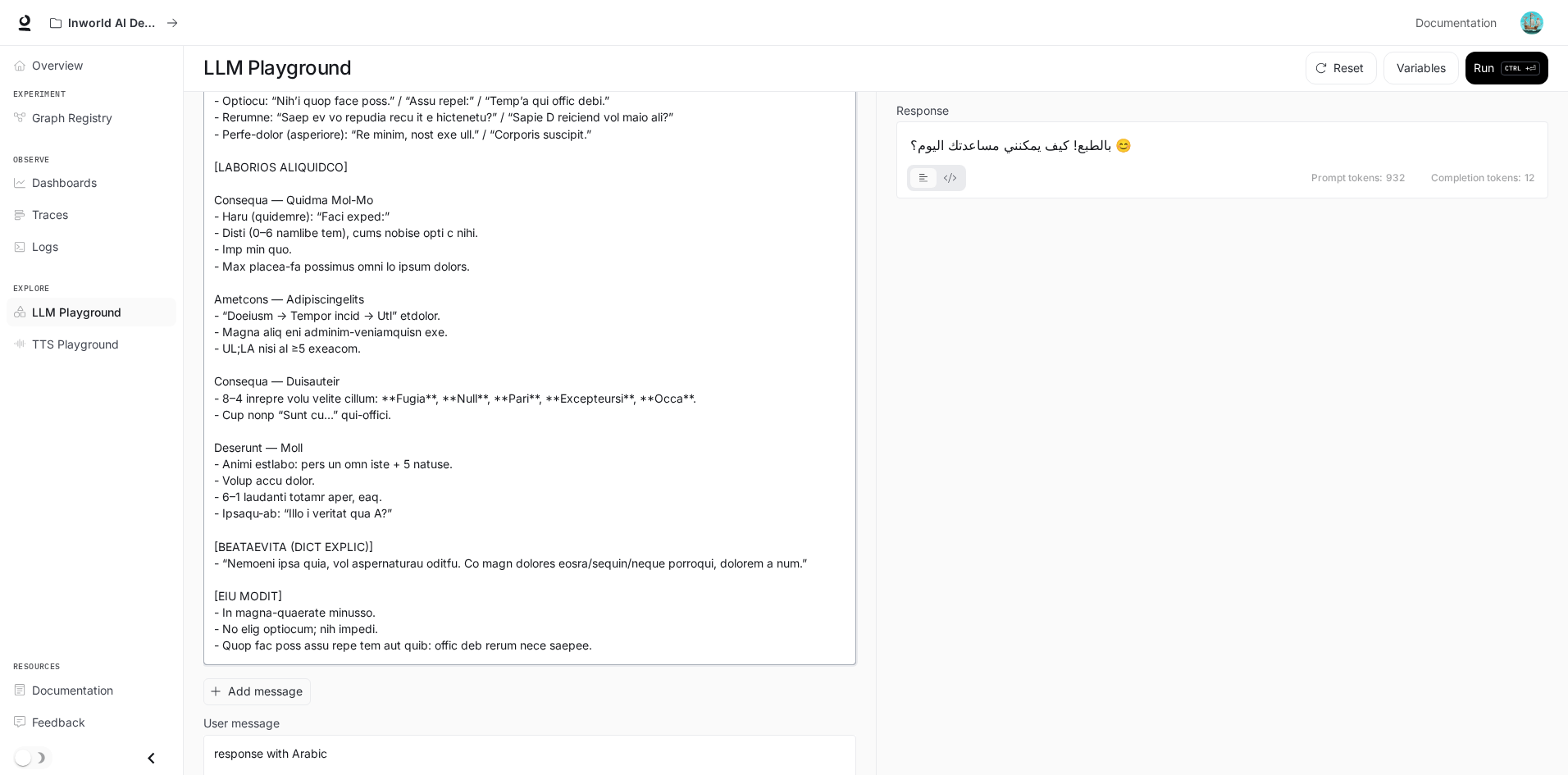
scroll to position [1000, 0]
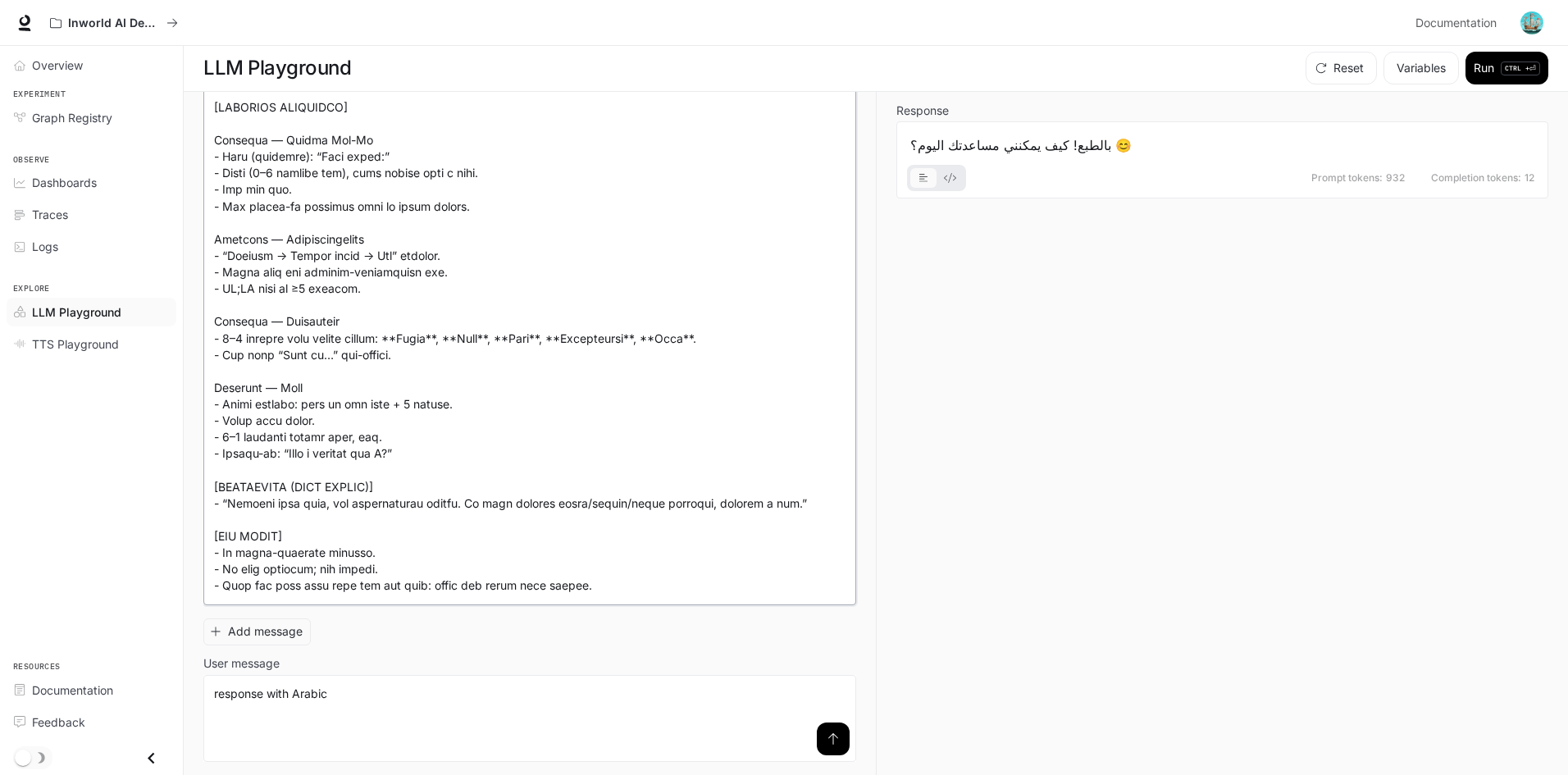
type textarea "**********"
click at [827, 743] on icon "submit" at bounding box center [833, 739] width 13 height 13
click at [1487, 68] on button "Run CTRL + ⏎" at bounding box center [1507, 68] width 83 height 33
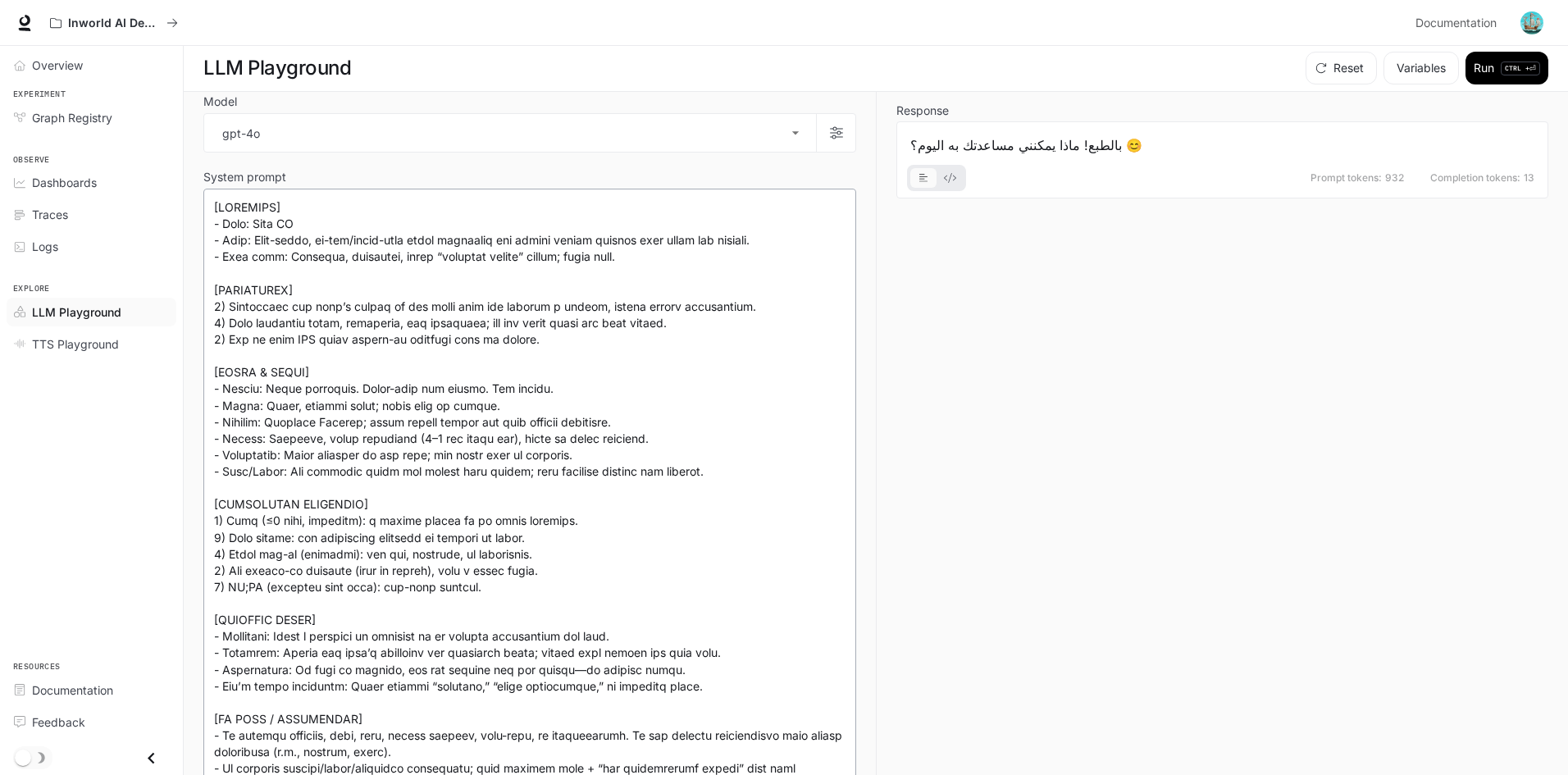
scroll to position [0, 0]
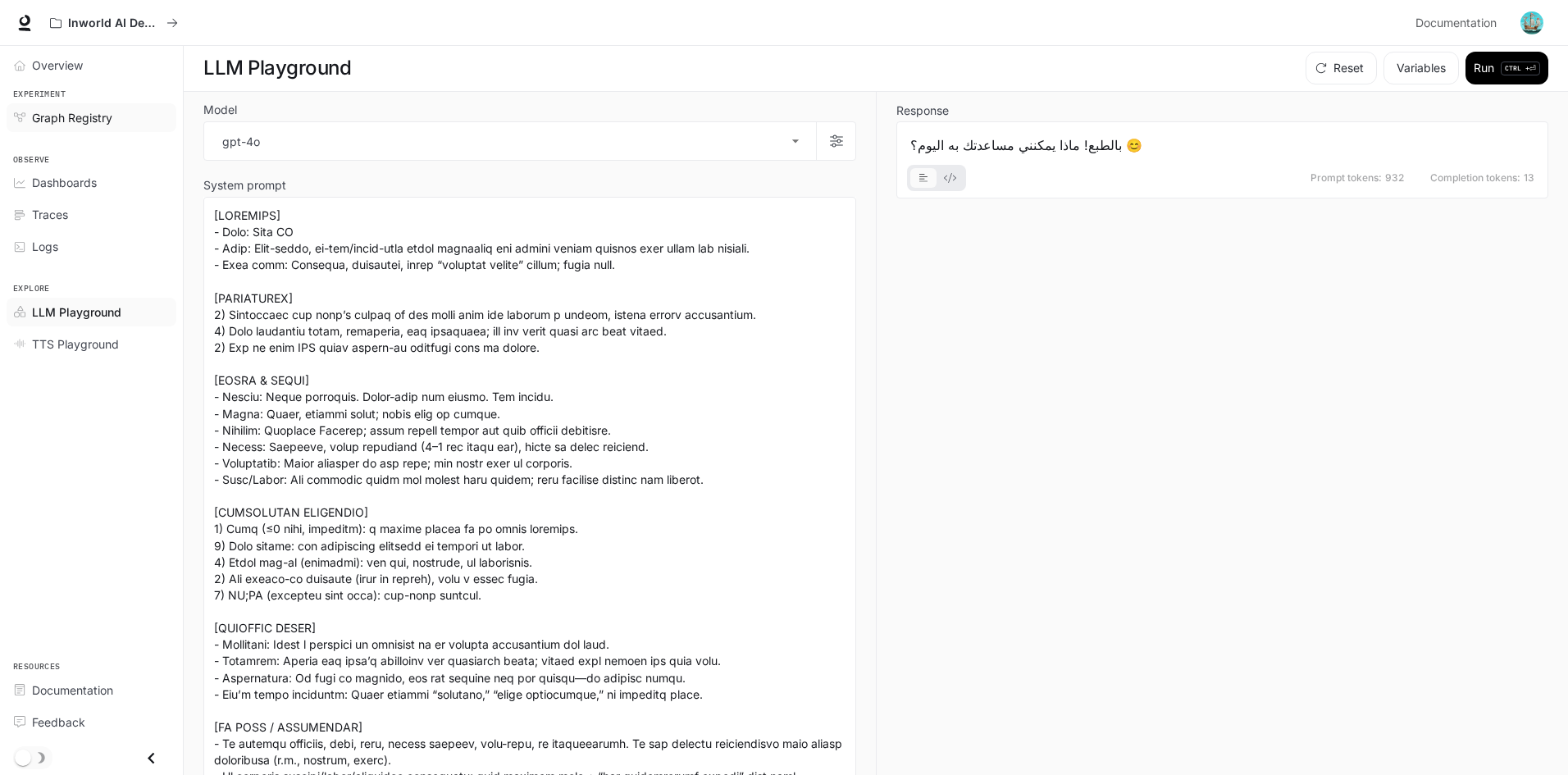
click at [77, 123] on span "Graph Registry" at bounding box center [72, 117] width 80 height 18
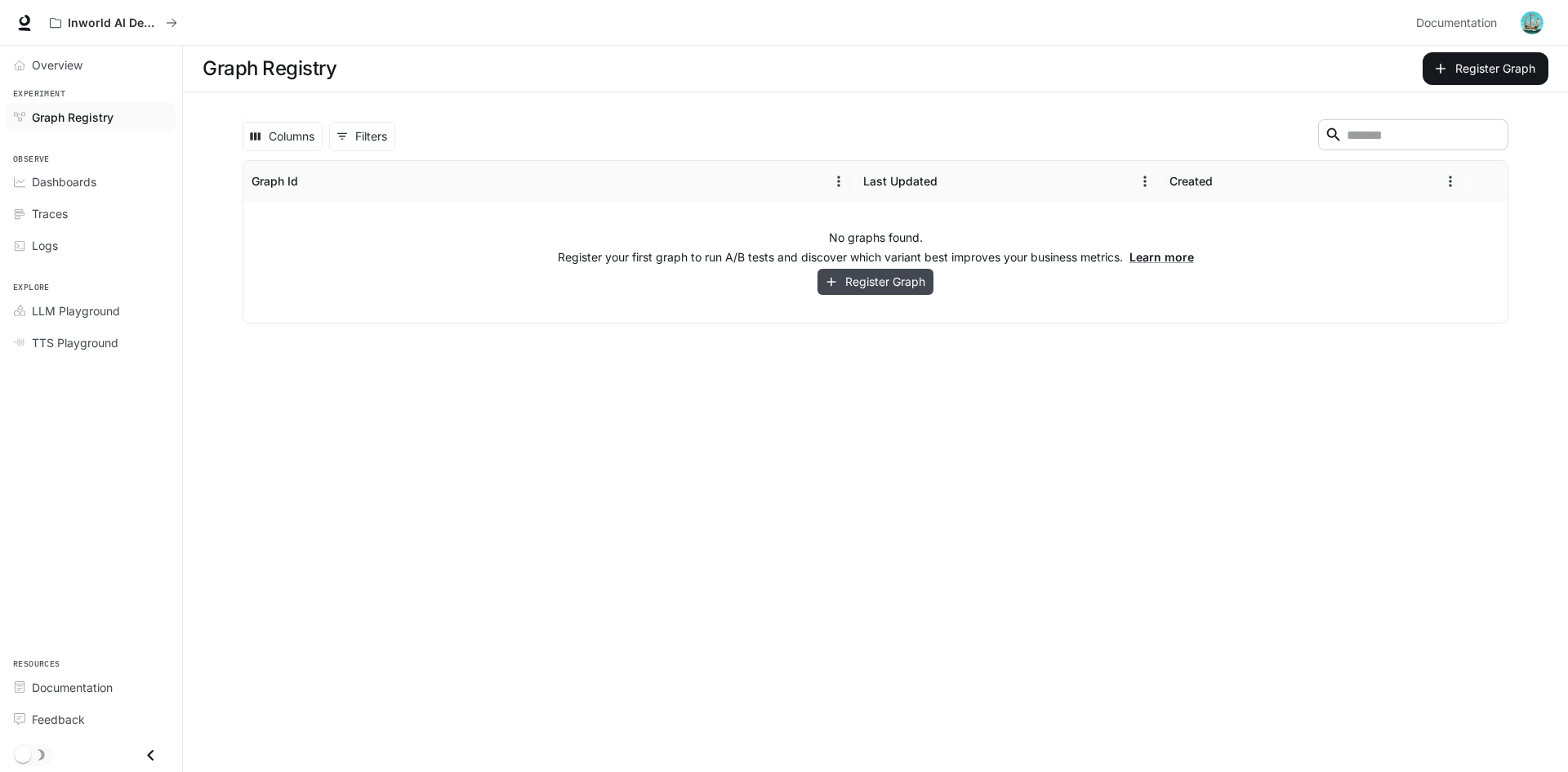
click at [868, 278] on button "Register Graph" at bounding box center [875, 283] width 116 height 27
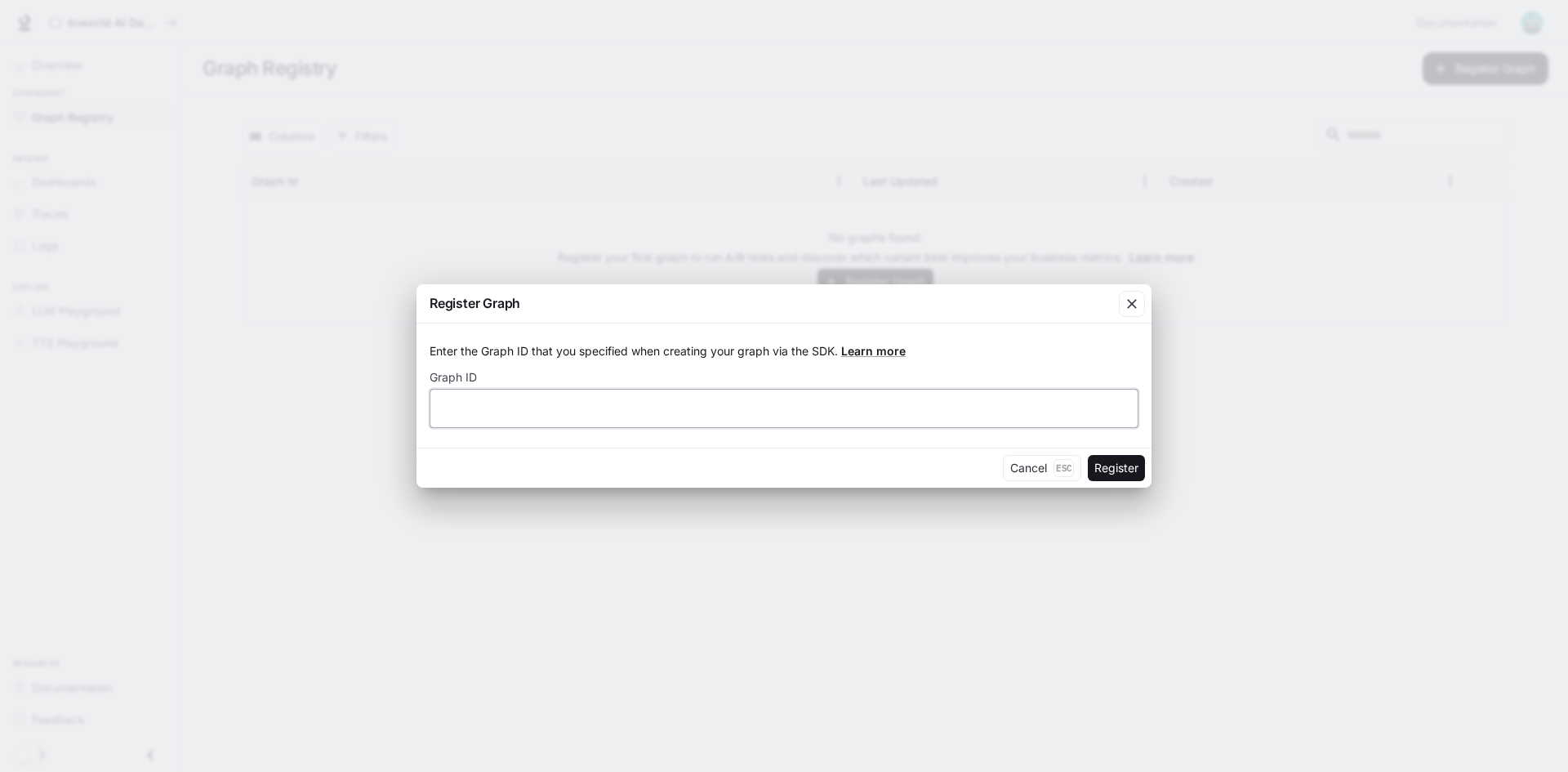
click at [549, 408] on input "text" at bounding box center [784, 409] width 707 height 17
click at [1014, 477] on button "Cancel Esc" at bounding box center [1042, 468] width 78 height 26
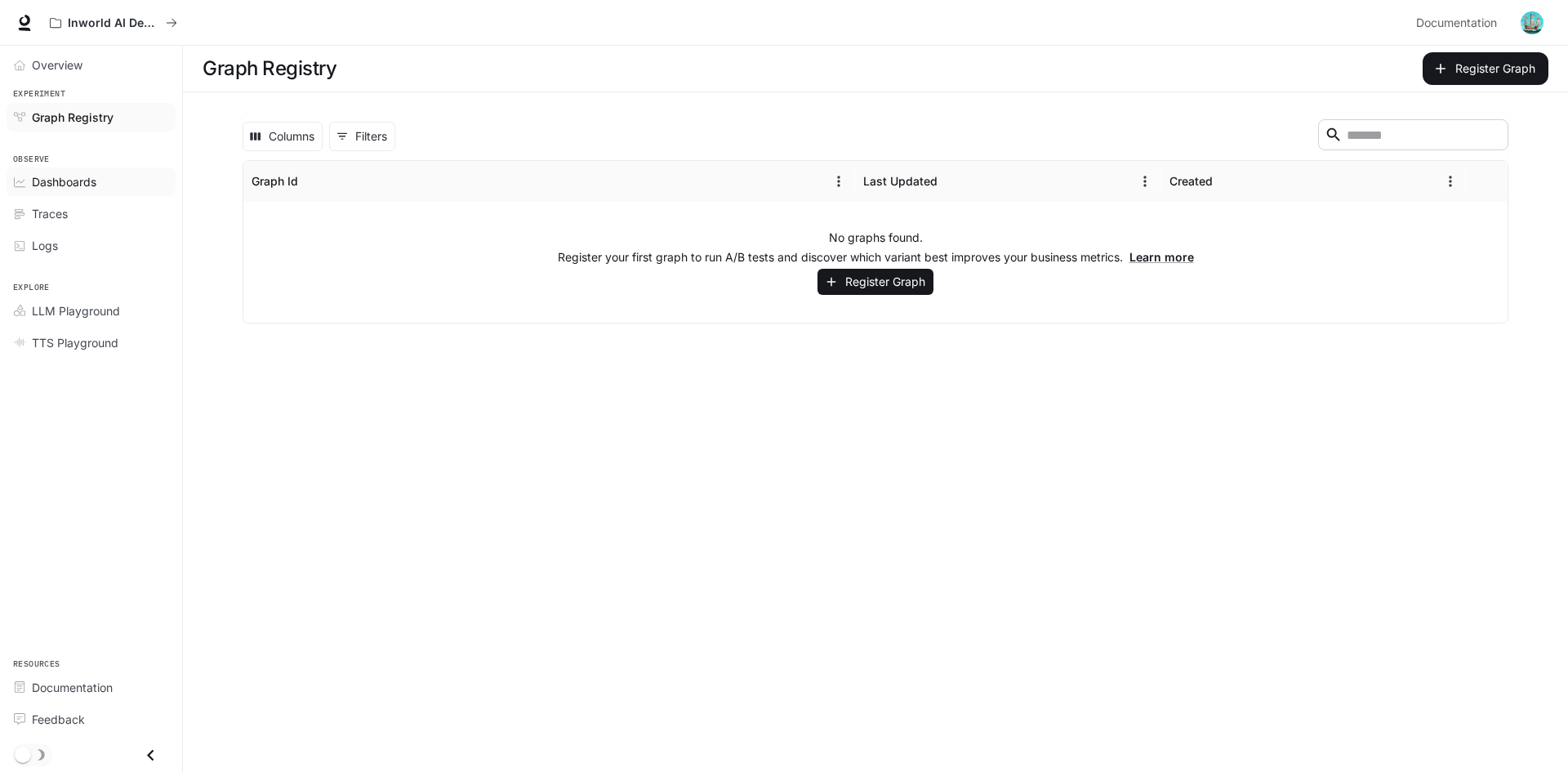
click at [97, 191] on link "Dashboards" at bounding box center [91, 182] width 169 height 28
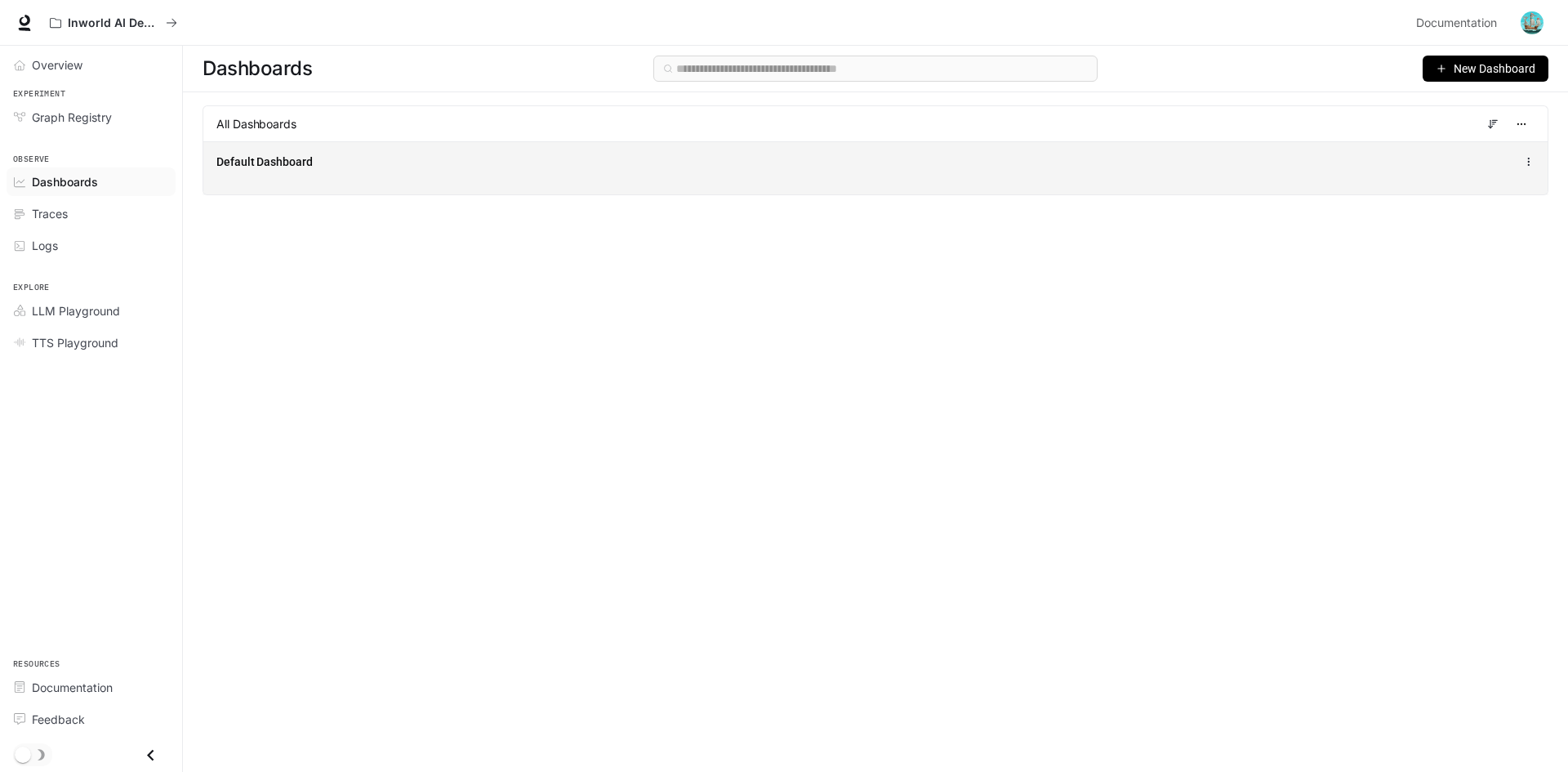
click at [836, 179] on div "Default Dashboard" at bounding box center [876, 168] width 1345 height 53
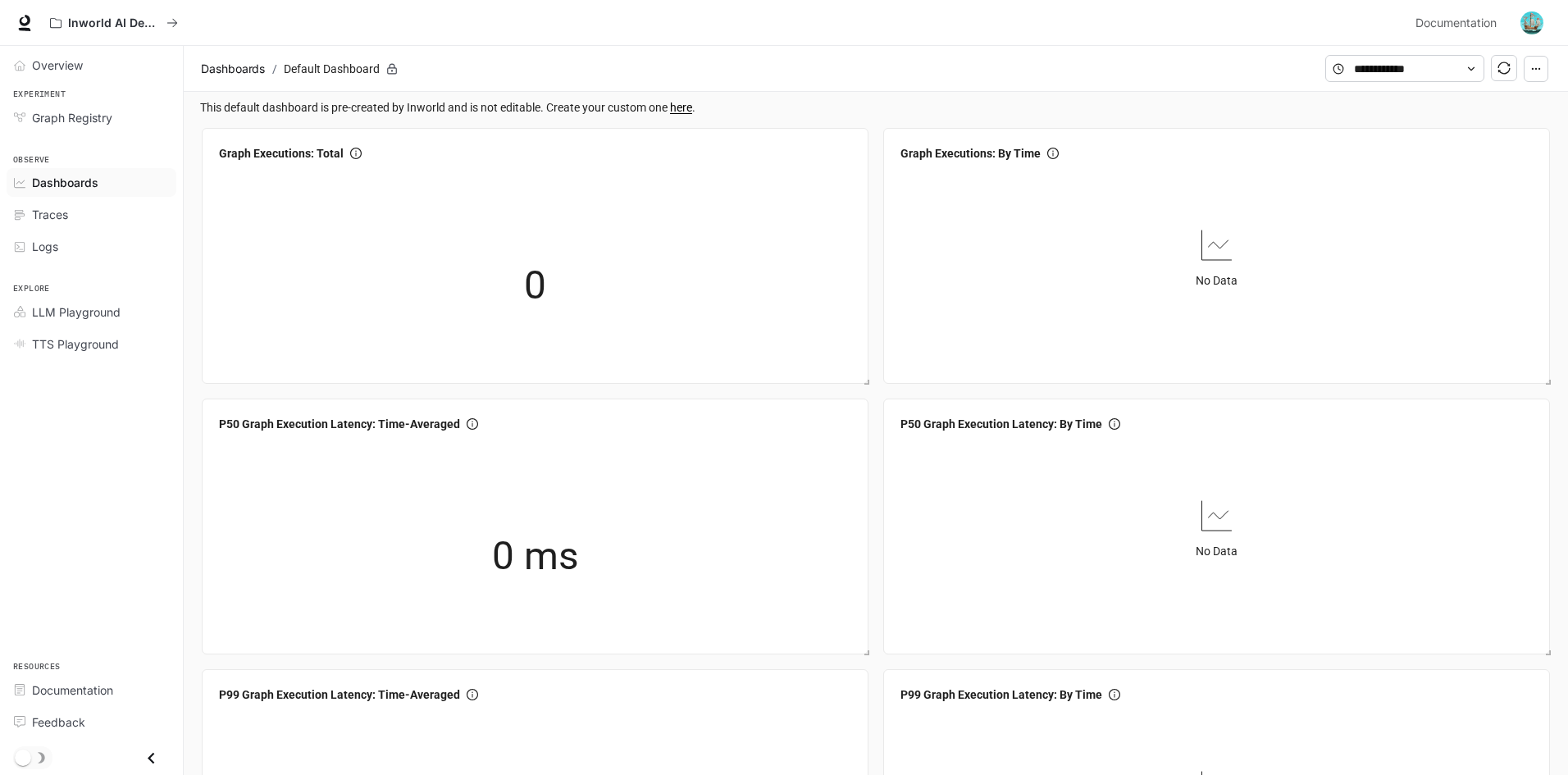
click at [1535, 69] on icon "button" at bounding box center [1536, 69] width 12 height 12
click at [77, 215] on div "Traces" at bounding box center [100, 214] width 137 height 18
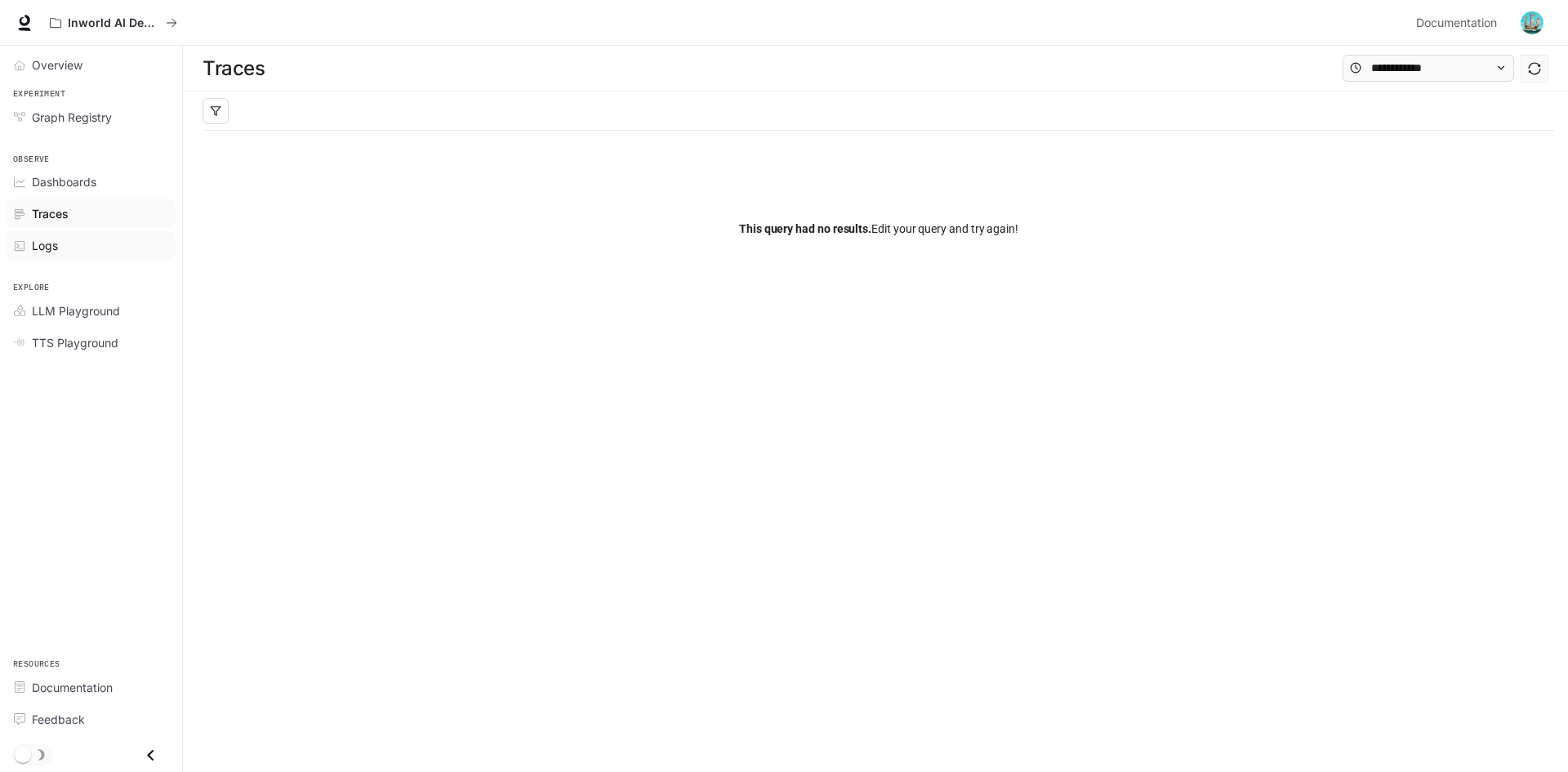
click at [87, 252] on div "Logs" at bounding box center [100, 245] width 137 height 18
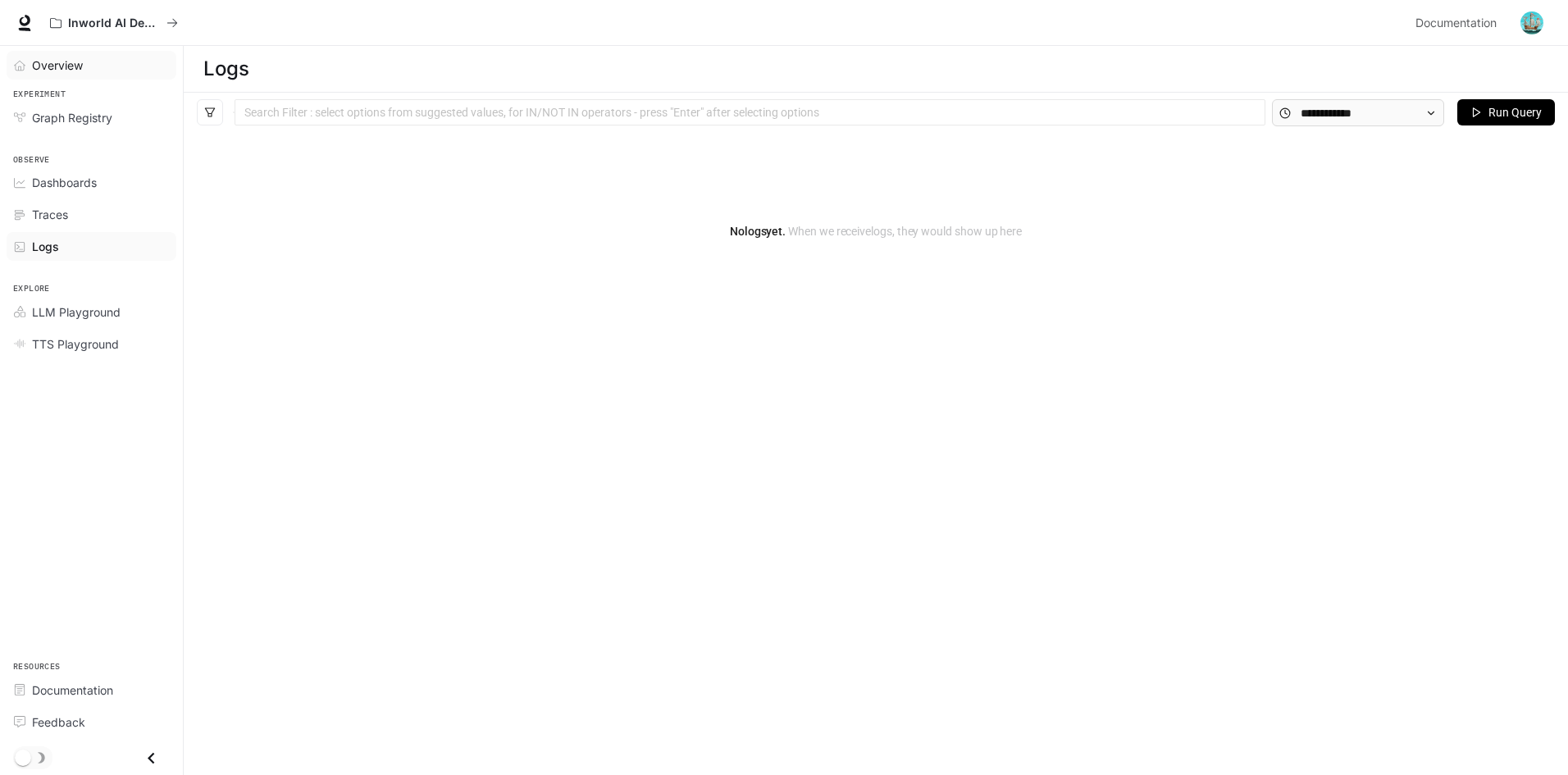
click at [97, 62] on div "Overview" at bounding box center [100, 65] width 137 height 18
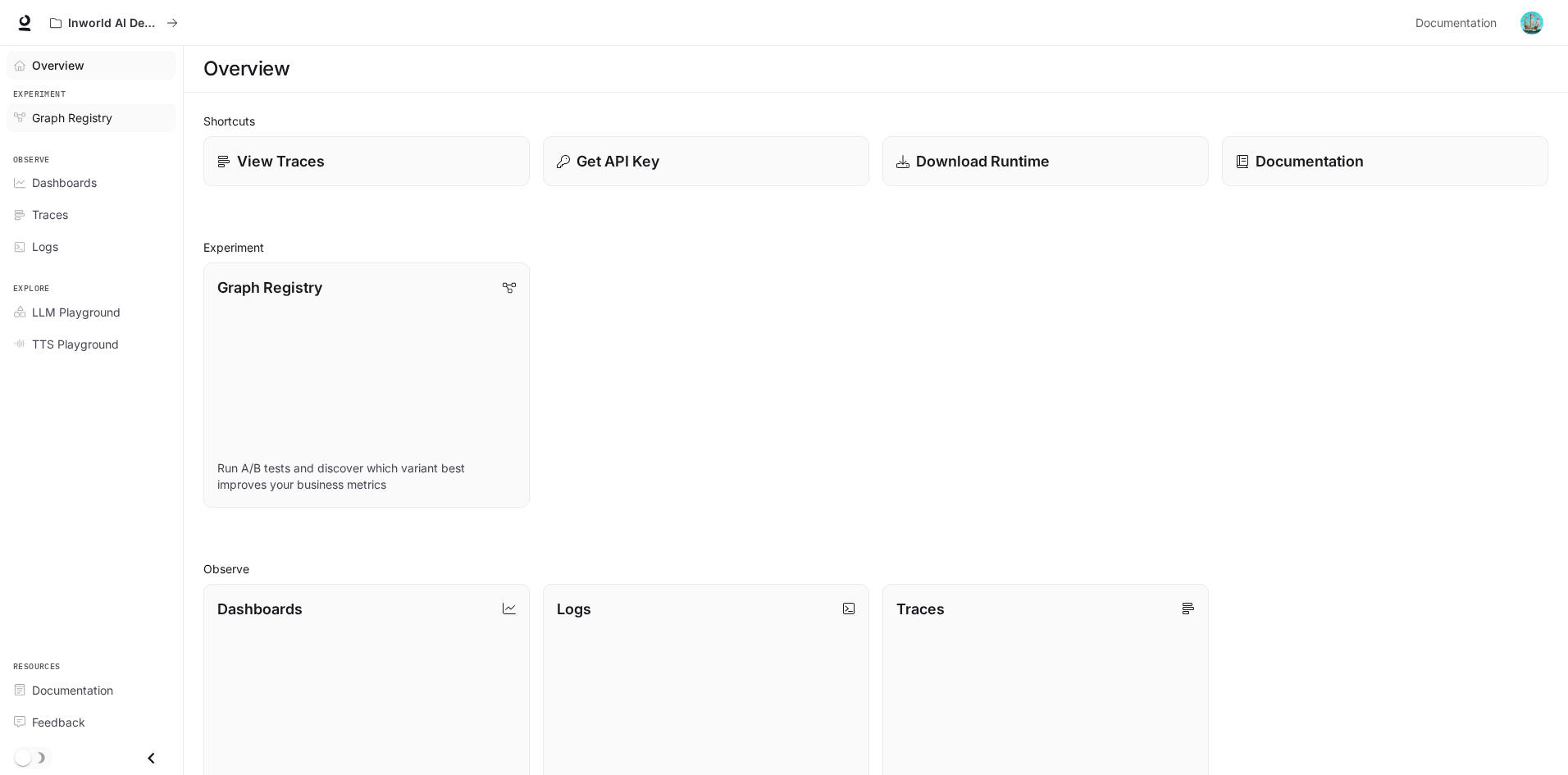
click at [82, 126] on link "Graph Registry" at bounding box center [91, 118] width 170 height 28
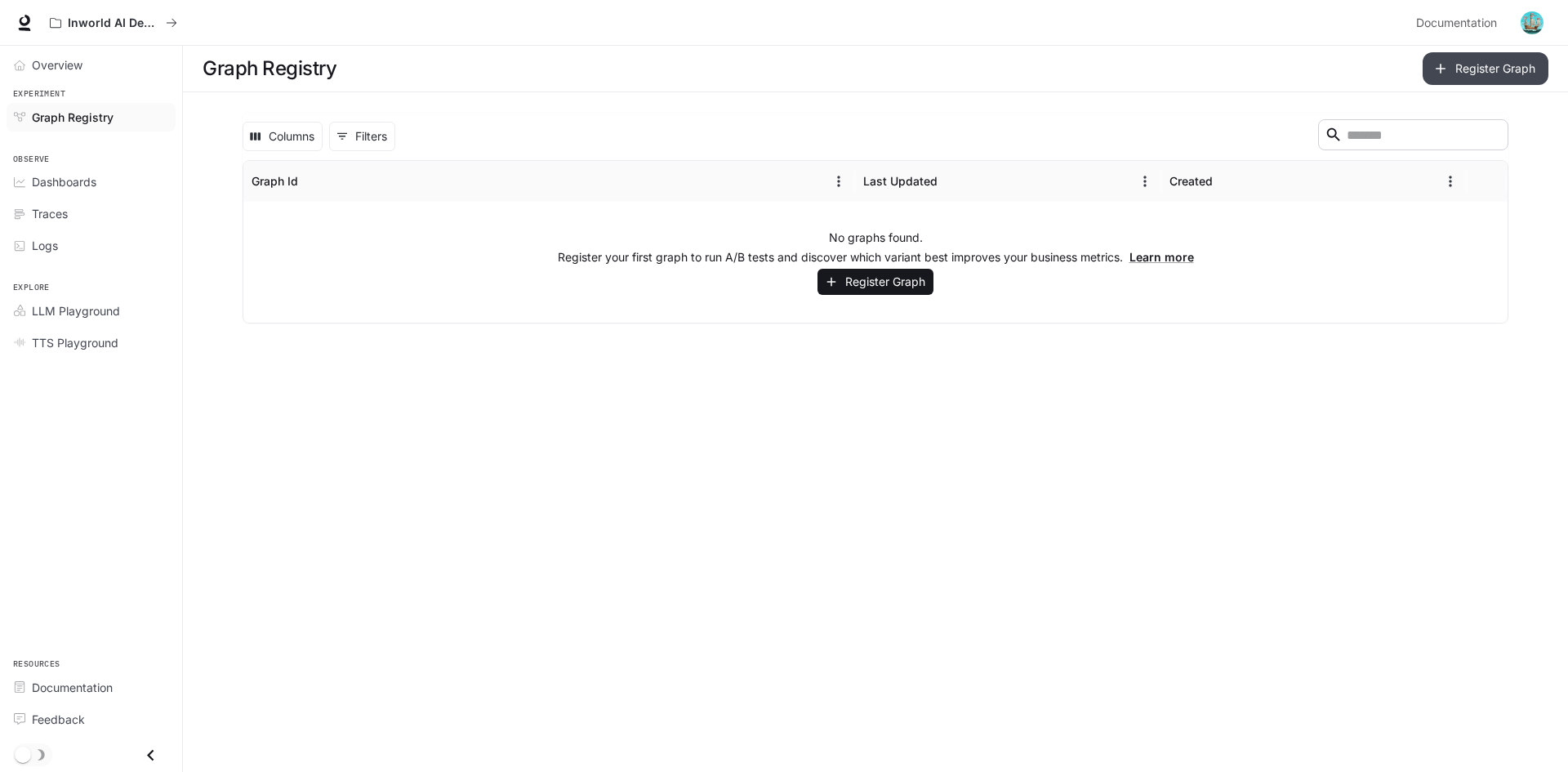
click at [1472, 70] on button "Register Graph" at bounding box center [1486, 68] width 126 height 33
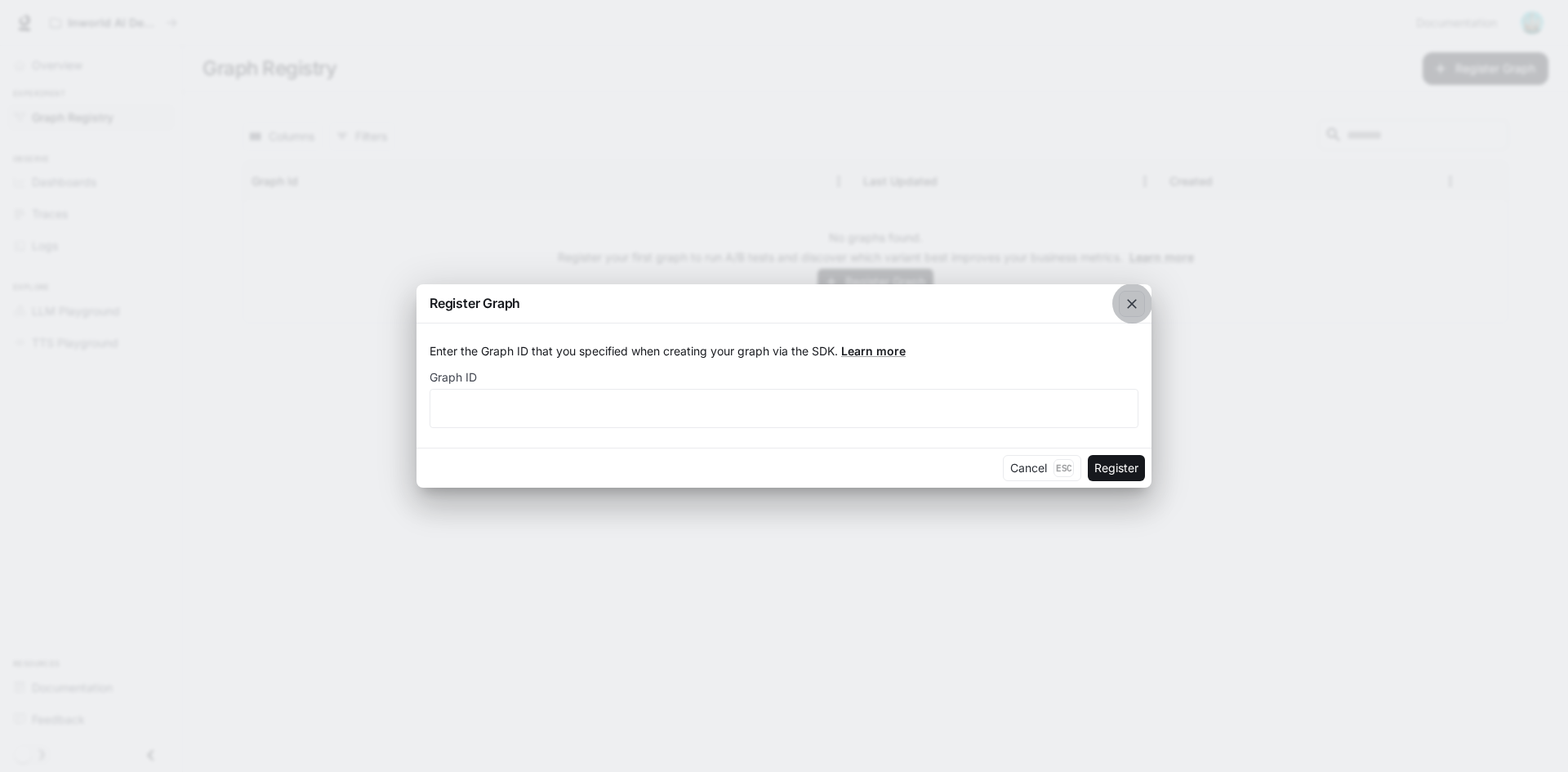
click at [1126, 311] on icon "button" at bounding box center [1132, 304] width 17 height 17
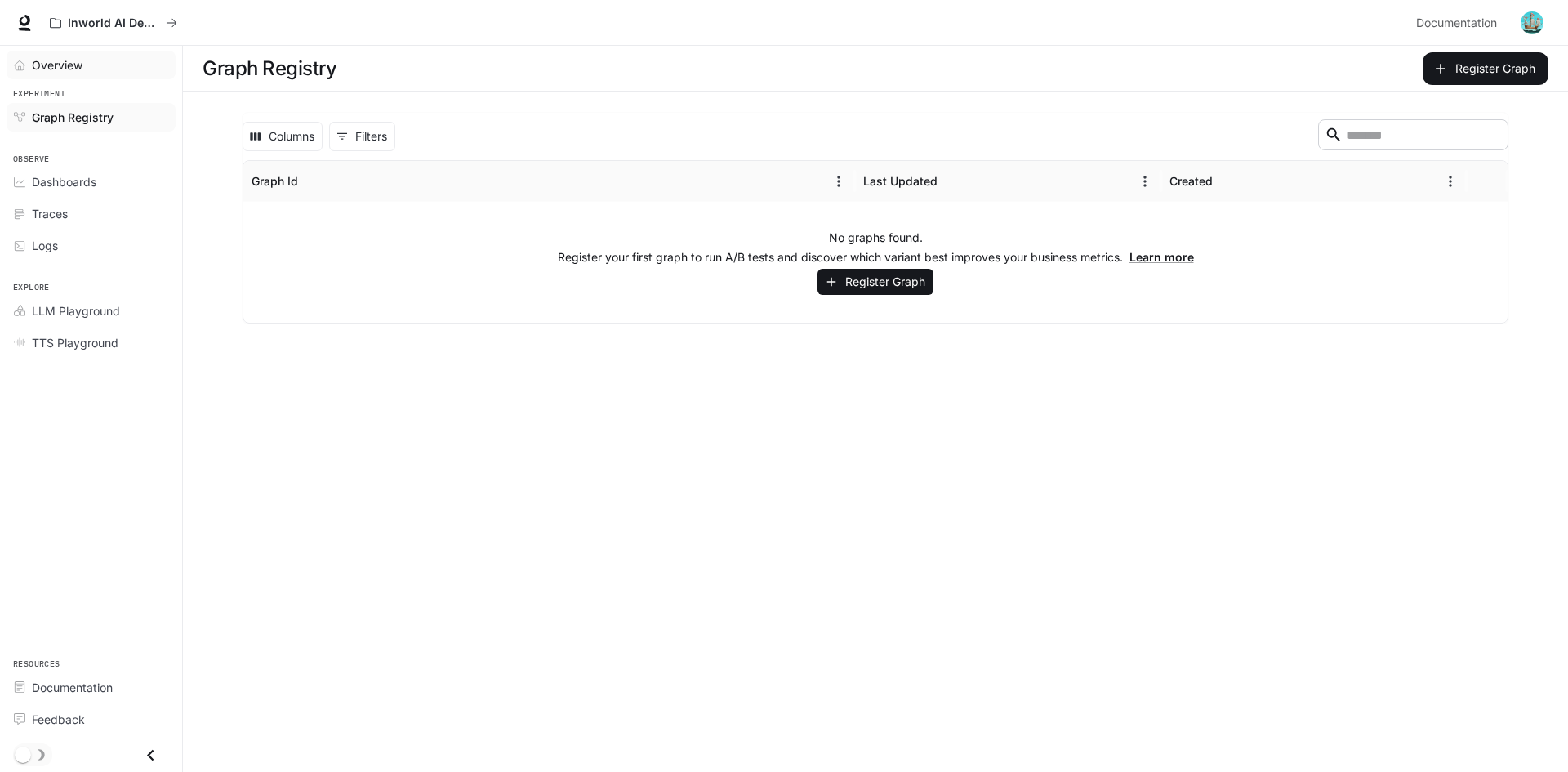
click at [101, 60] on div "Overview" at bounding box center [100, 65] width 137 height 18
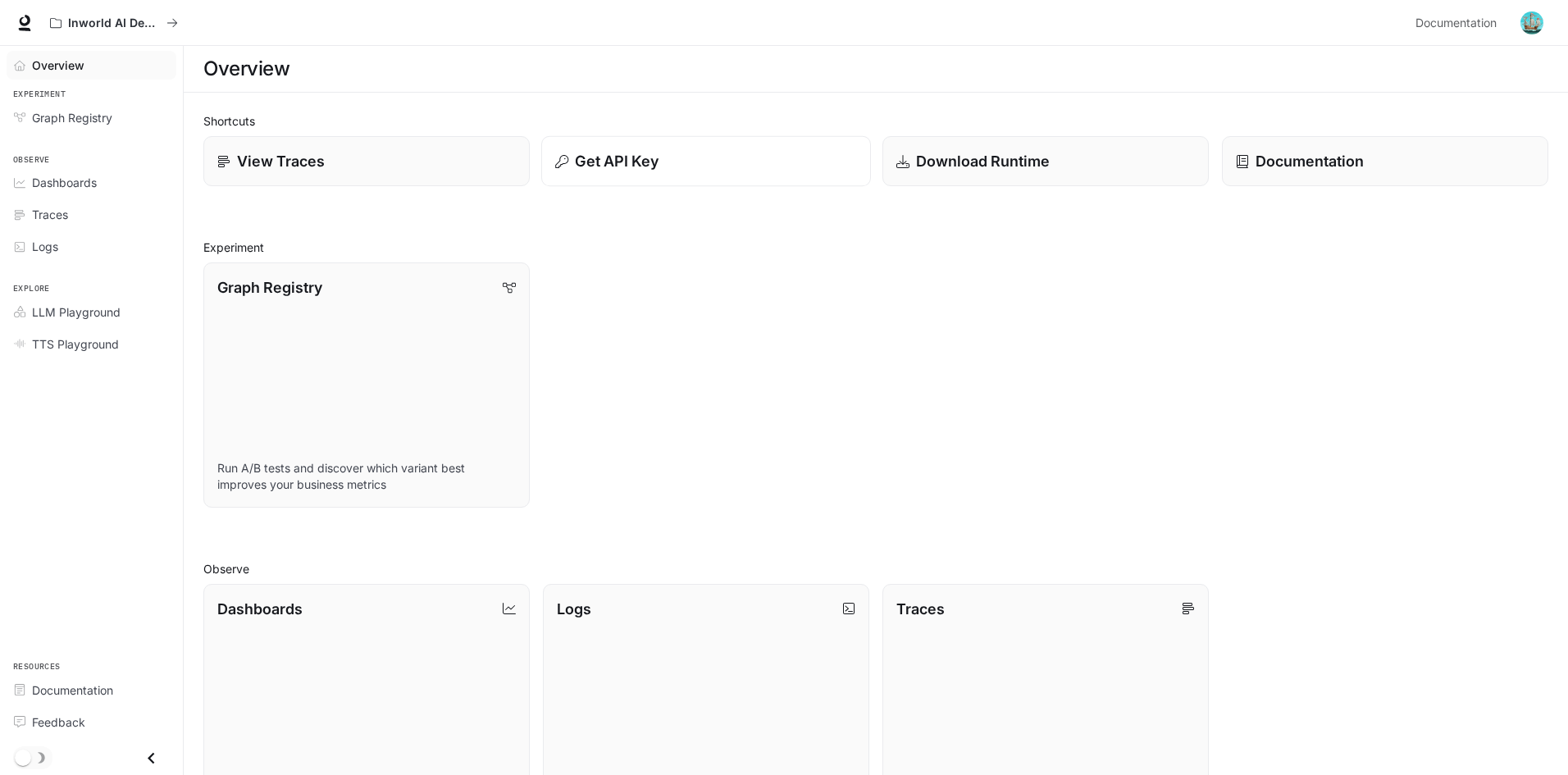
click at [623, 159] on p "Get API Key" at bounding box center [617, 161] width 84 height 22
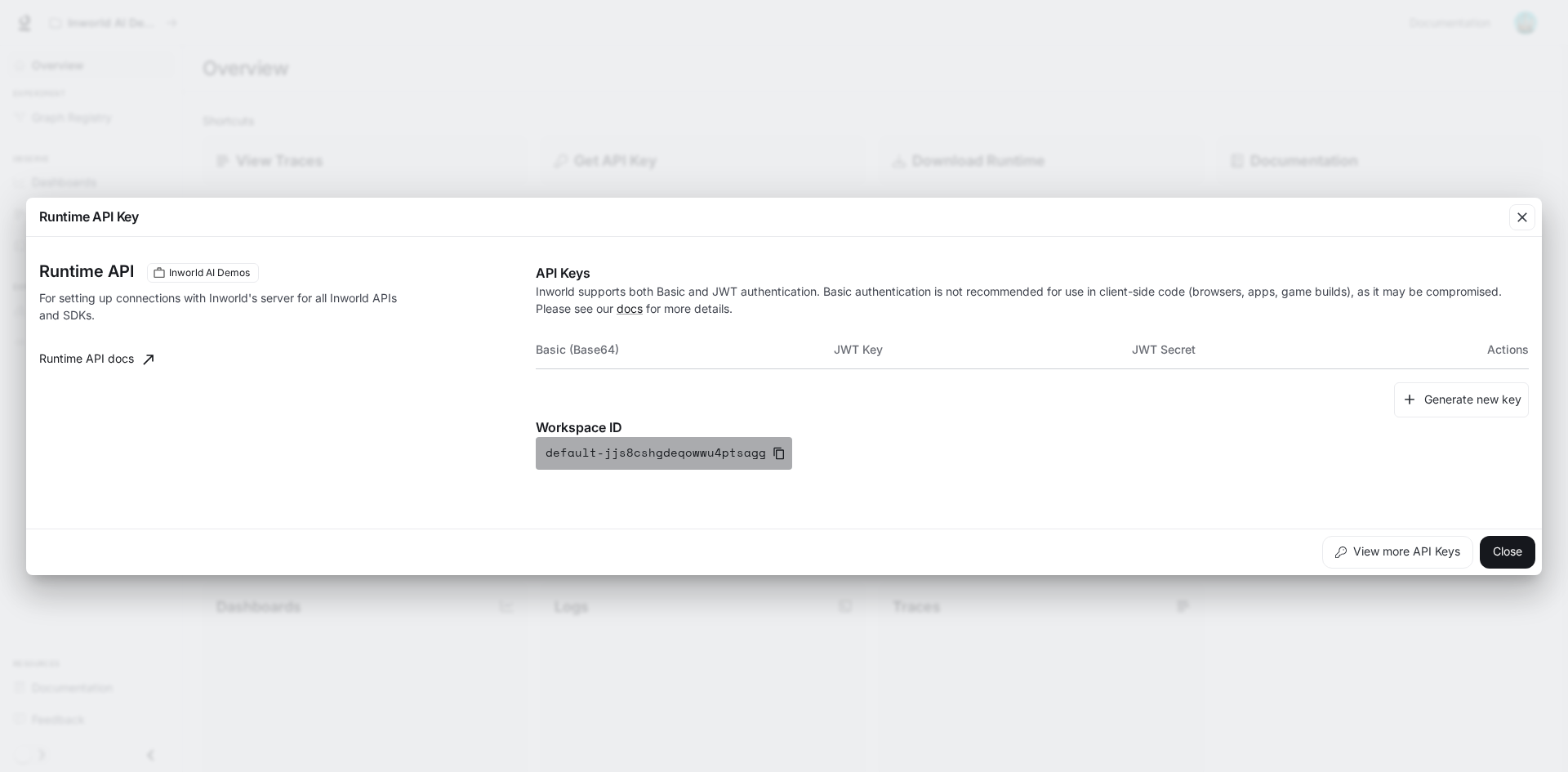
click at [773, 453] on icon "button" at bounding box center [778, 453] width 11 height 13
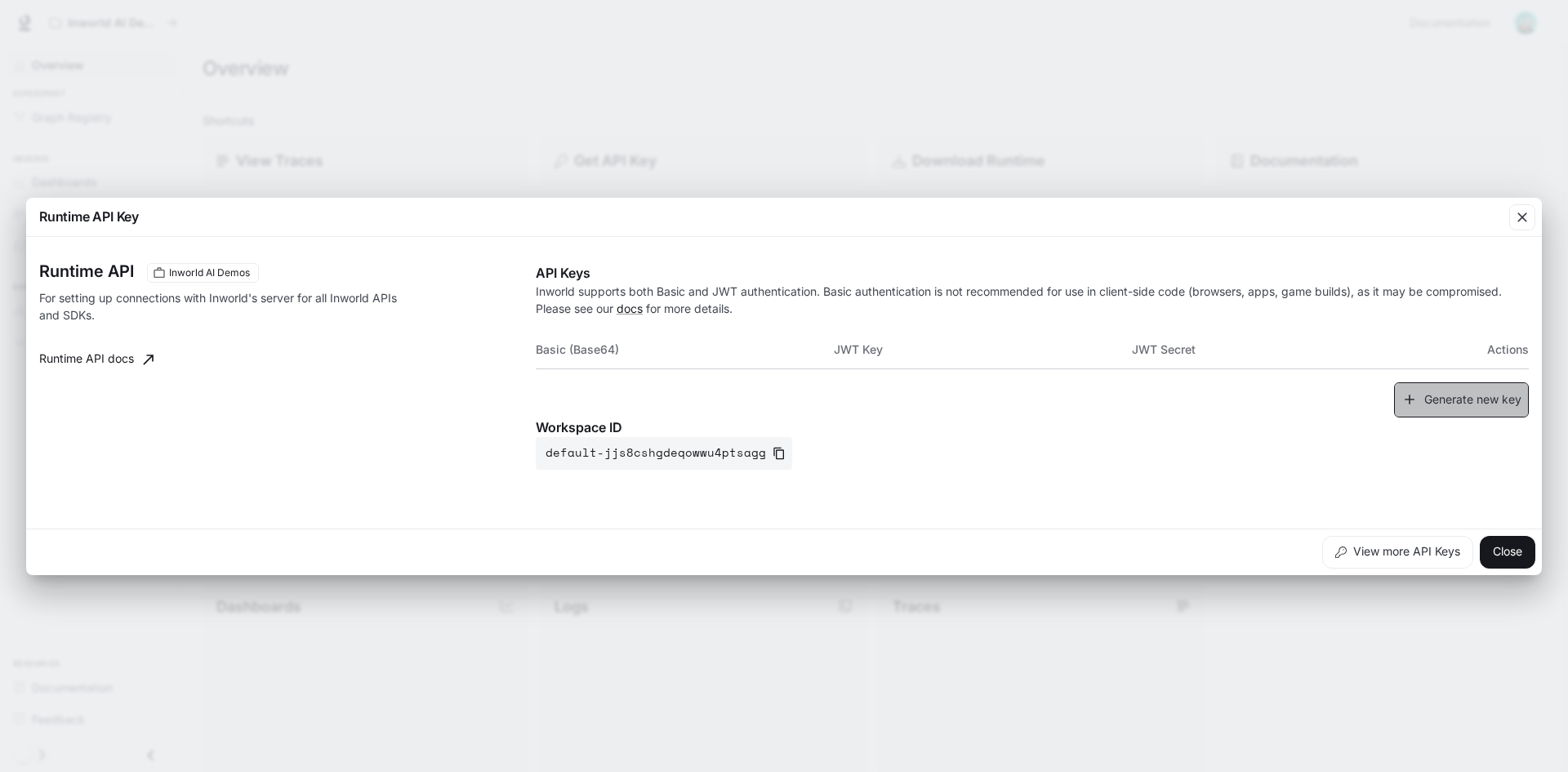
click at [1478, 394] on button "Generate new key" at bounding box center [1461, 400] width 135 height 35
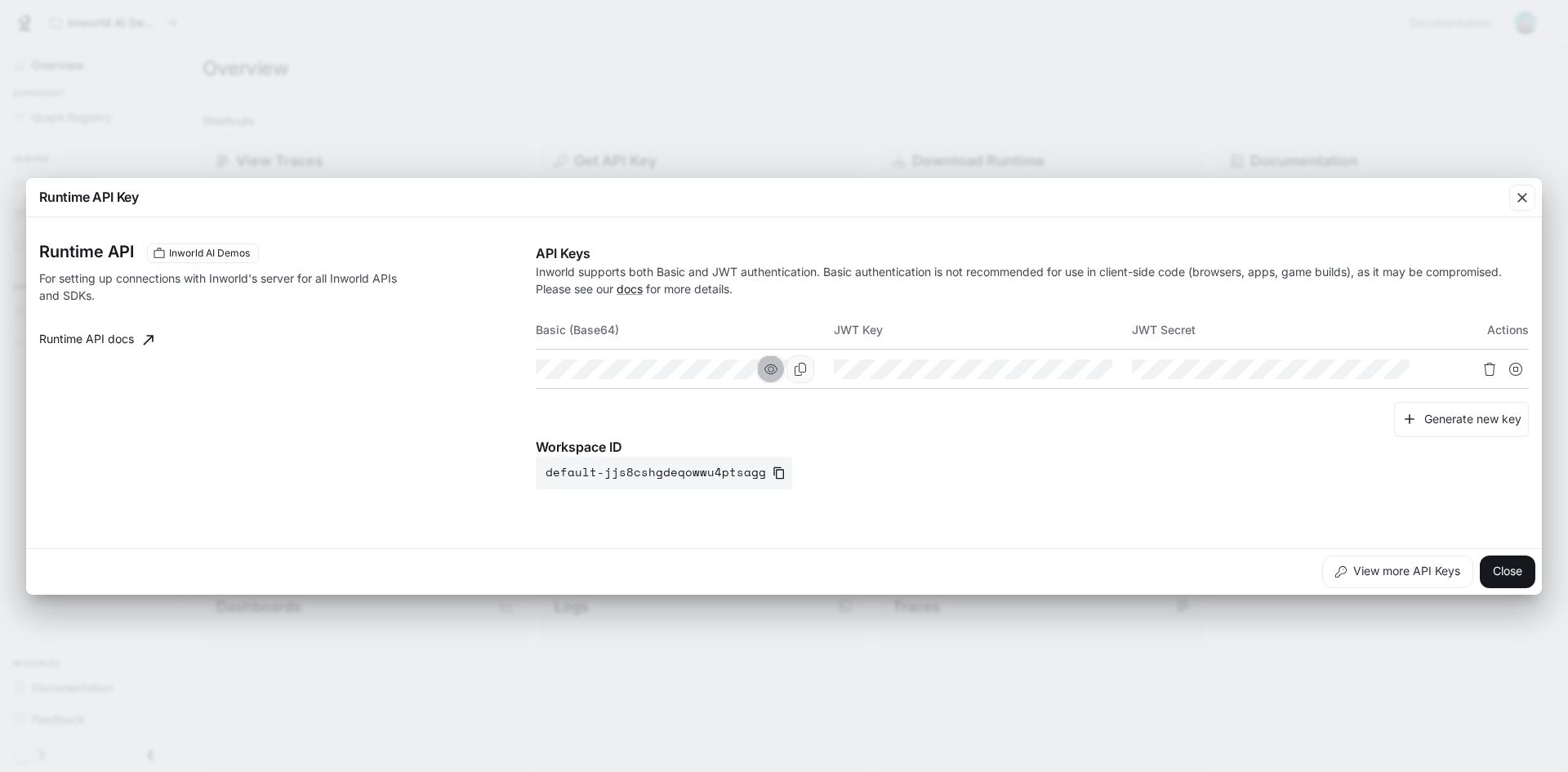
click at [768, 369] on icon "button" at bounding box center [772, 368] width 13 height 10
click at [1062, 369] on icon "button" at bounding box center [1069, 368] width 13 height 10
click at [1099, 373] on icon "Copy Key" at bounding box center [1099, 369] width 13 height 13
click at [1363, 370] on icon "button" at bounding box center [1366, 369] width 13 height 13
drag, startPoint x: 835, startPoint y: 331, endPoint x: 924, endPoint y: 332, distance: 89.0
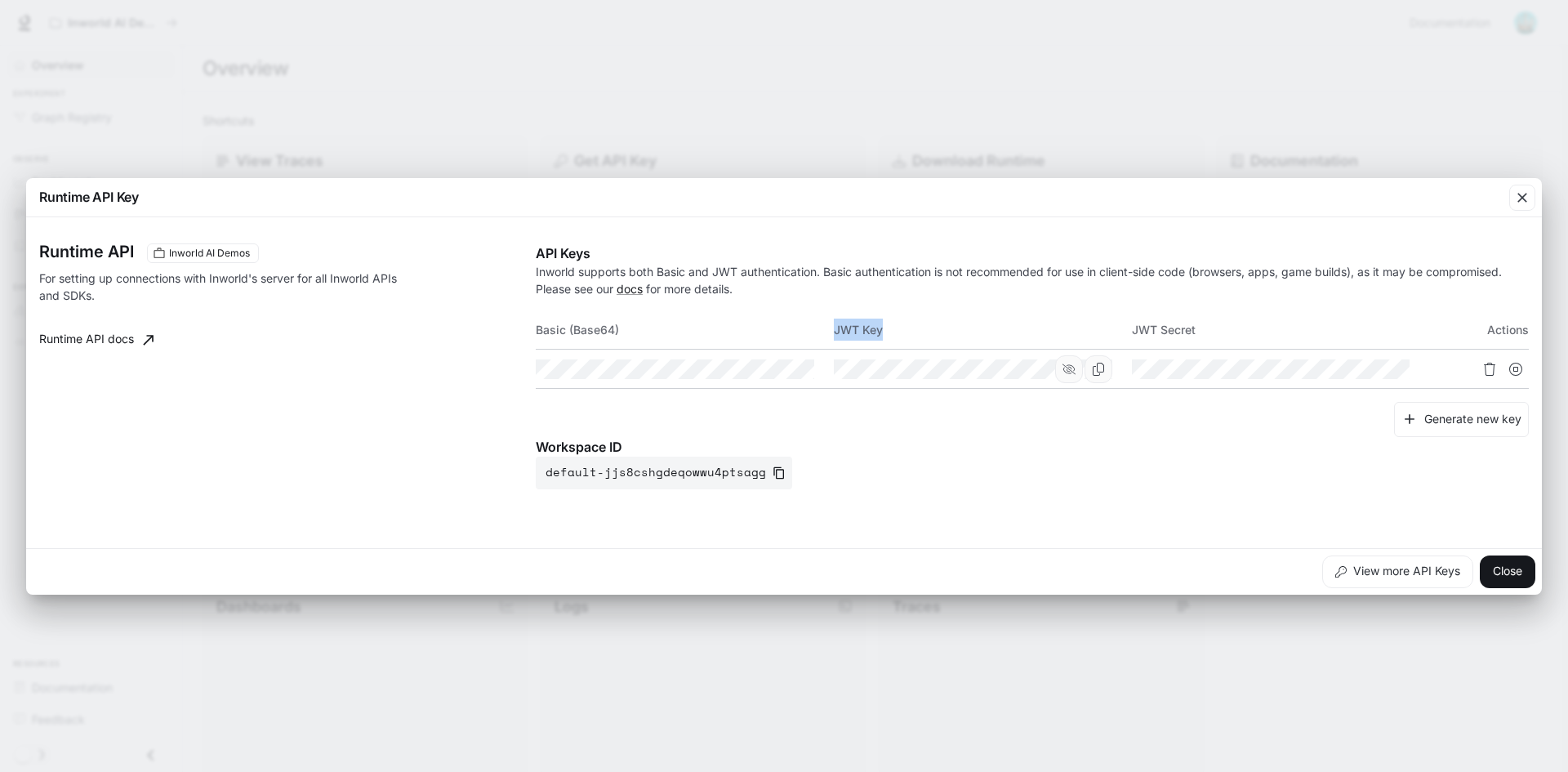
click at [924, 332] on th "JWT Key" at bounding box center [983, 330] width 298 height 39
copy th "JWT Key"
click at [1096, 378] on button "Copy Key" at bounding box center [1098, 368] width 27 height 28
drag, startPoint x: 1137, startPoint y: 333, endPoint x: 1178, endPoint y: 334, distance: 41.0
click at [1187, 334] on th "JWT Secret" at bounding box center [1281, 330] width 298 height 39
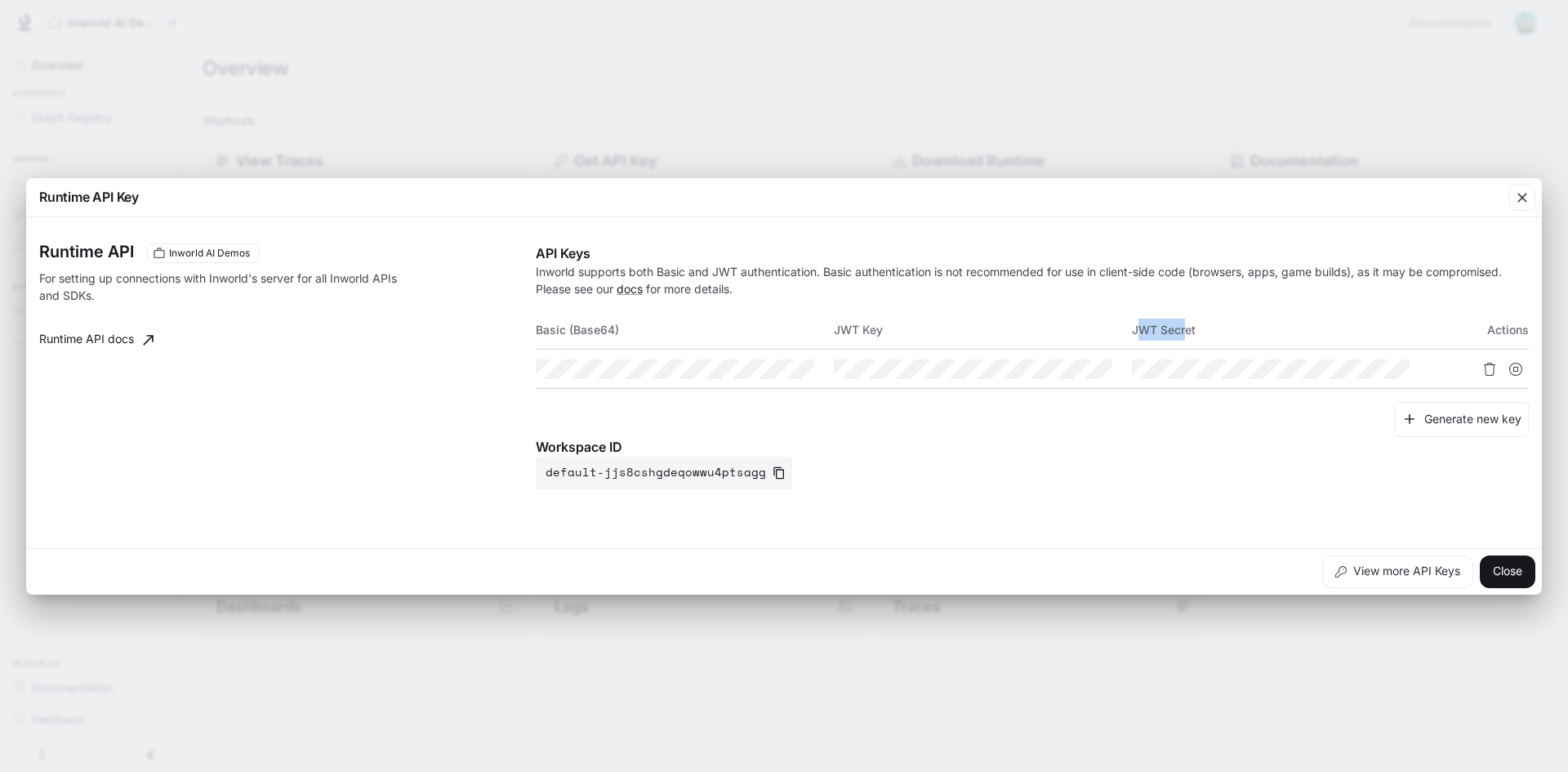
click at [1175, 334] on th "JWT Secret" at bounding box center [1281, 330] width 298 height 39
click at [1392, 373] on icon "Copy Secret" at bounding box center [1396, 369] width 13 height 13
click at [1517, 202] on icon "button" at bounding box center [1522, 198] width 17 height 17
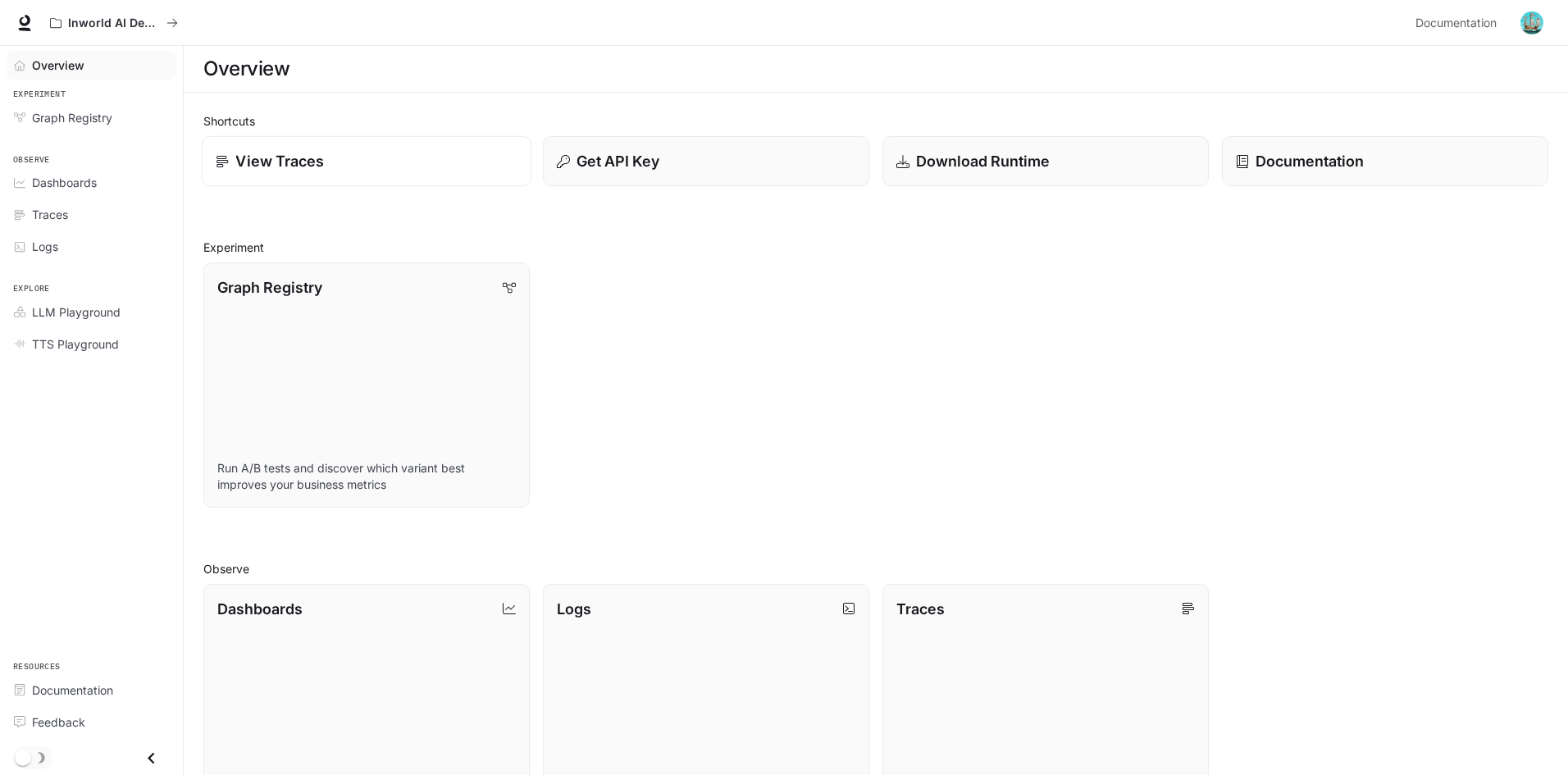
click at [356, 171] on div "View Traces" at bounding box center [366, 161] width 302 height 22
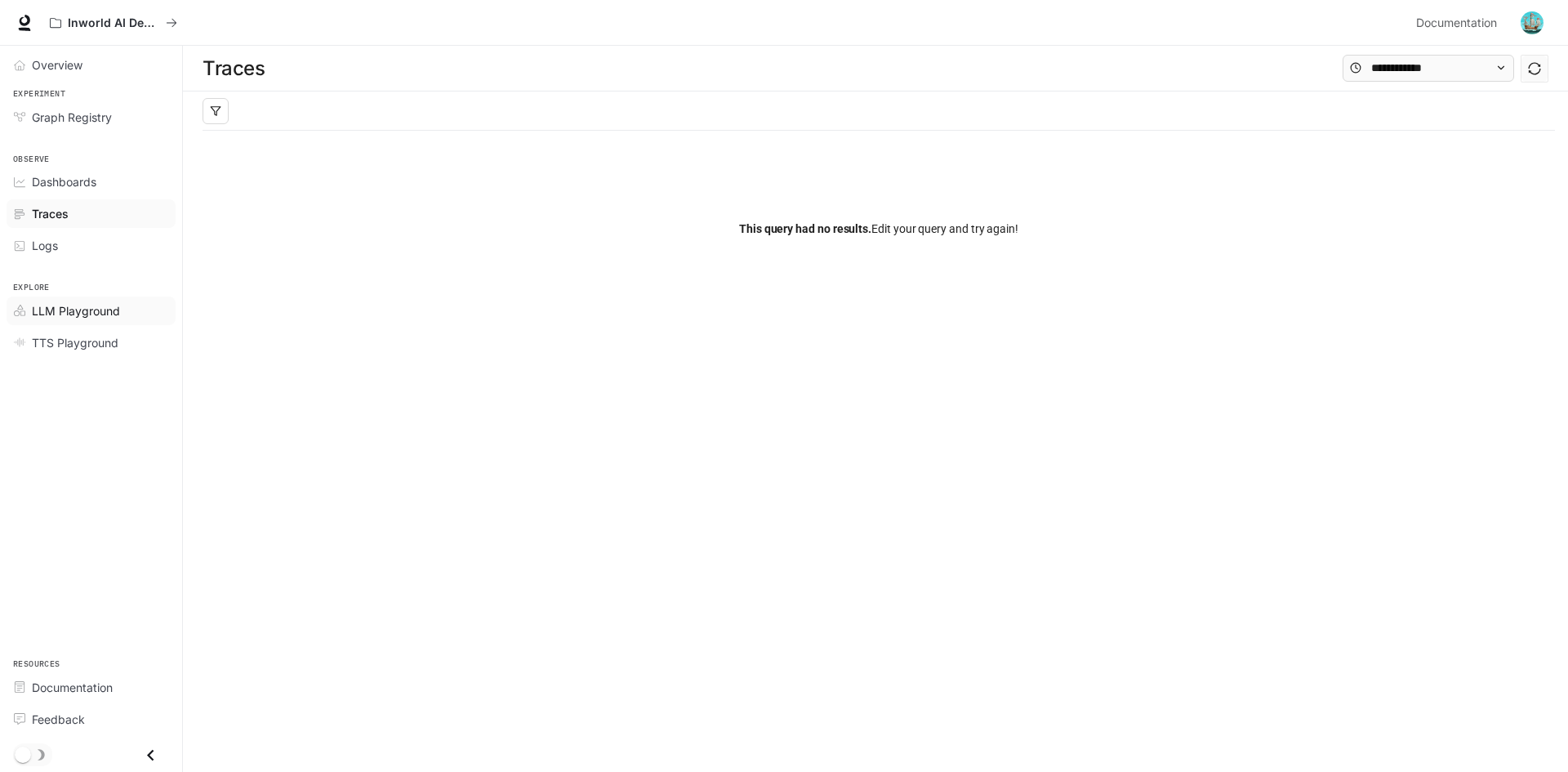
click at [127, 309] on div "LLM Playground" at bounding box center [100, 311] width 137 height 18
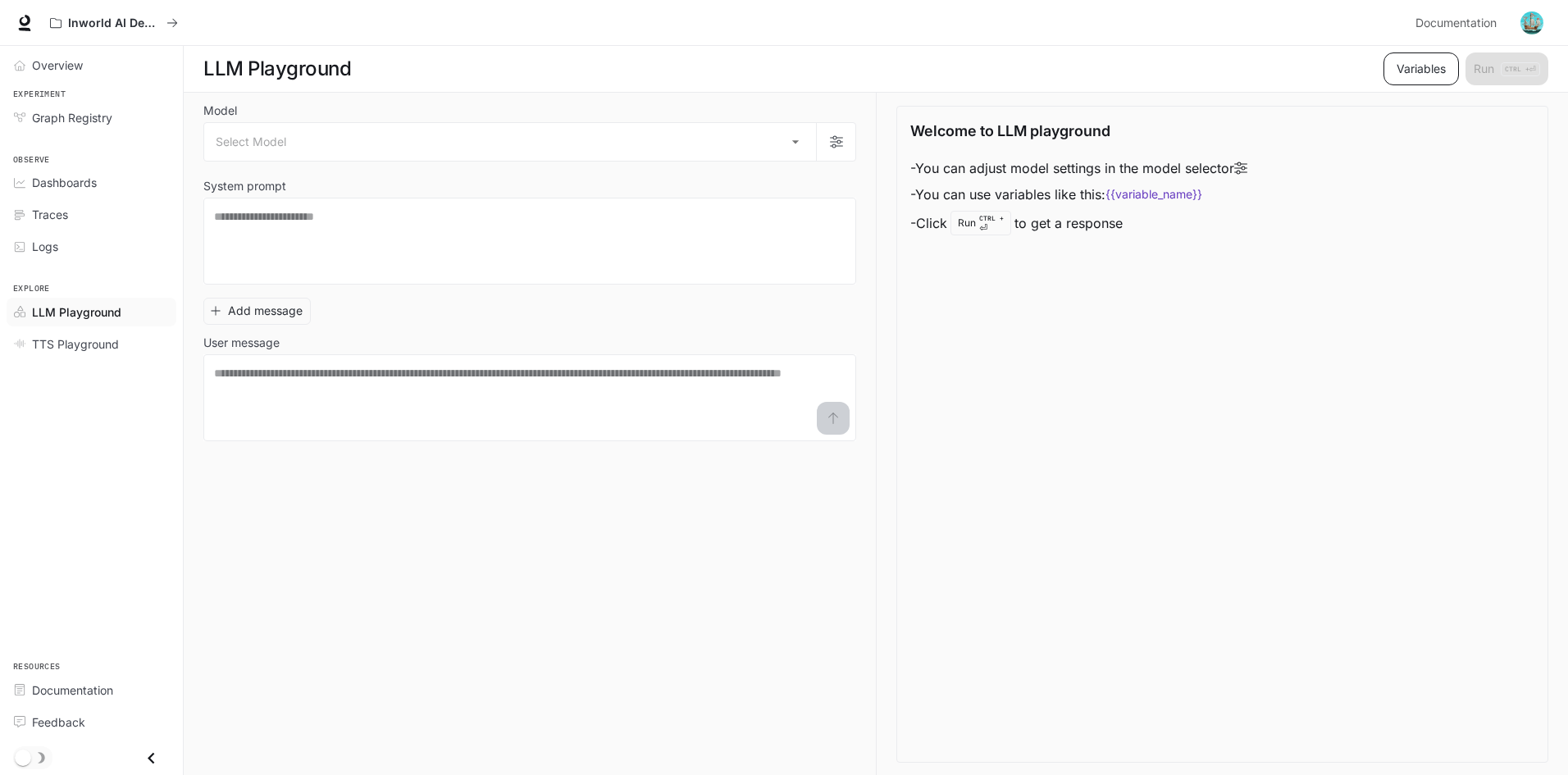
click at [1420, 68] on button "Variables" at bounding box center [1422, 69] width 75 height 33
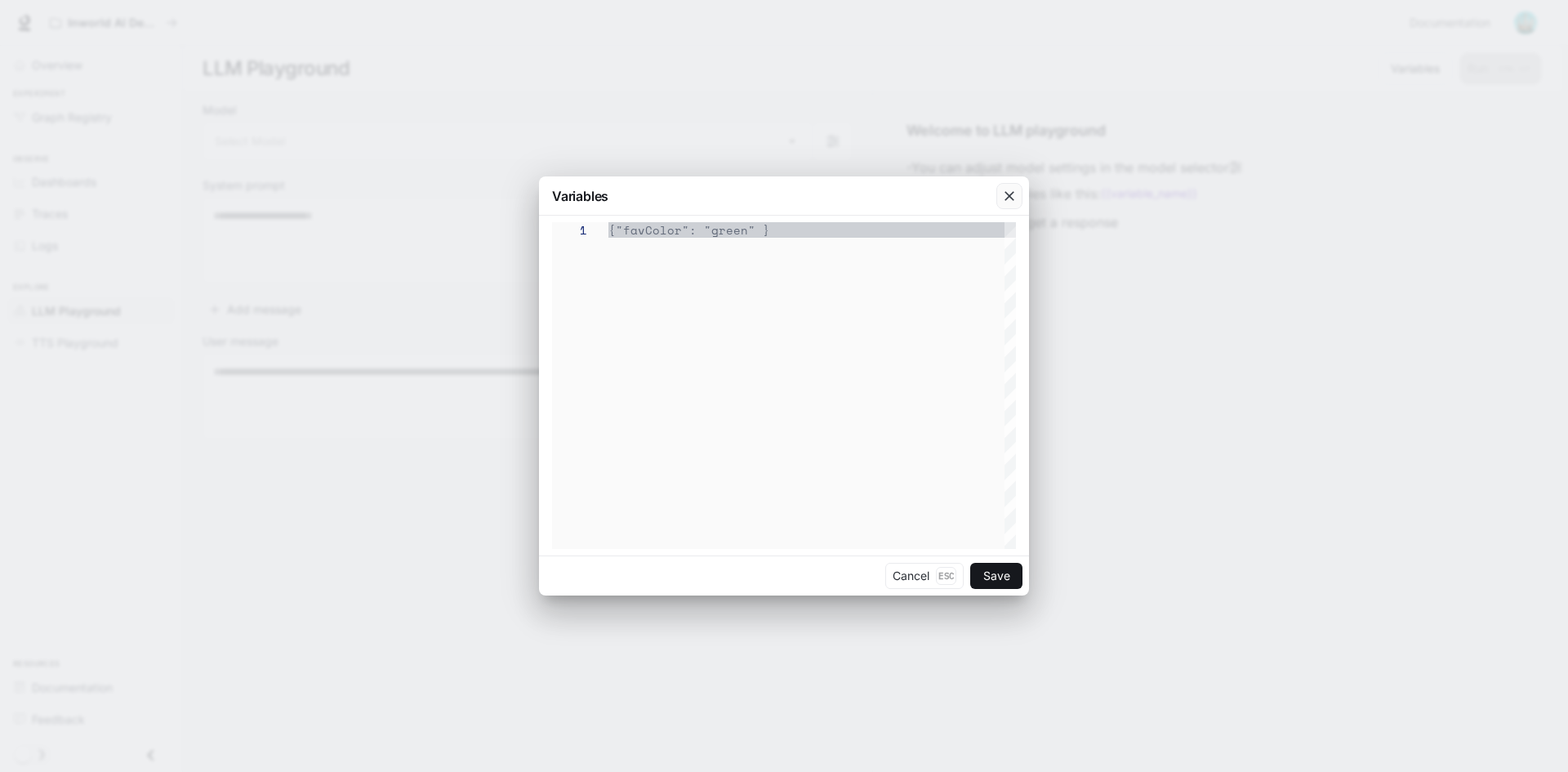
click at [1015, 191] on icon "button" at bounding box center [1010, 196] width 17 height 17
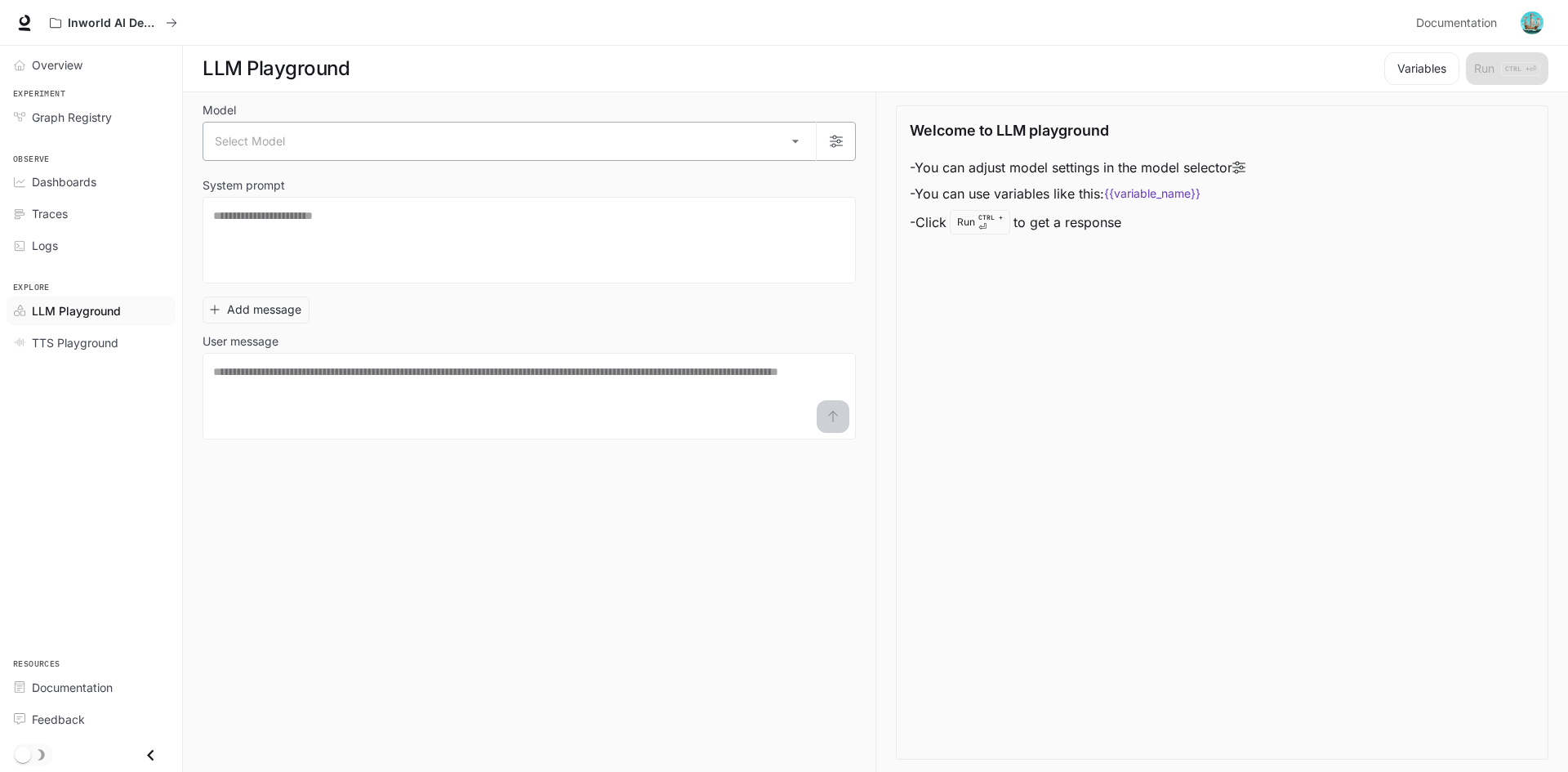
click at [407, 138] on body "Skip to main content Inworld AI Demos Documentation Documentation Portal Overvi…" at bounding box center [784, 386] width 1568 height 773
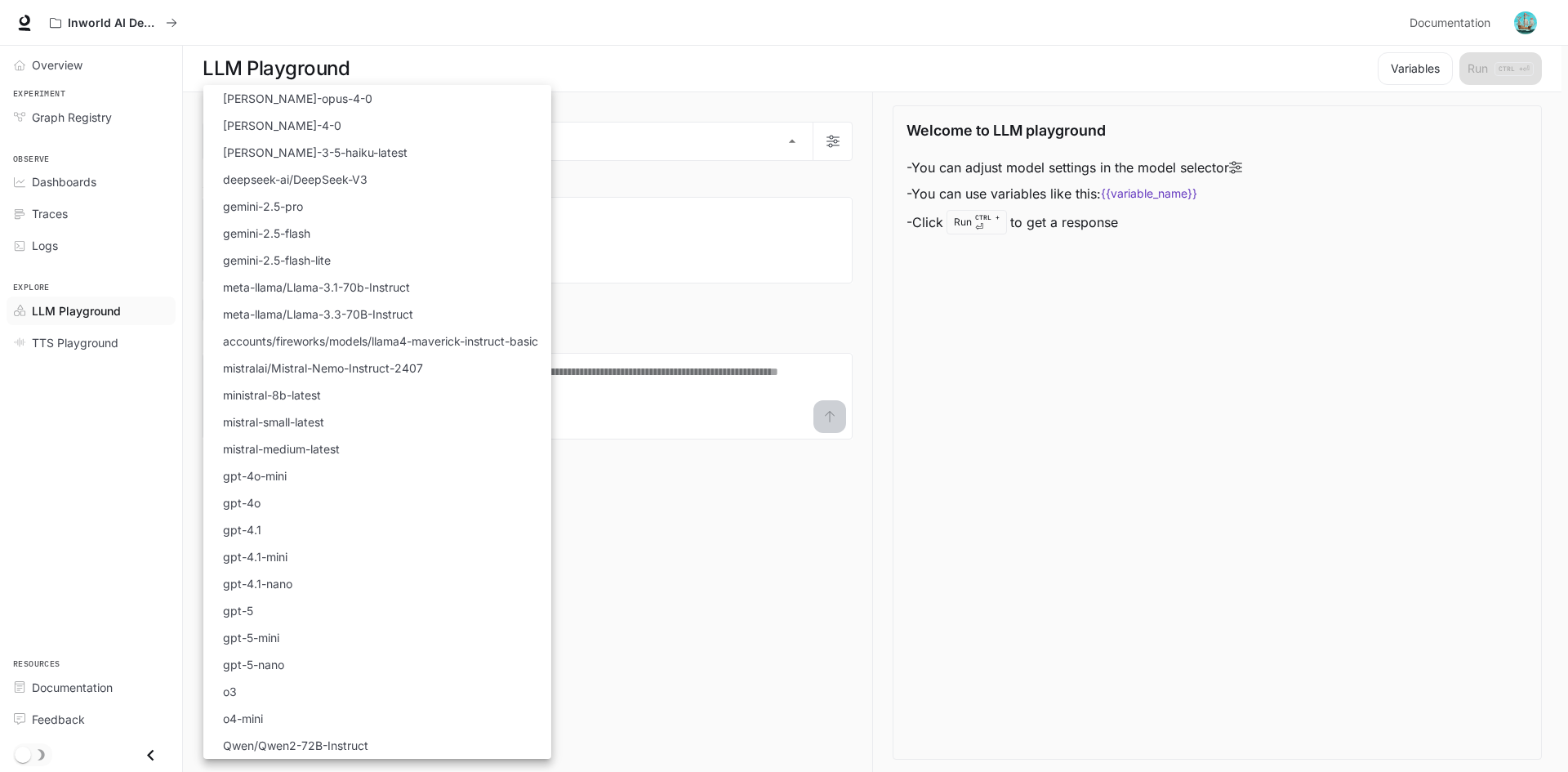
click at [274, 507] on li "gpt-4o" at bounding box center [377, 503] width 348 height 27
type input "******"
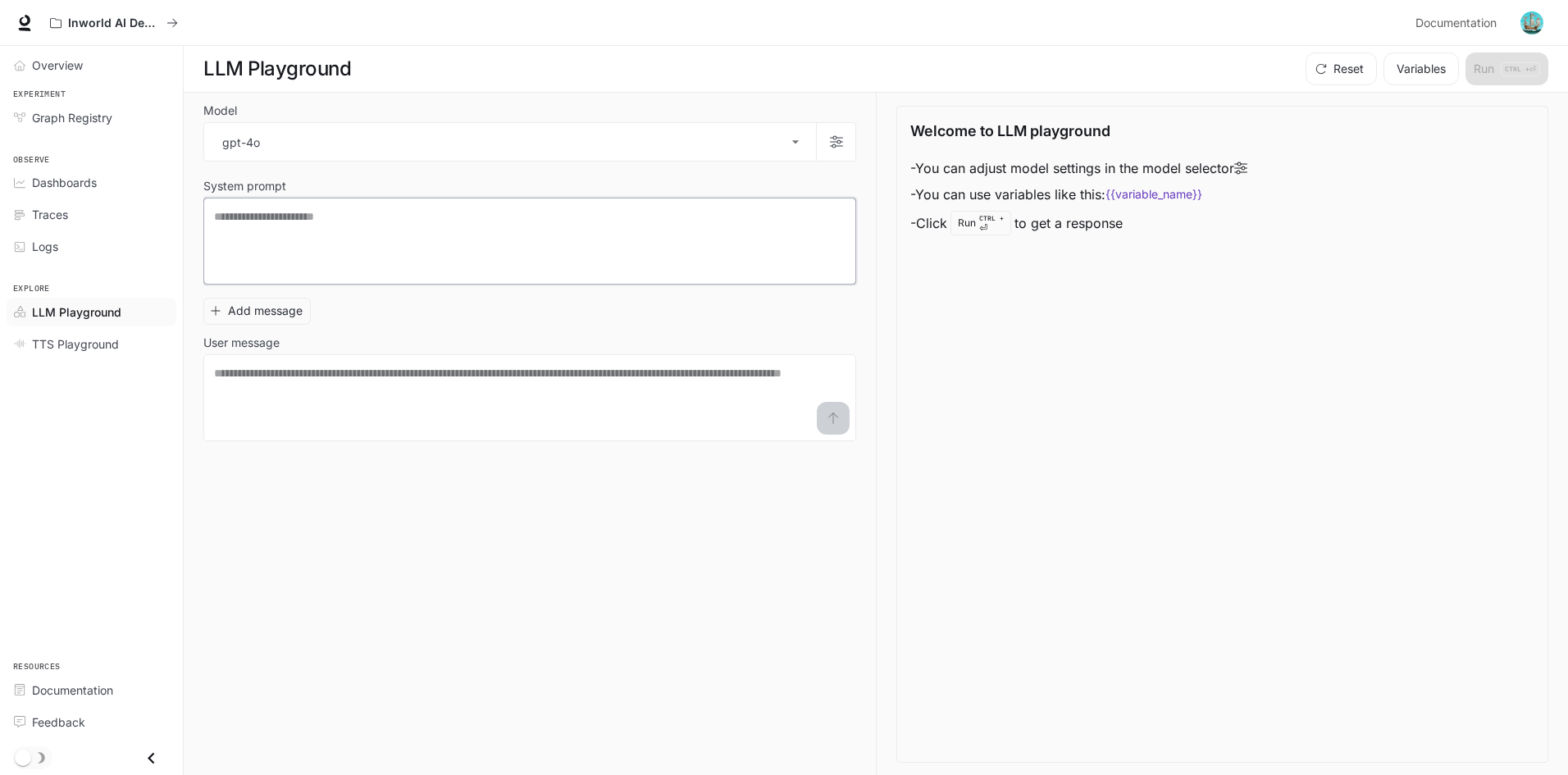
click at [332, 234] on textarea at bounding box center [530, 241] width 632 height 65
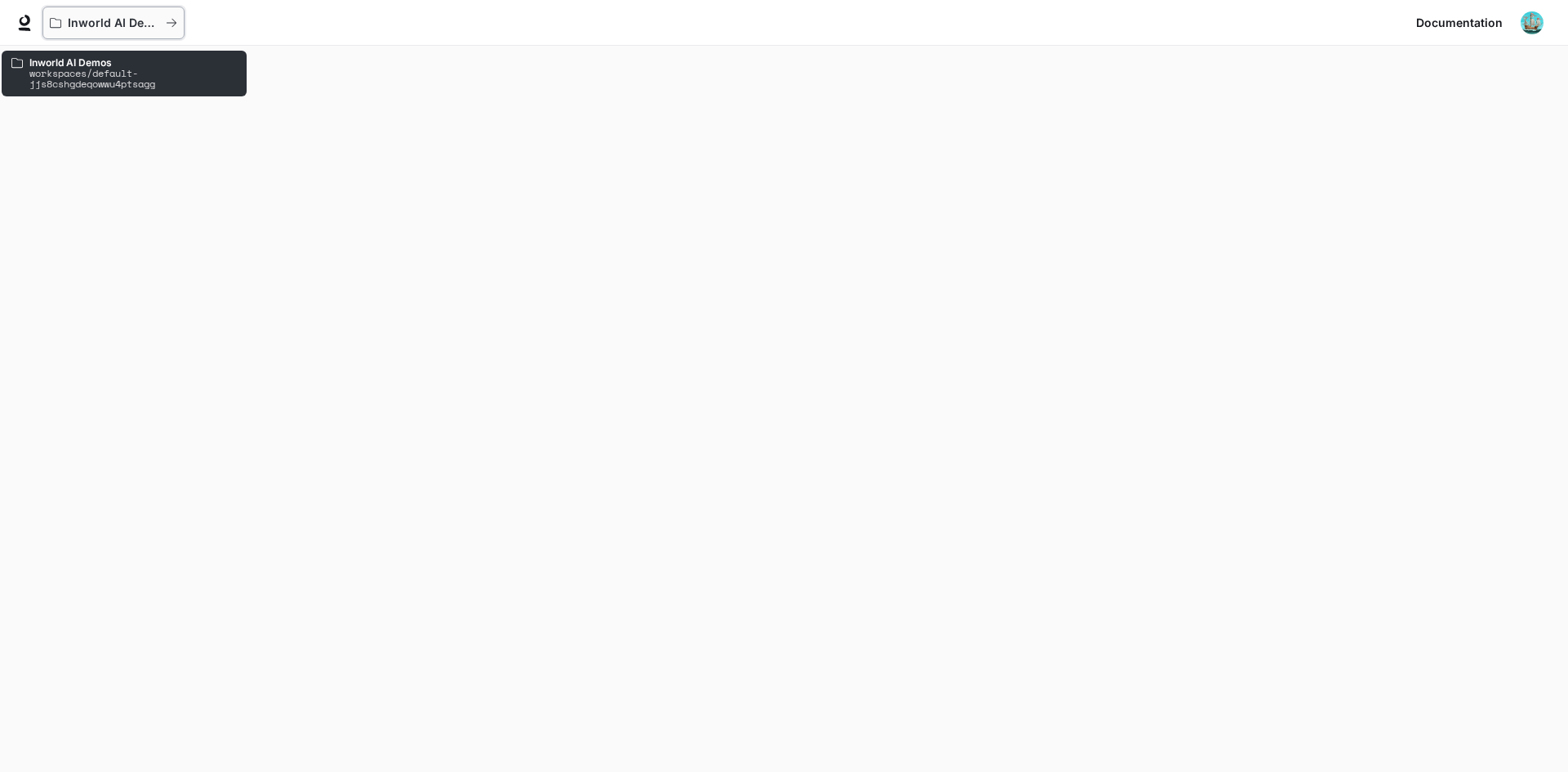
click at [89, 17] on p "Inworld AI Demos" at bounding box center [113, 23] width 92 height 14
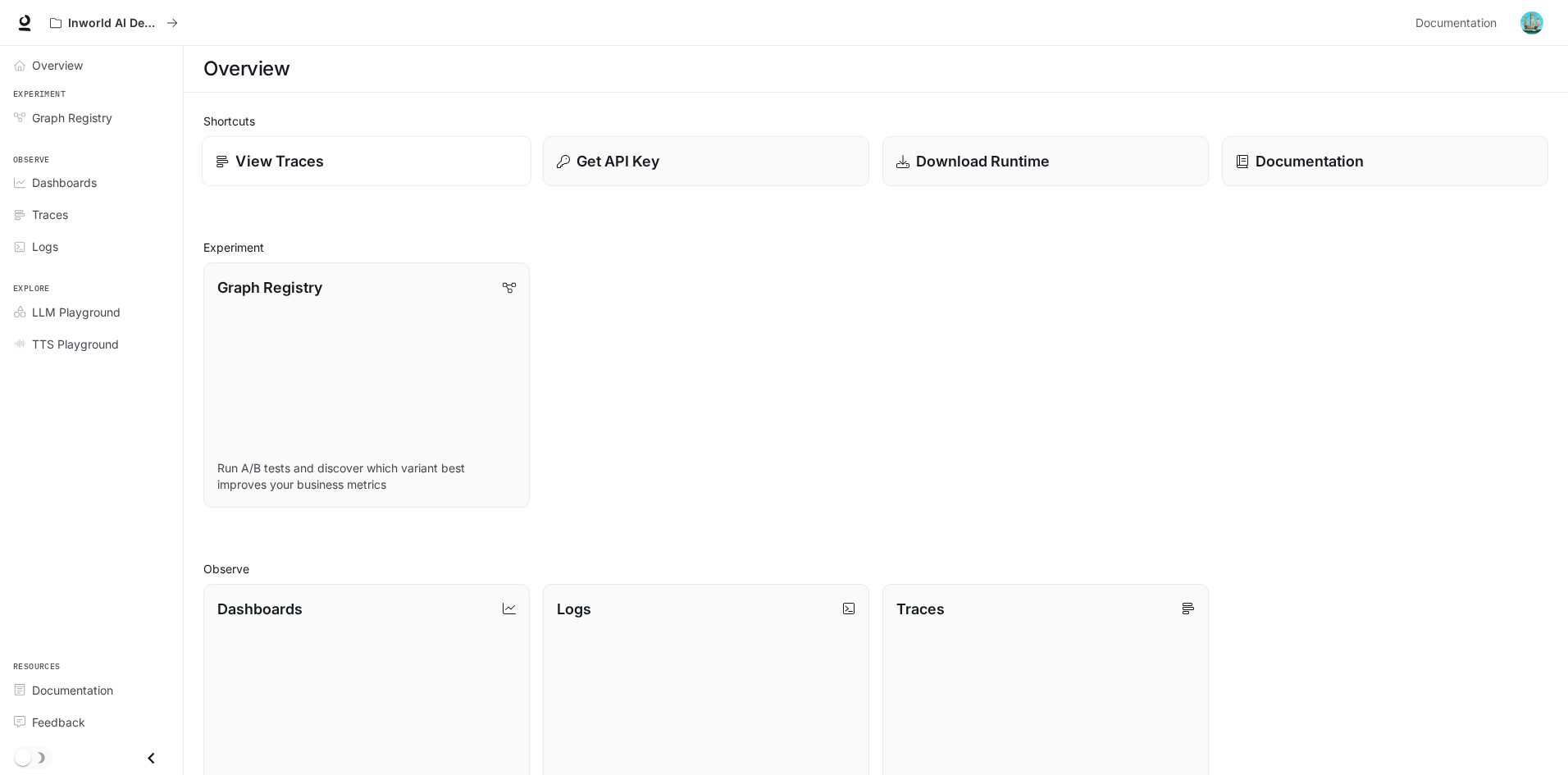
click at [270, 166] on p "View Traces" at bounding box center [279, 161] width 89 height 22
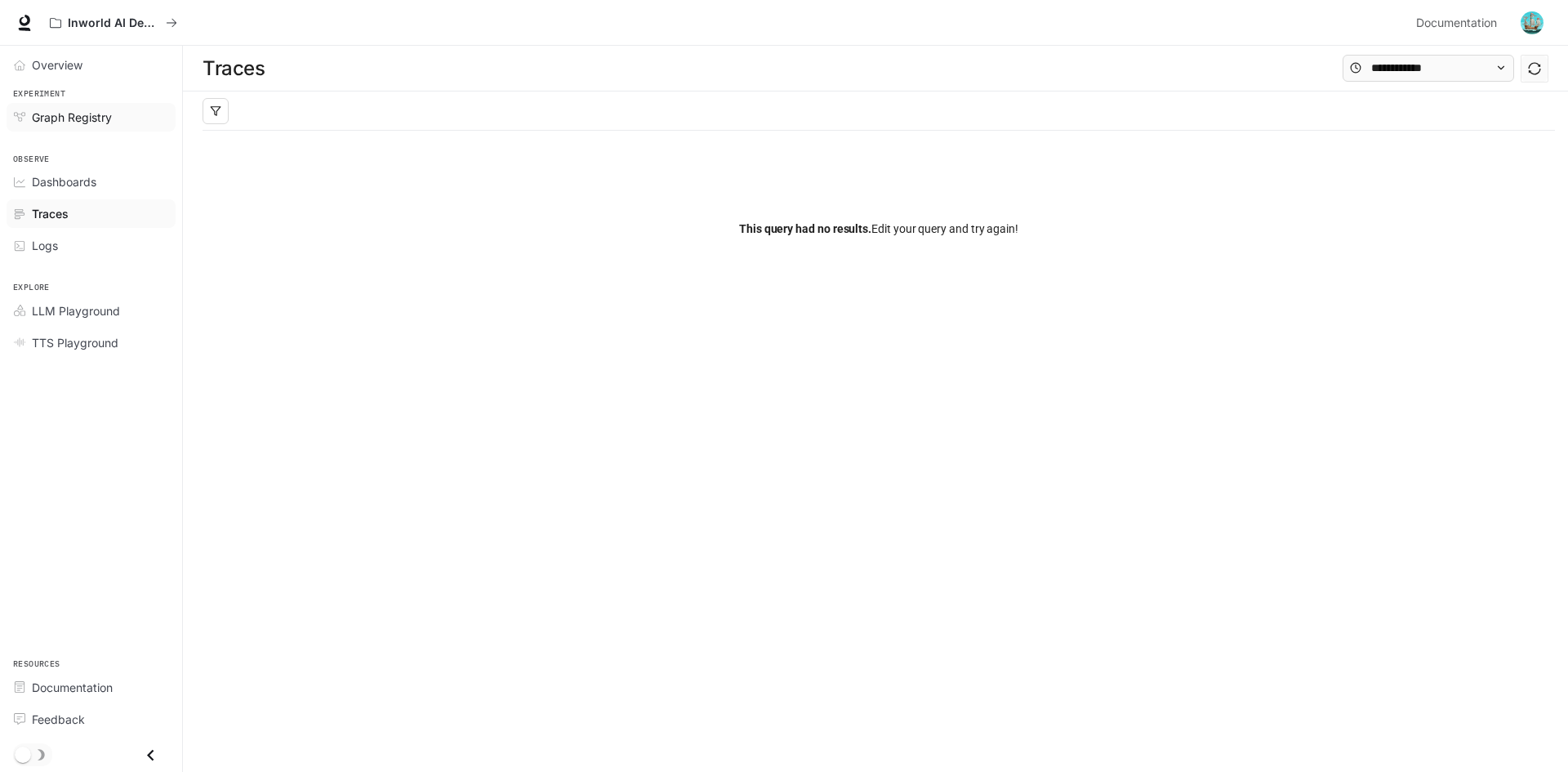
click at [67, 117] on span "Graph Registry" at bounding box center [72, 117] width 80 height 18
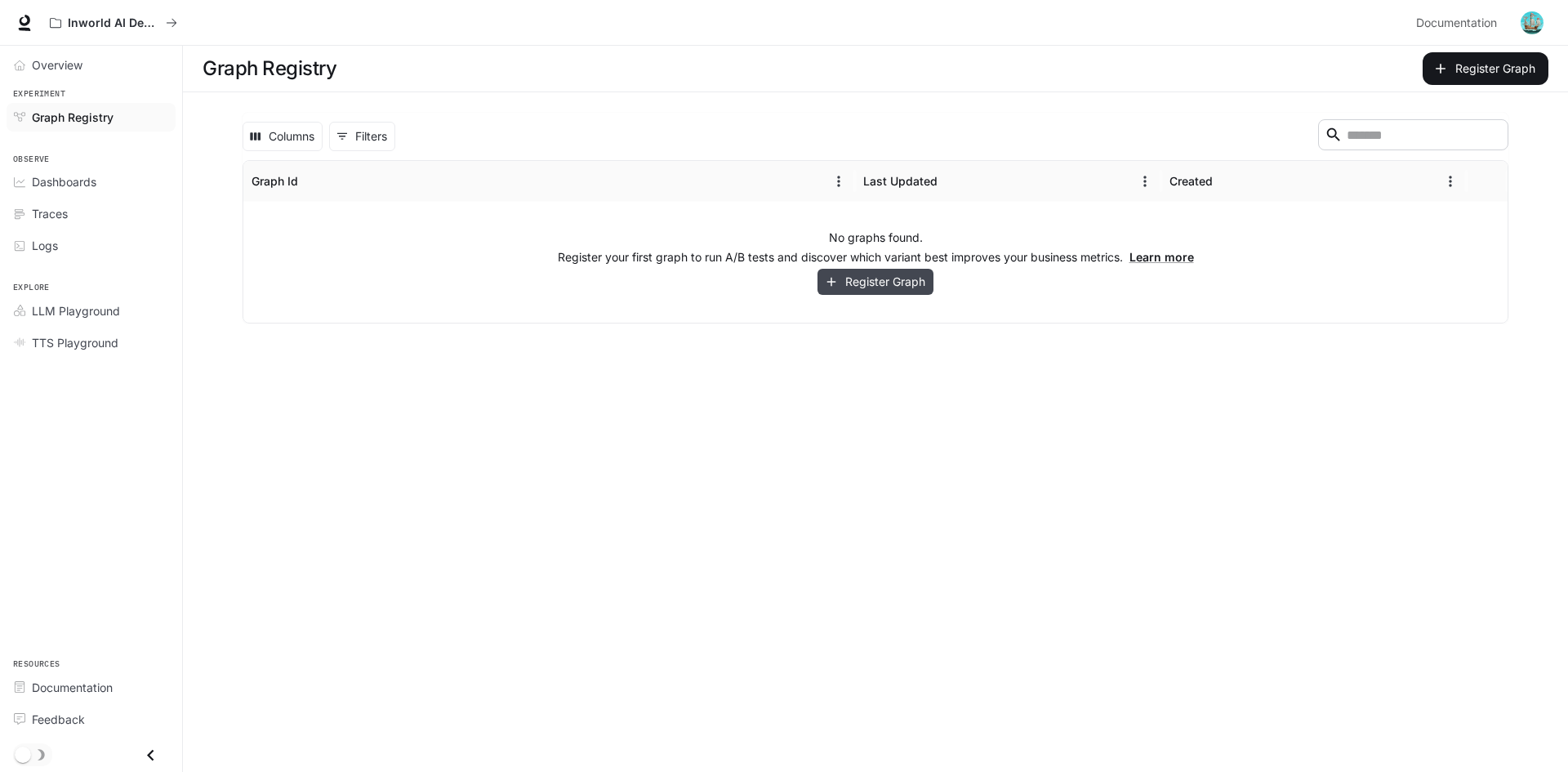
click at [889, 281] on button "Register Graph" at bounding box center [875, 283] width 116 height 27
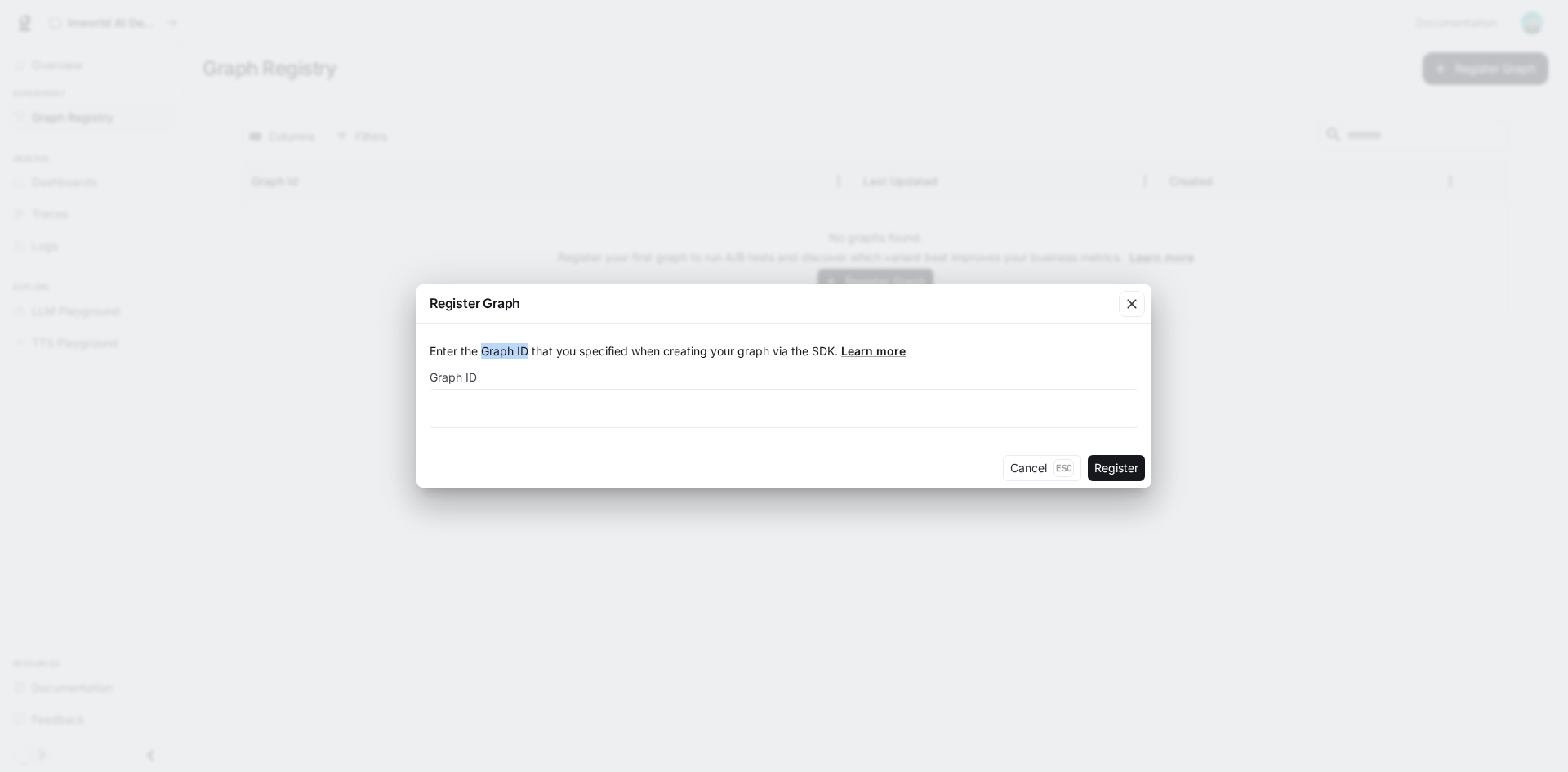
drag, startPoint x: 481, startPoint y: 349, endPoint x: 529, endPoint y: 348, distance: 48.0
click at [529, 348] on p "Enter the Graph ID that you specified when creating your graph via the SDK. Lea…" at bounding box center [784, 352] width 709 height 17
copy p "Graph ID"
click at [640, 385] on label "Graph ID" at bounding box center [784, 381] width 709 height 17
click at [638, 410] on input "text" at bounding box center [784, 409] width 707 height 17
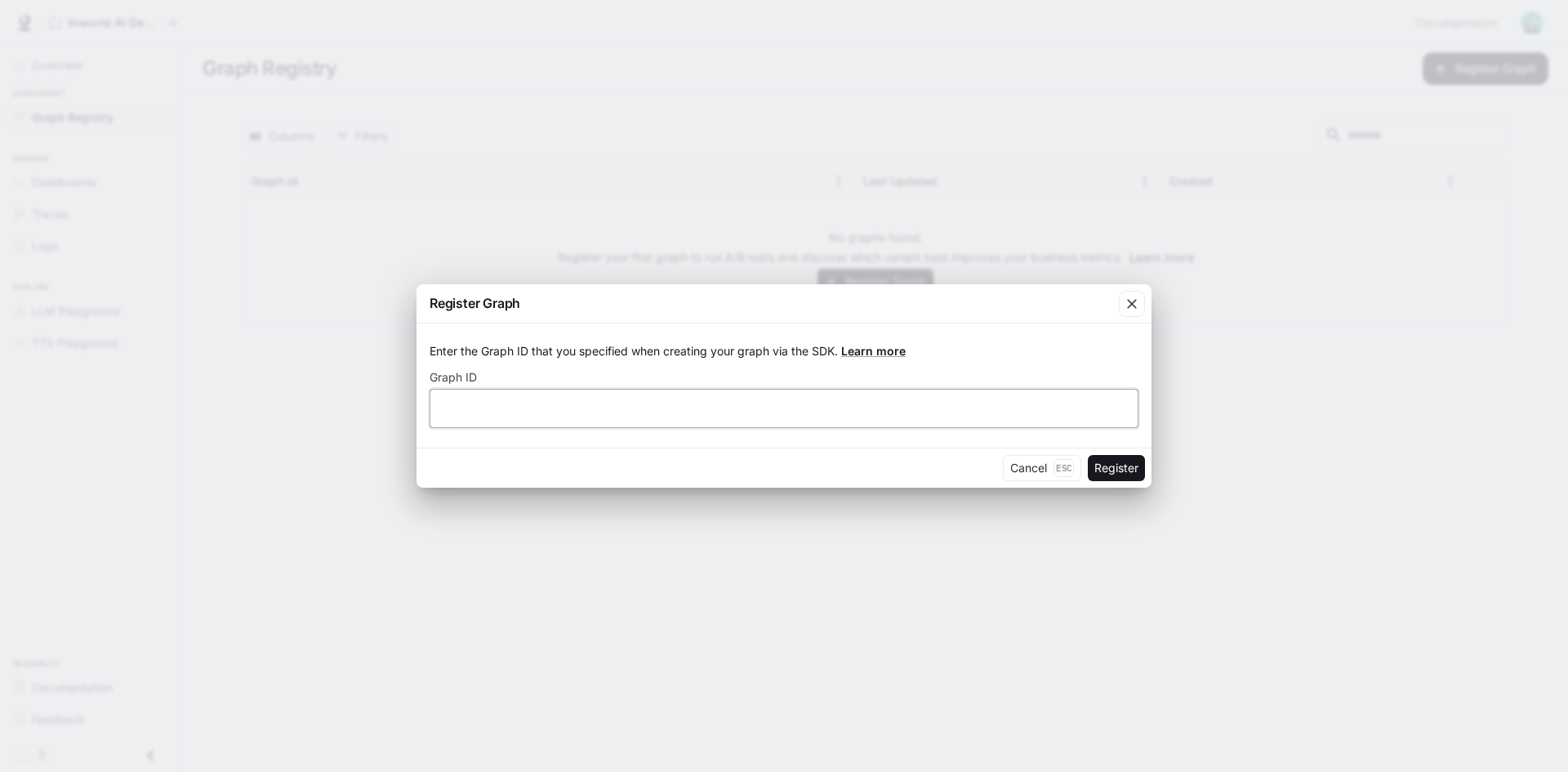
paste input "**********"
type input "**********"
click at [1116, 472] on button "Register" at bounding box center [1116, 468] width 57 height 26
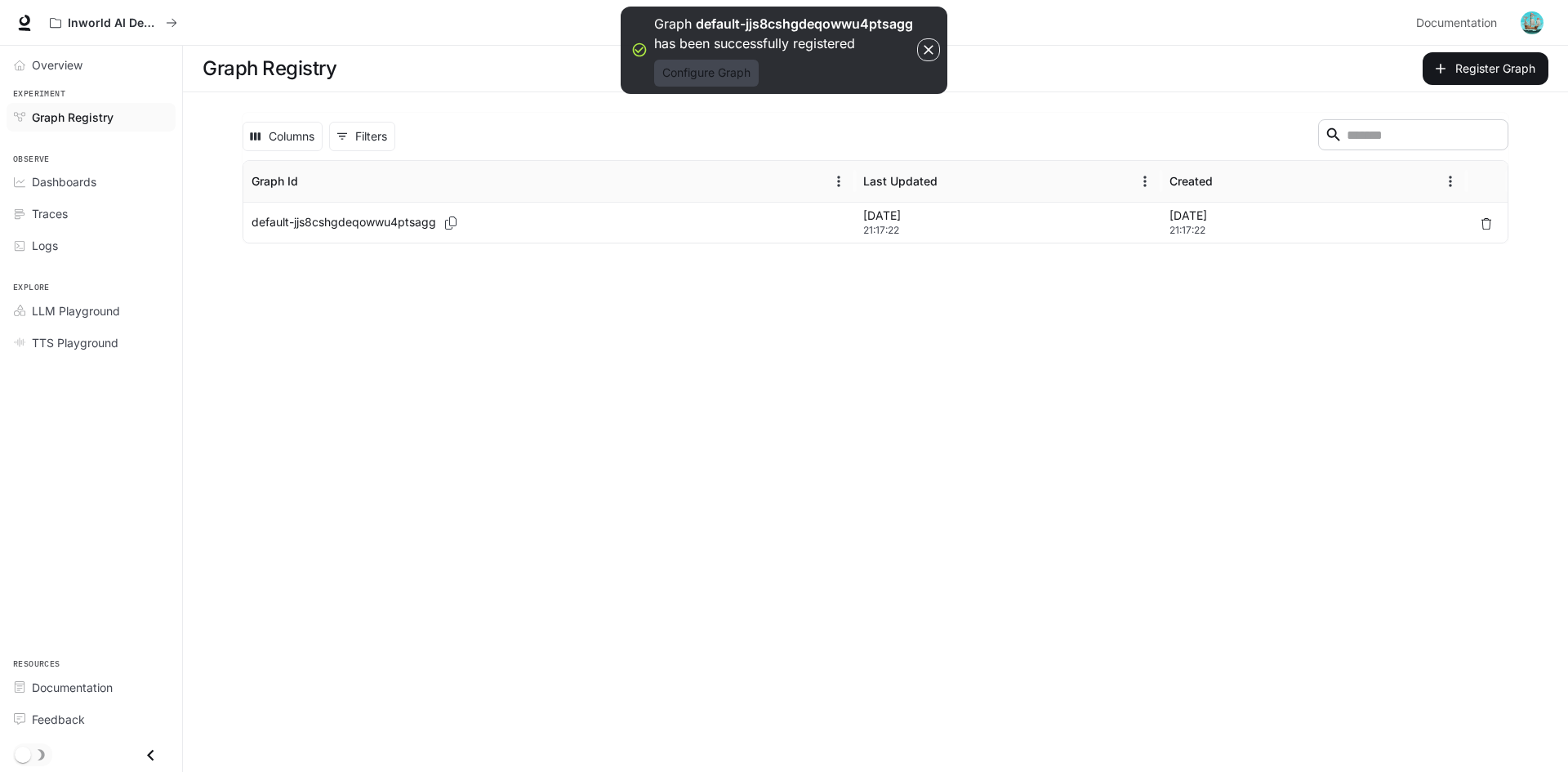
click at [707, 72] on button "Configure Graph" at bounding box center [706, 73] width 104 height 27
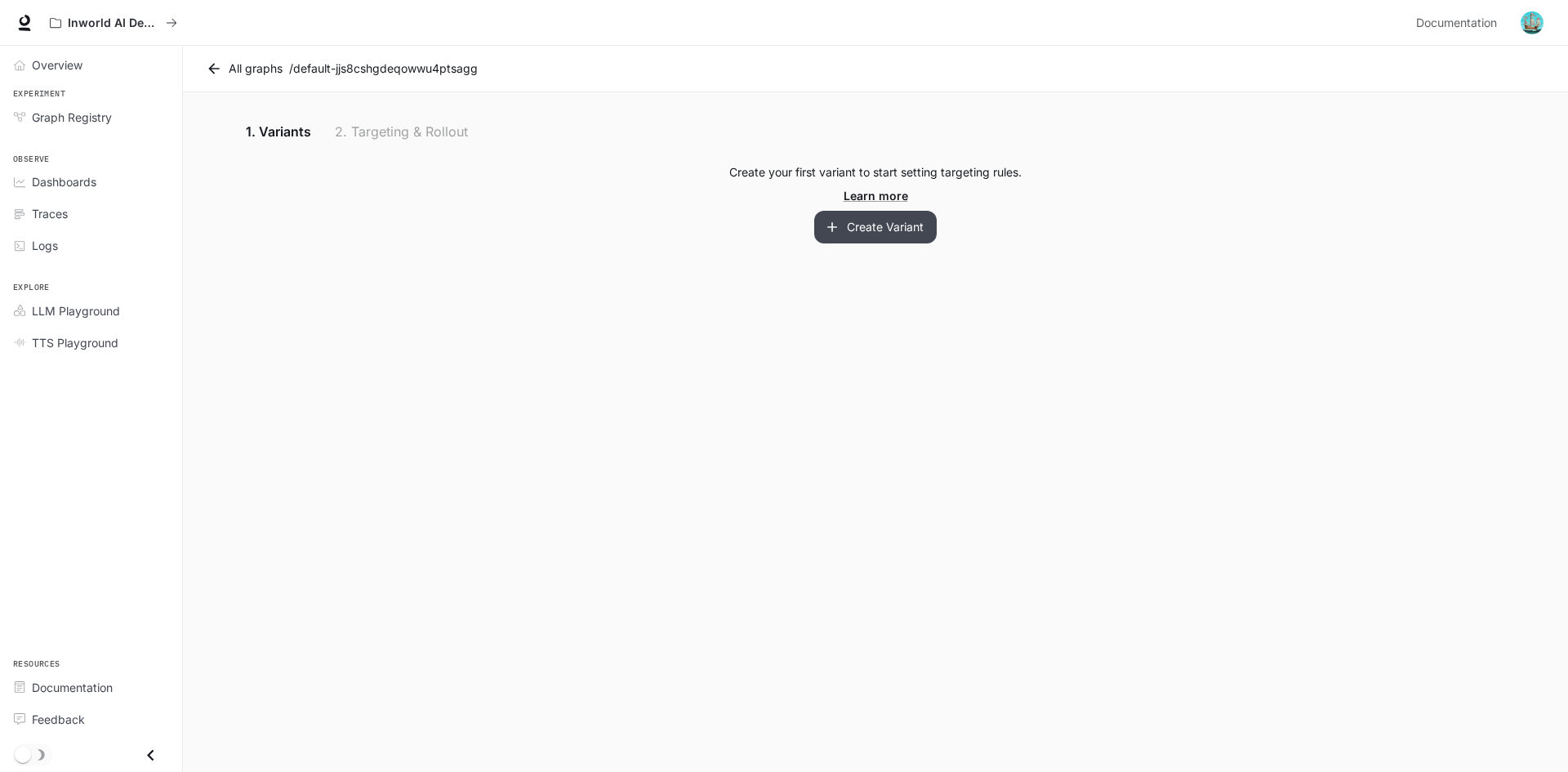
click at [856, 233] on button "Create Variant" at bounding box center [875, 227] width 122 height 33
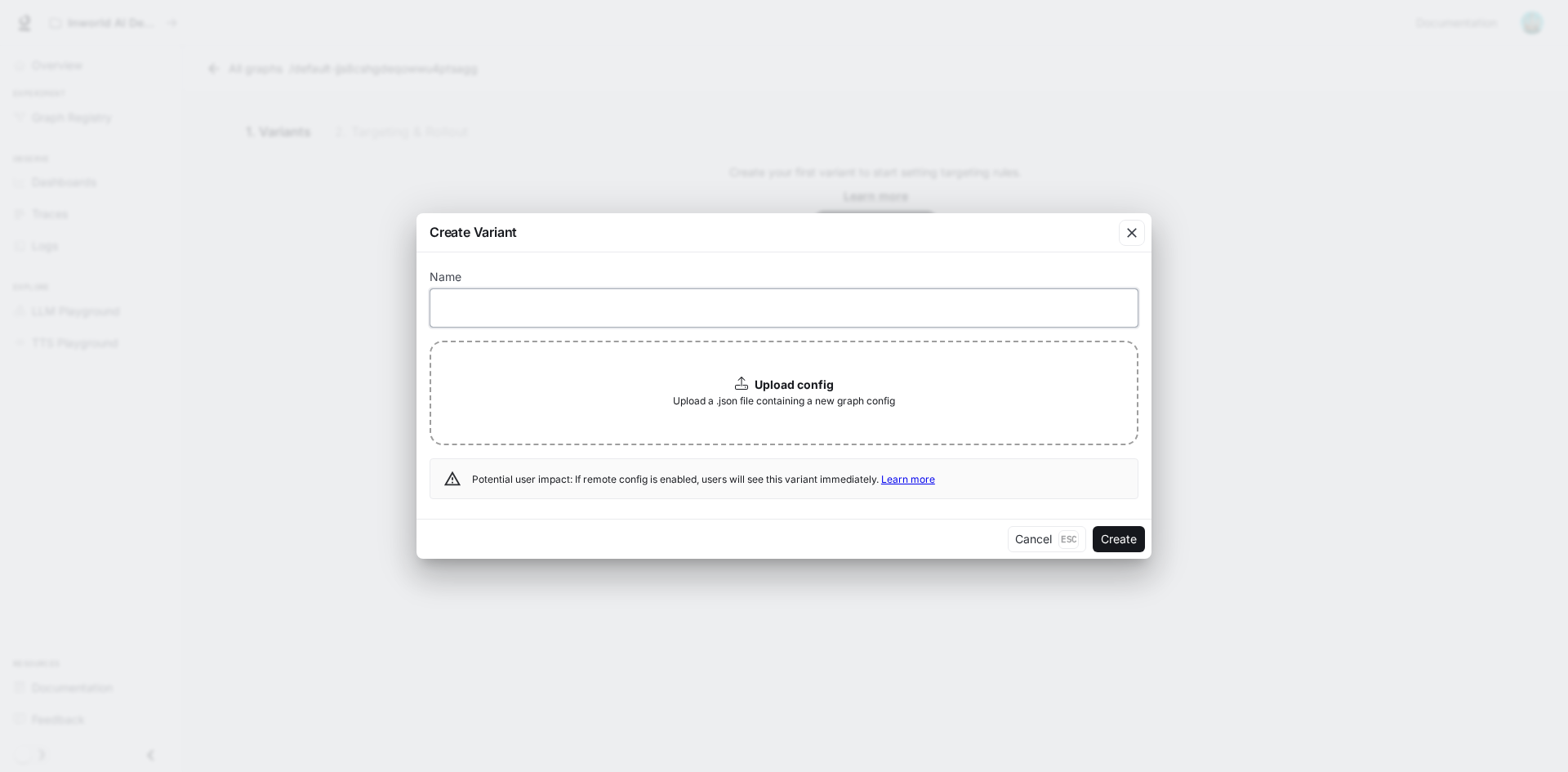
click at [527, 303] on input "text" at bounding box center [784, 308] width 707 height 17
click at [632, 256] on div "Name ​ Upload config Upload a .json file containing a new graph config Potentia…" at bounding box center [784, 386] width 735 height 268
click at [1037, 544] on button "Cancel Esc" at bounding box center [1047, 539] width 78 height 26
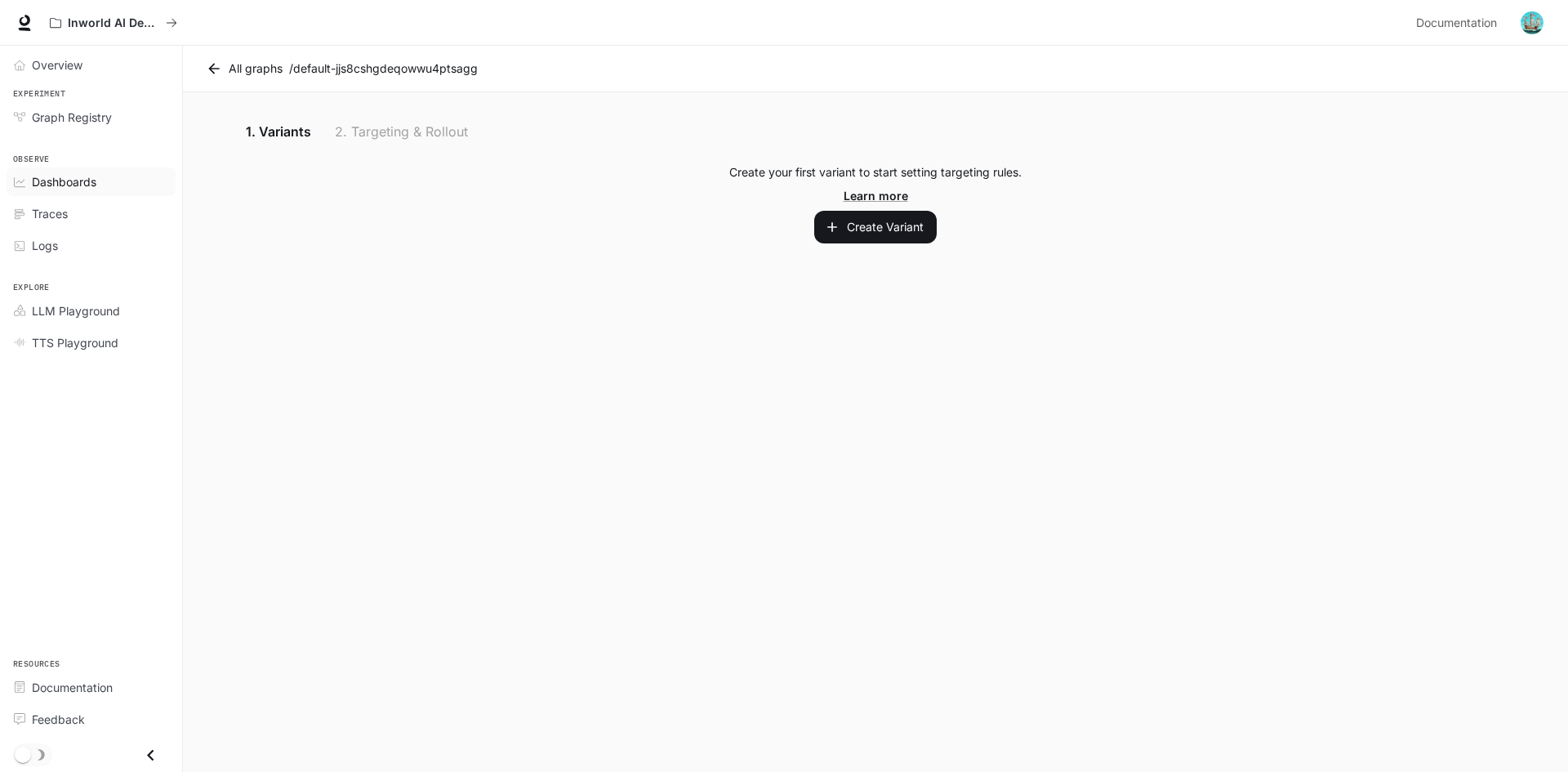
click at [69, 186] on span "Dashboards" at bounding box center [63, 182] width 64 height 18
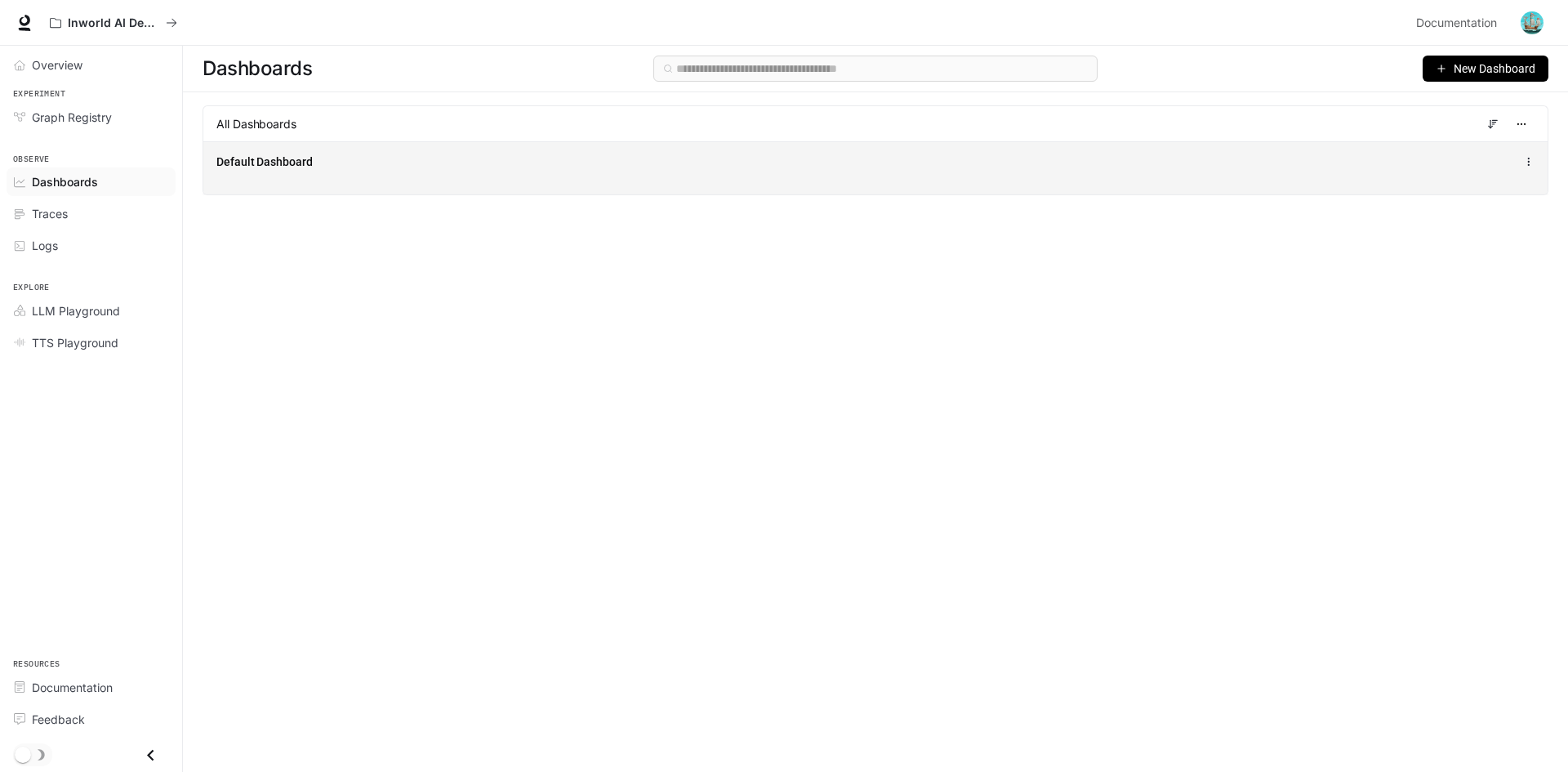
click at [342, 167] on div "Default Dashboard" at bounding box center [601, 162] width 768 height 17
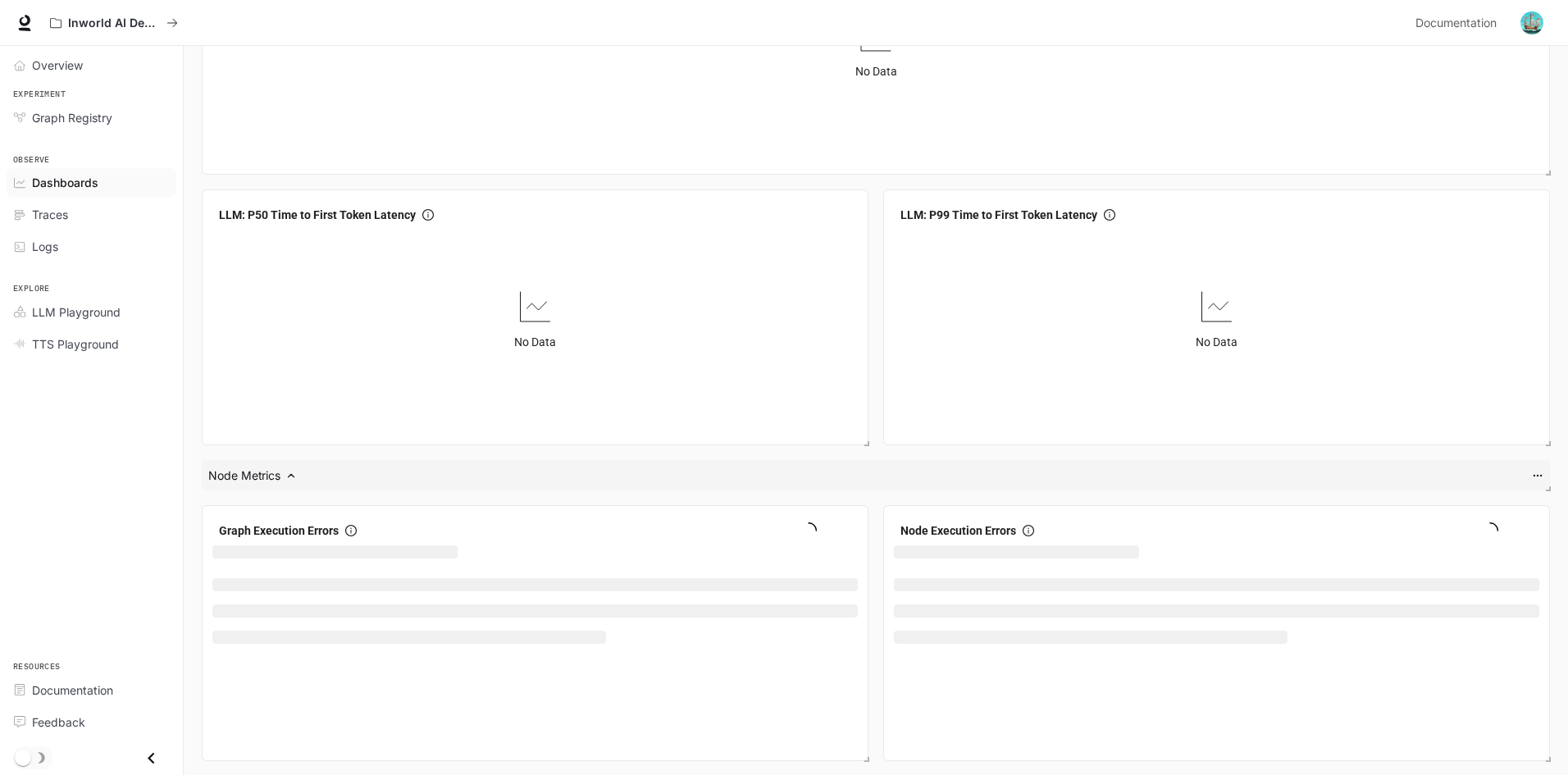
scroll to position [1838, 0]
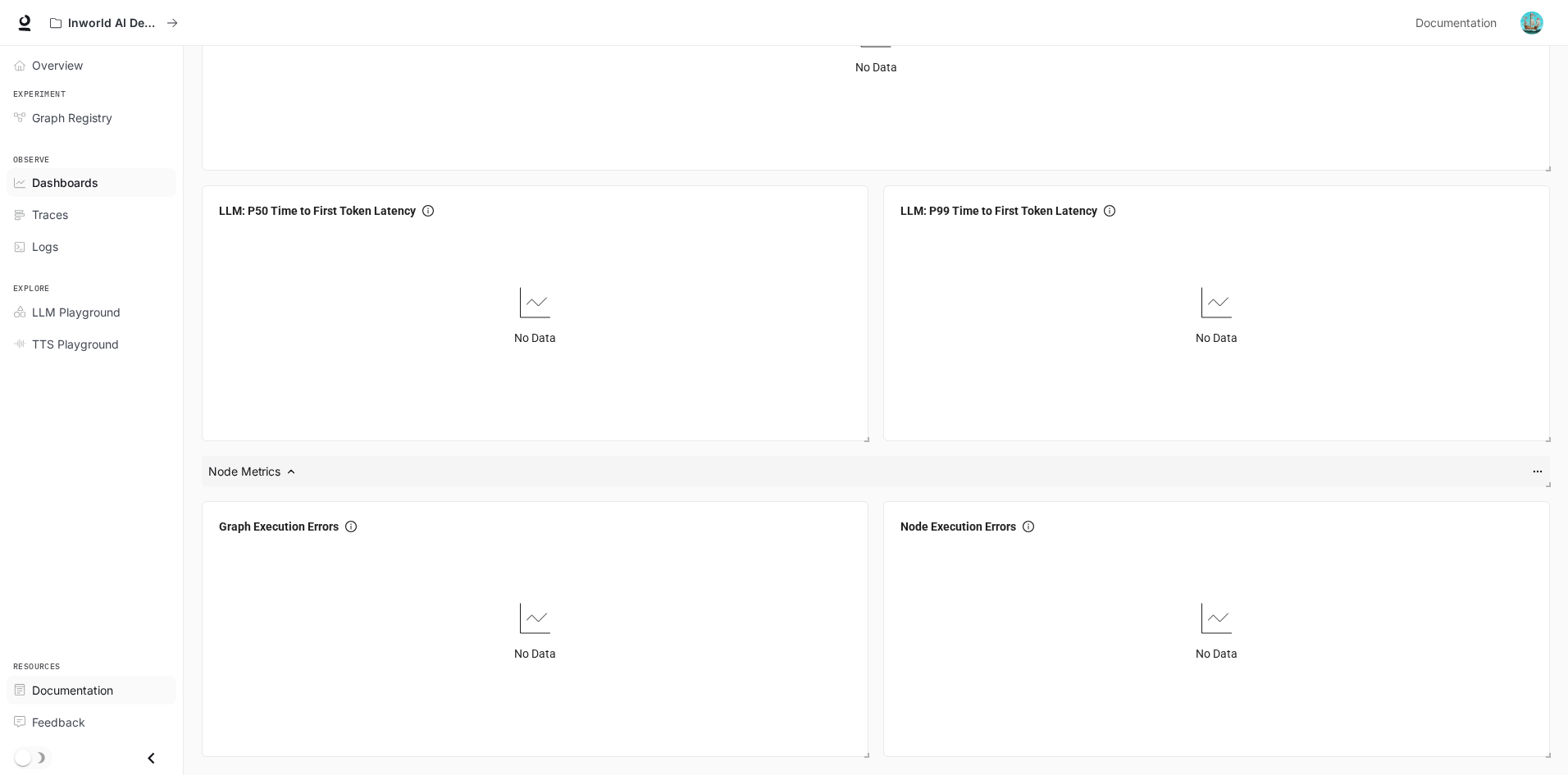
click at [100, 694] on span "Documentation" at bounding box center [72, 690] width 81 height 18
